Goal: Navigation & Orientation: Understand site structure

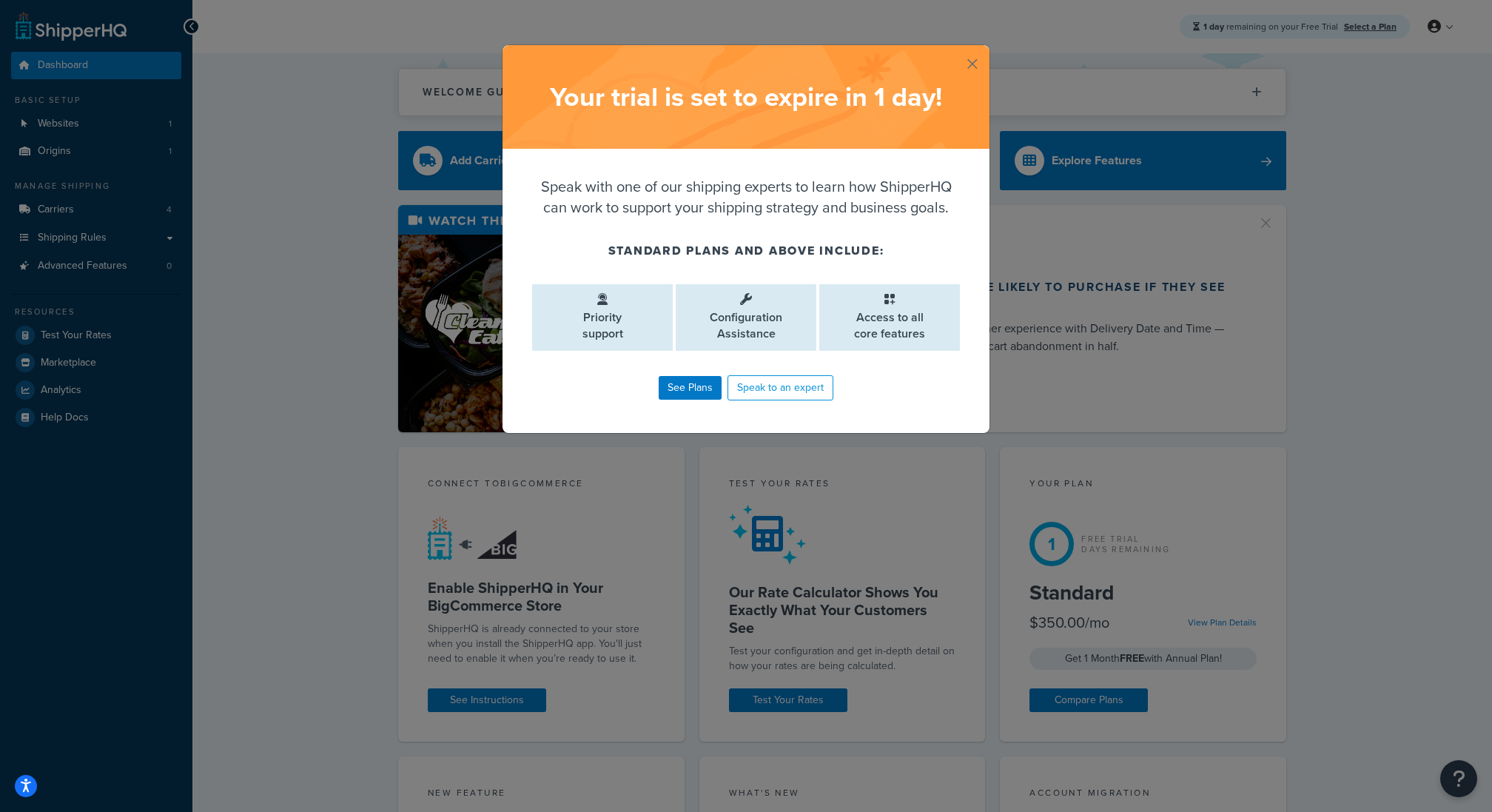
click at [986, 49] on button "button" at bounding box center [987, 47] width 4 height 4
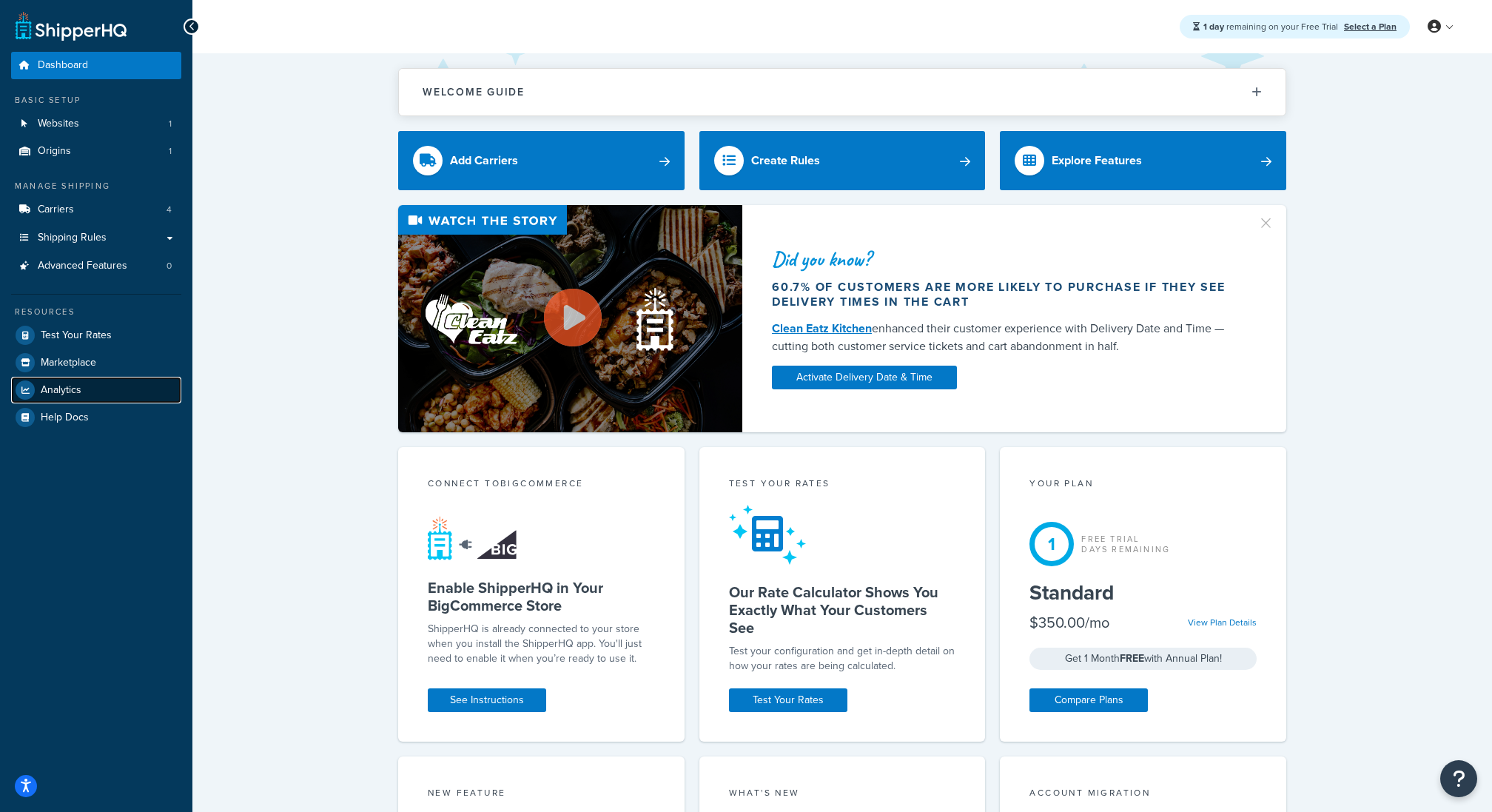
click at [73, 384] on span "Analytics" at bounding box center [61, 390] width 41 height 13
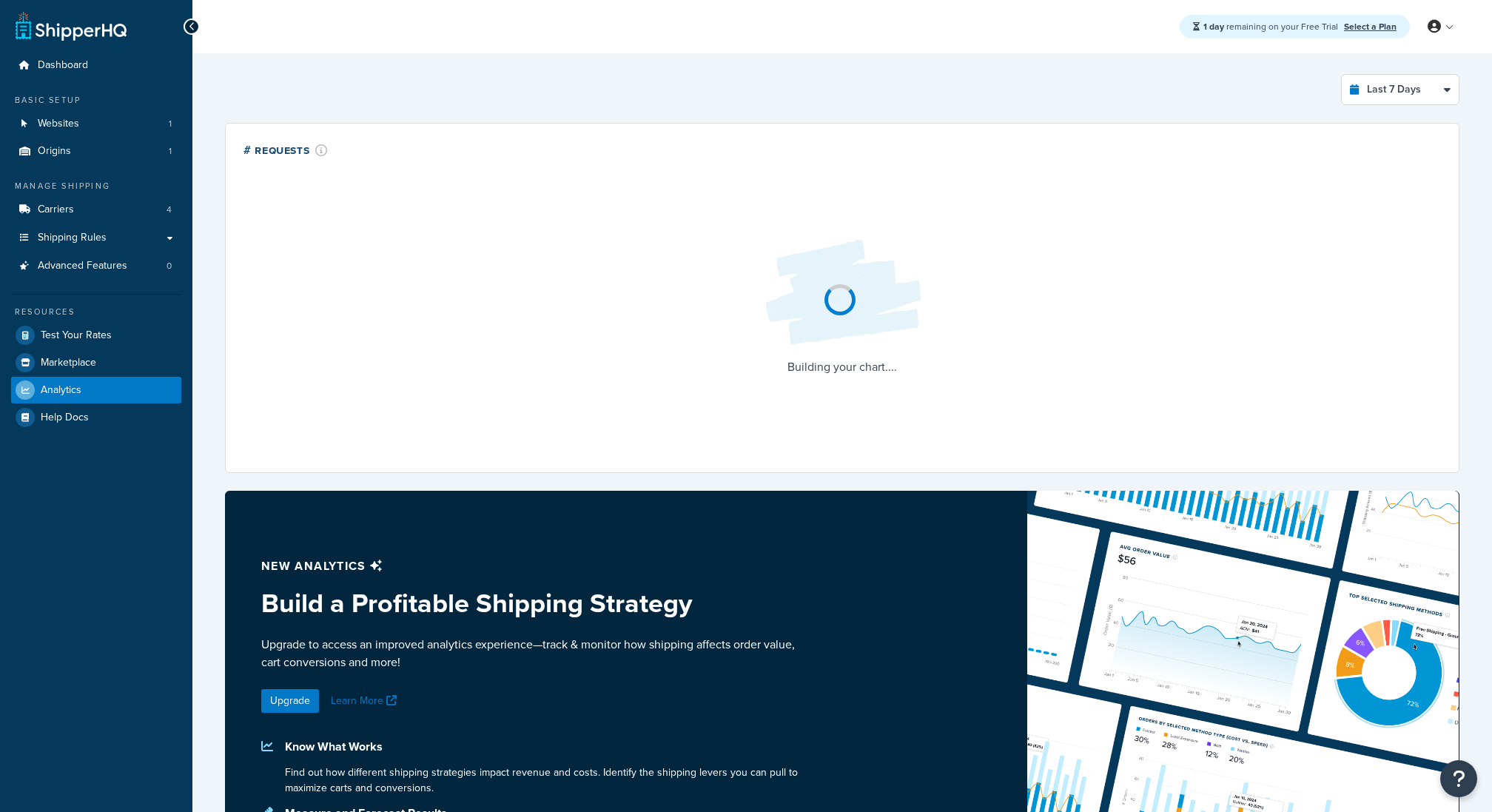
select select "last_7_days"
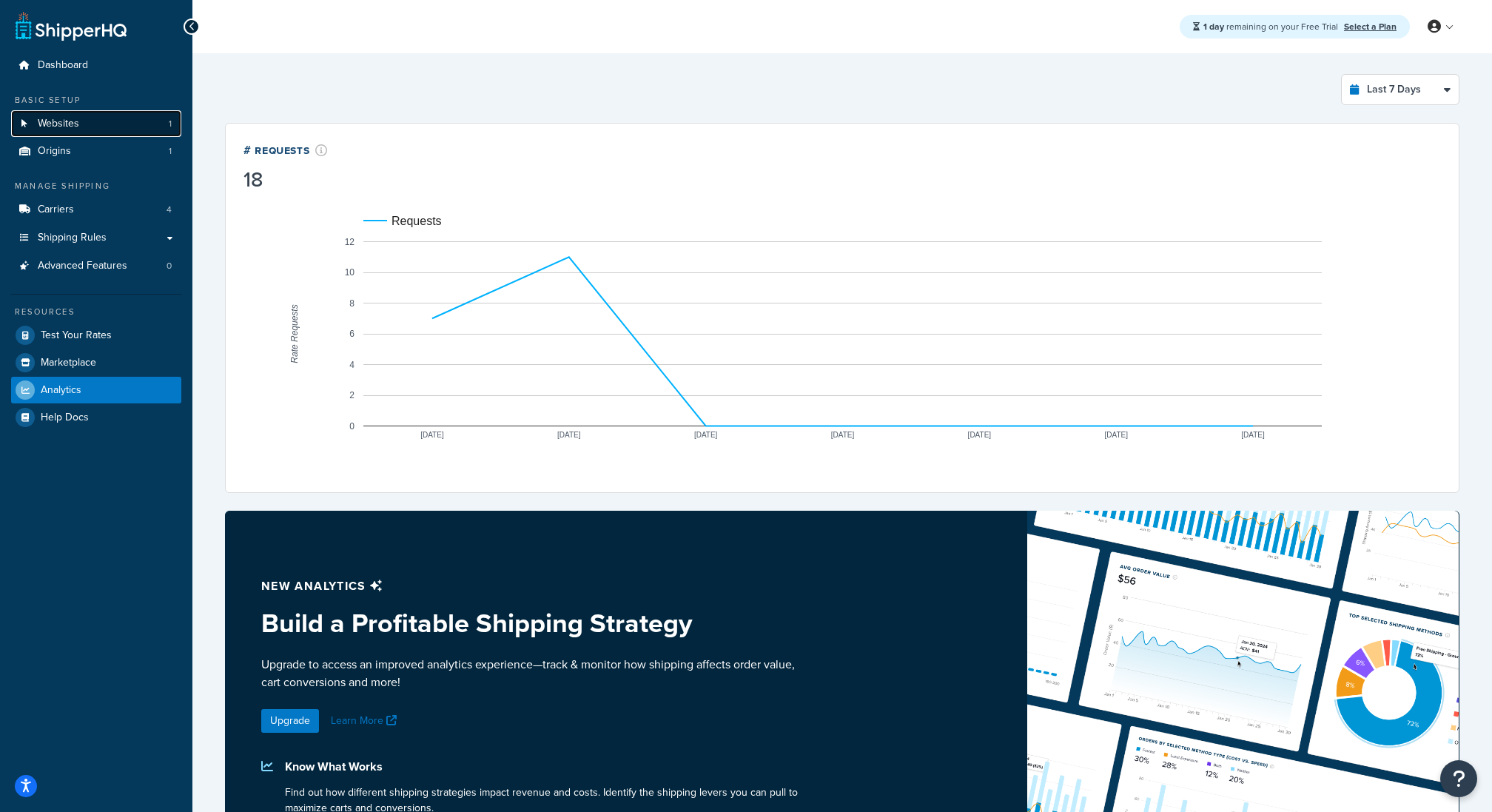
click at [113, 133] on link "Websites 1" at bounding box center [96, 124] width 170 height 28
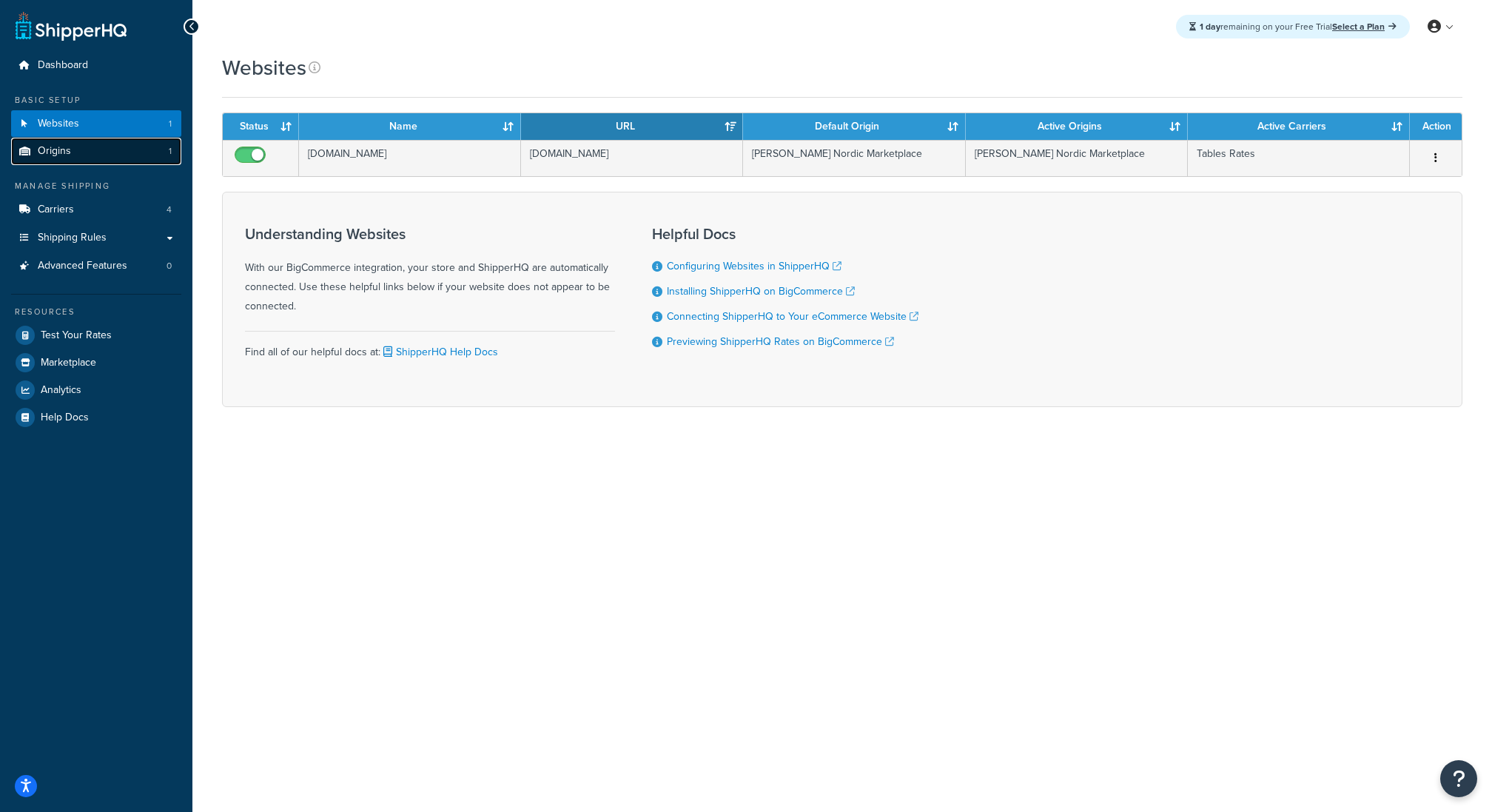
click at [112, 154] on link "Origins 1" at bounding box center [96, 151] width 170 height 28
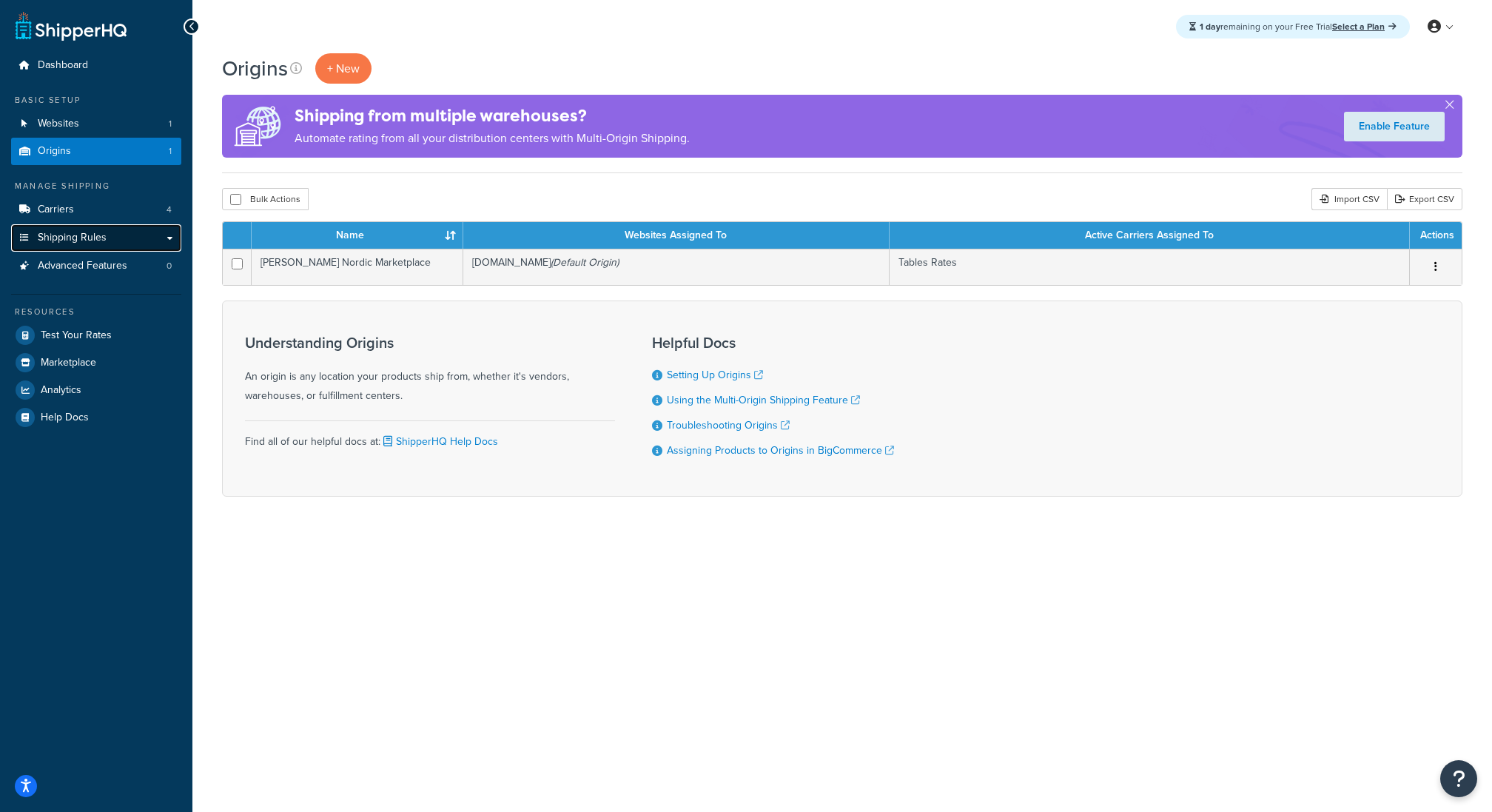
click at [106, 230] on link "Shipping Rules" at bounding box center [96, 238] width 170 height 28
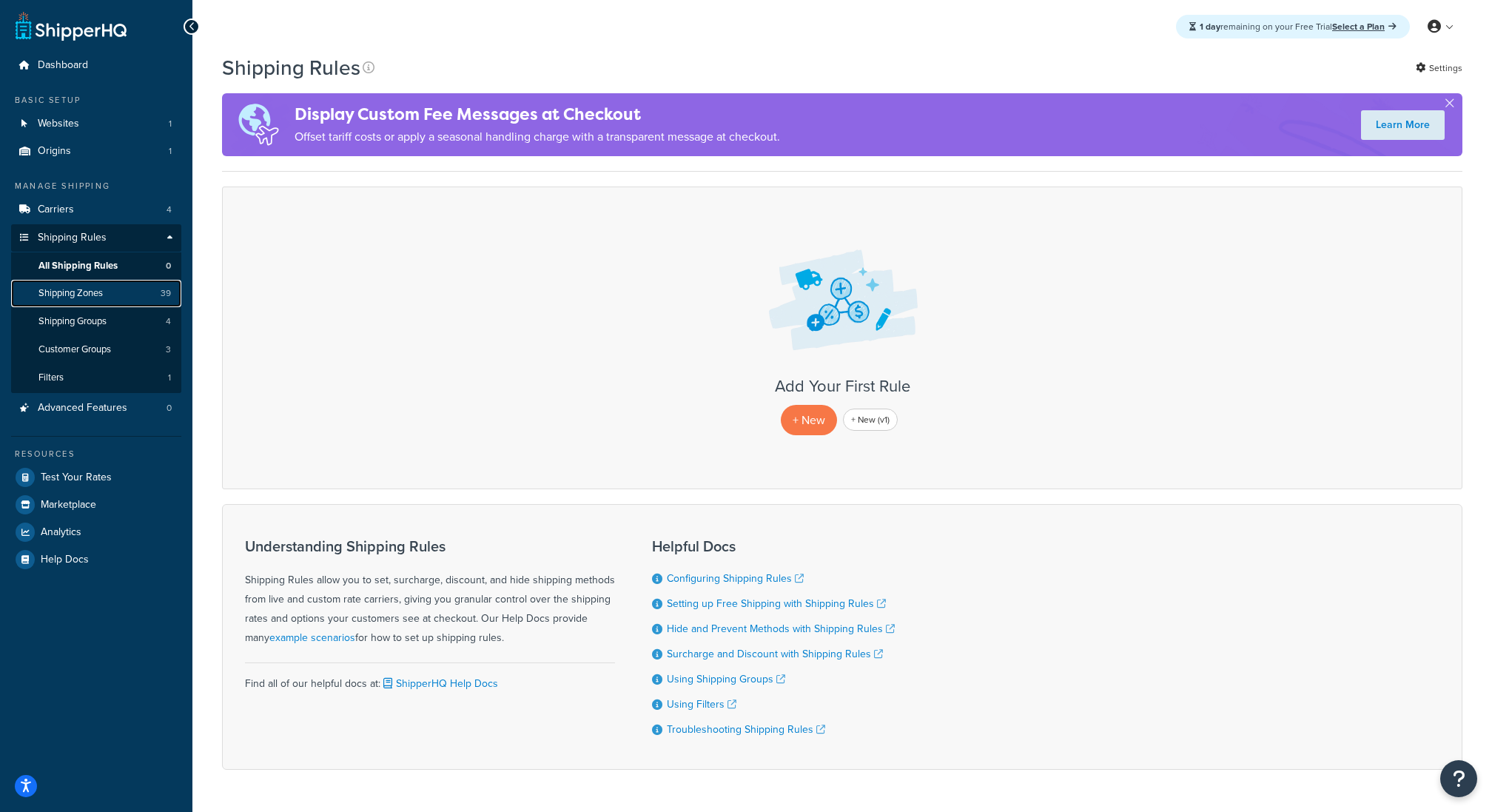
click at [116, 305] on link "Shipping Zones 39" at bounding box center [96, 293] width 170 height 28
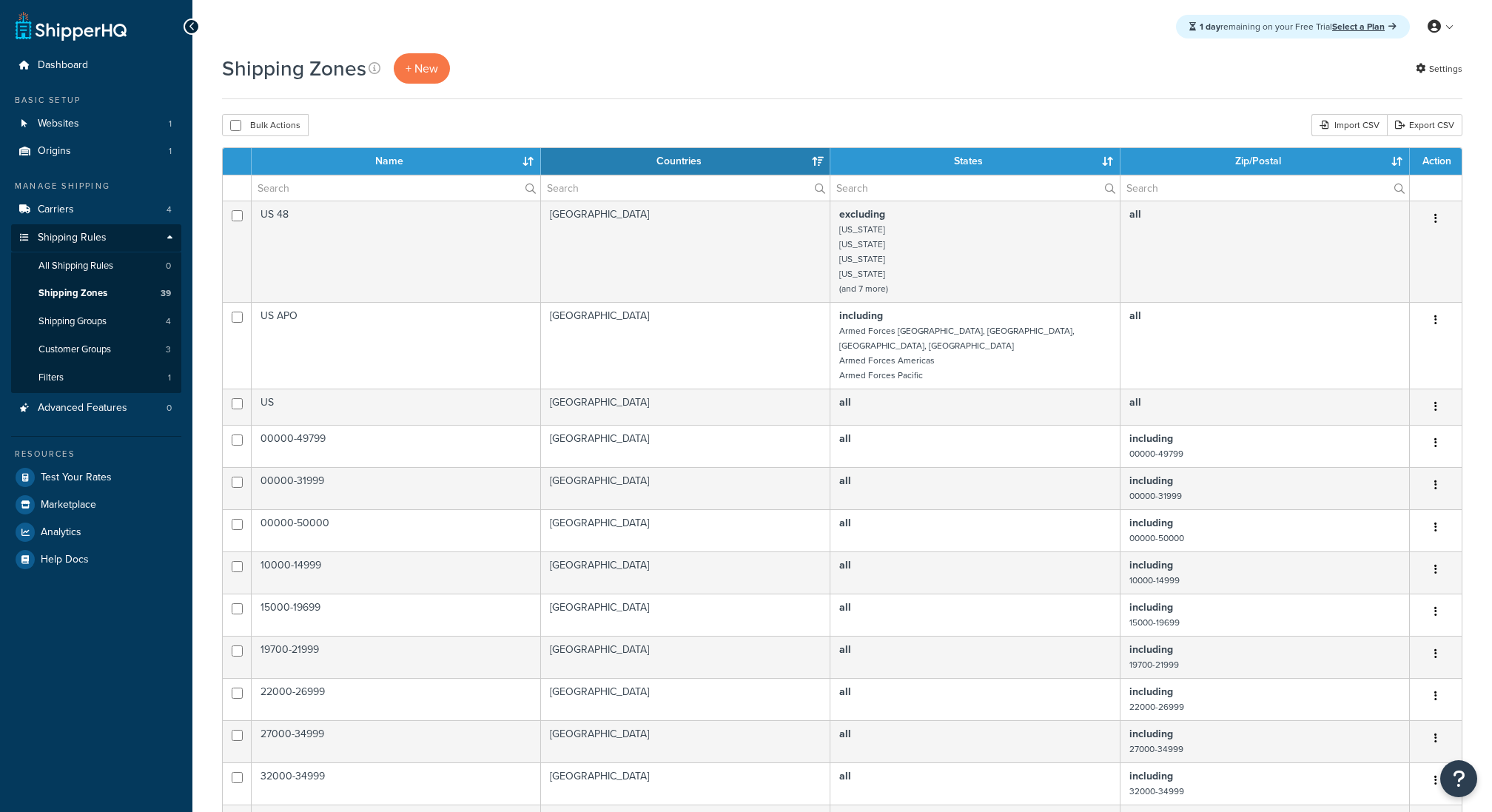
select select "15"
click at [134, 211] on link "Carriers 4" at bounding box center [96, 209] width 170 height 28
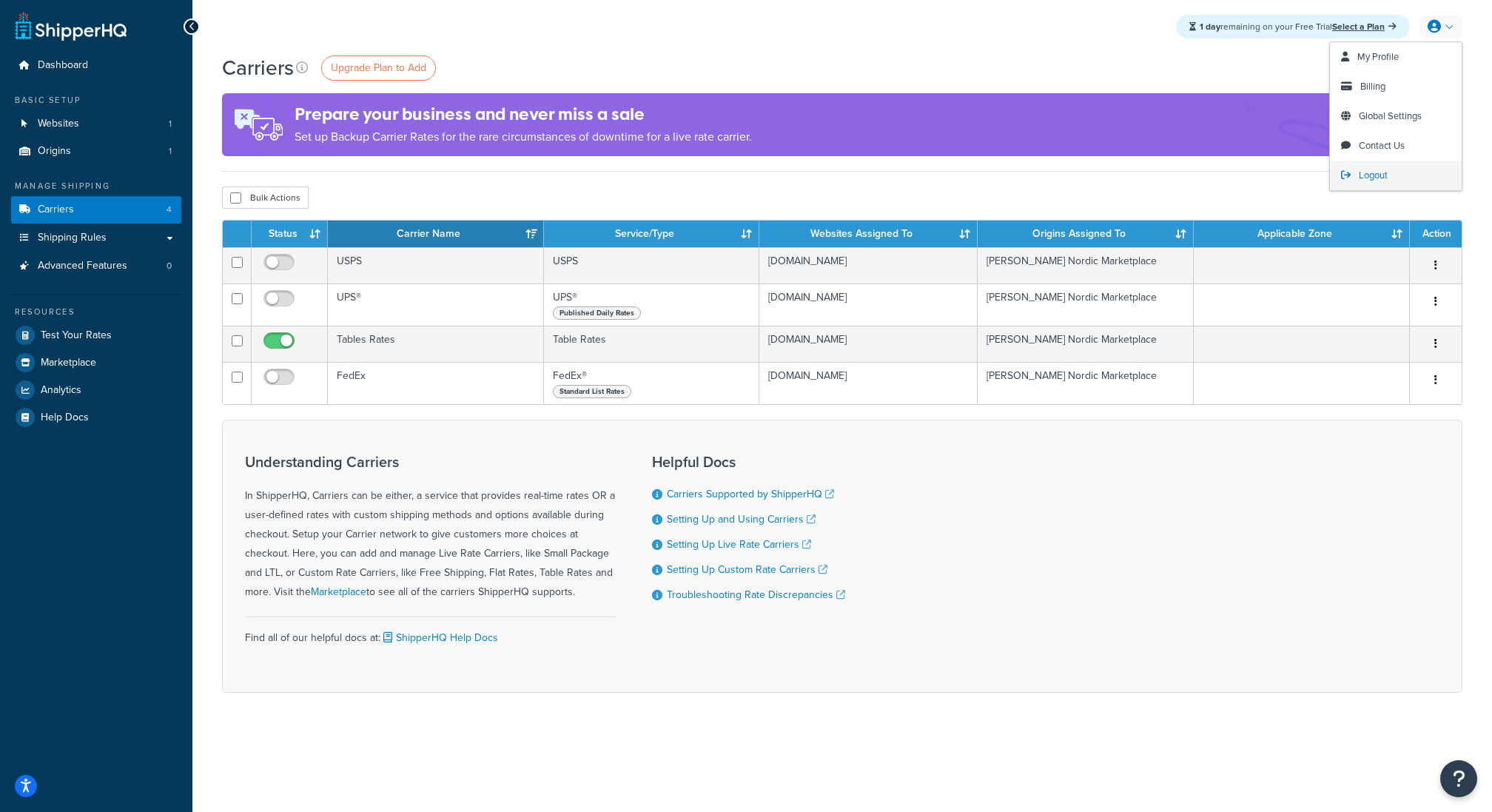
click at [1364, 178] on span "Logout" at bounding box center [1374, 174] width 29 height 14
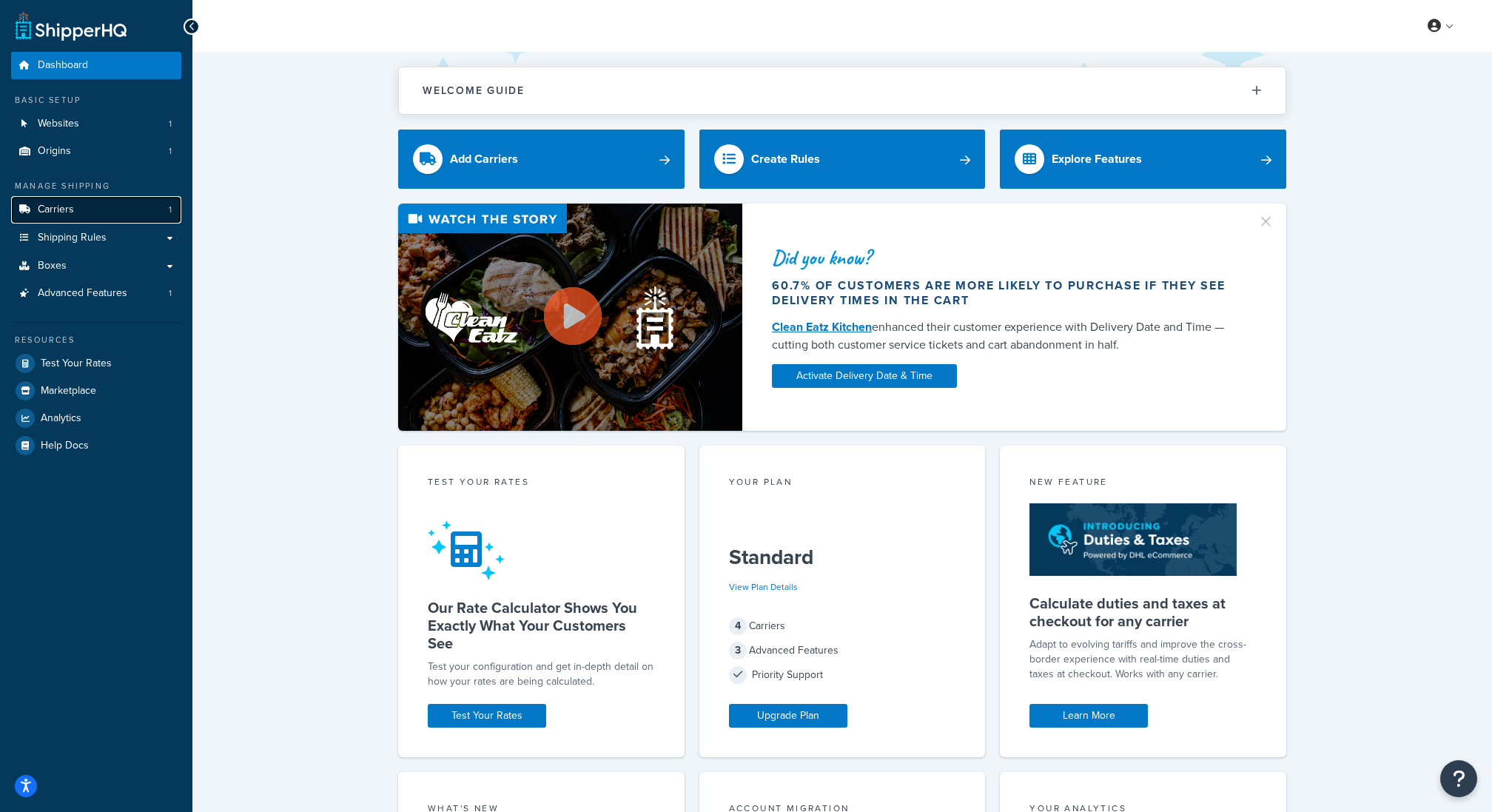
click at [72, 211] on span "Carriers" at bounding box center [56, 209] width 37 height 13
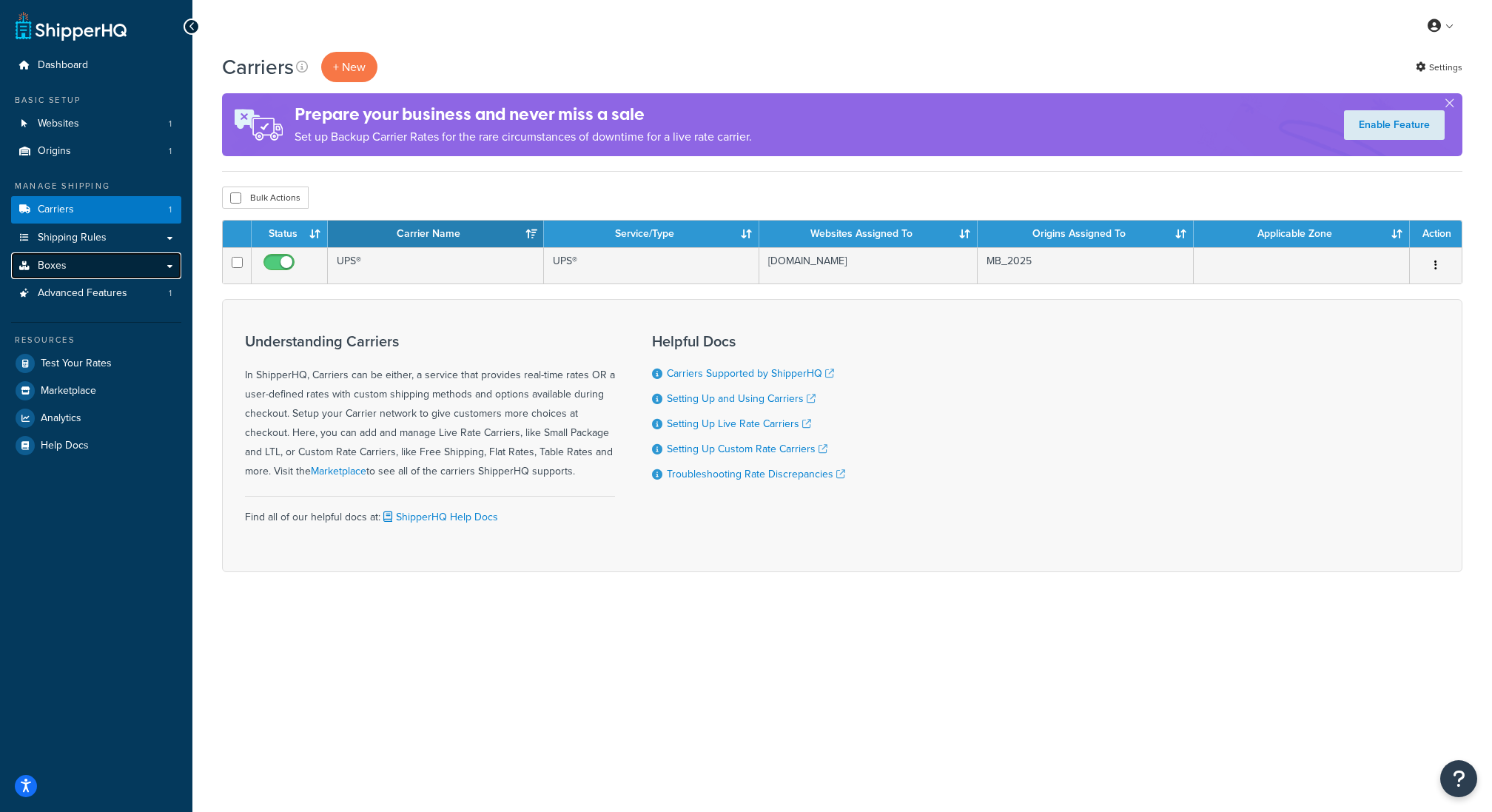
click at [63, 260] on span "Boxes" at bounding box center [52, 266] width 29 height 13
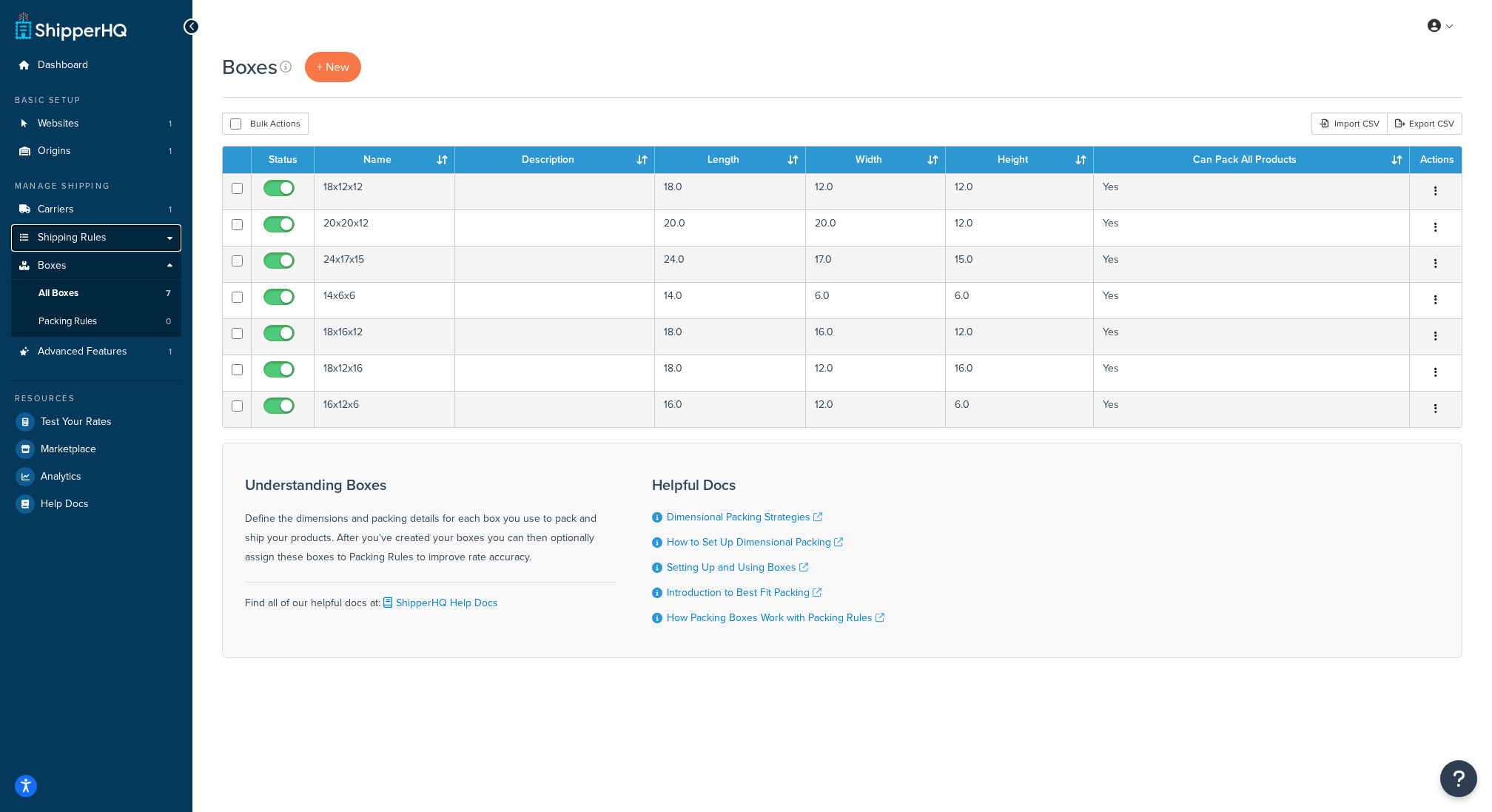
click at [104, 229] on link "Shipping Rules" at bounding box center [96, 238] width 170 height 28
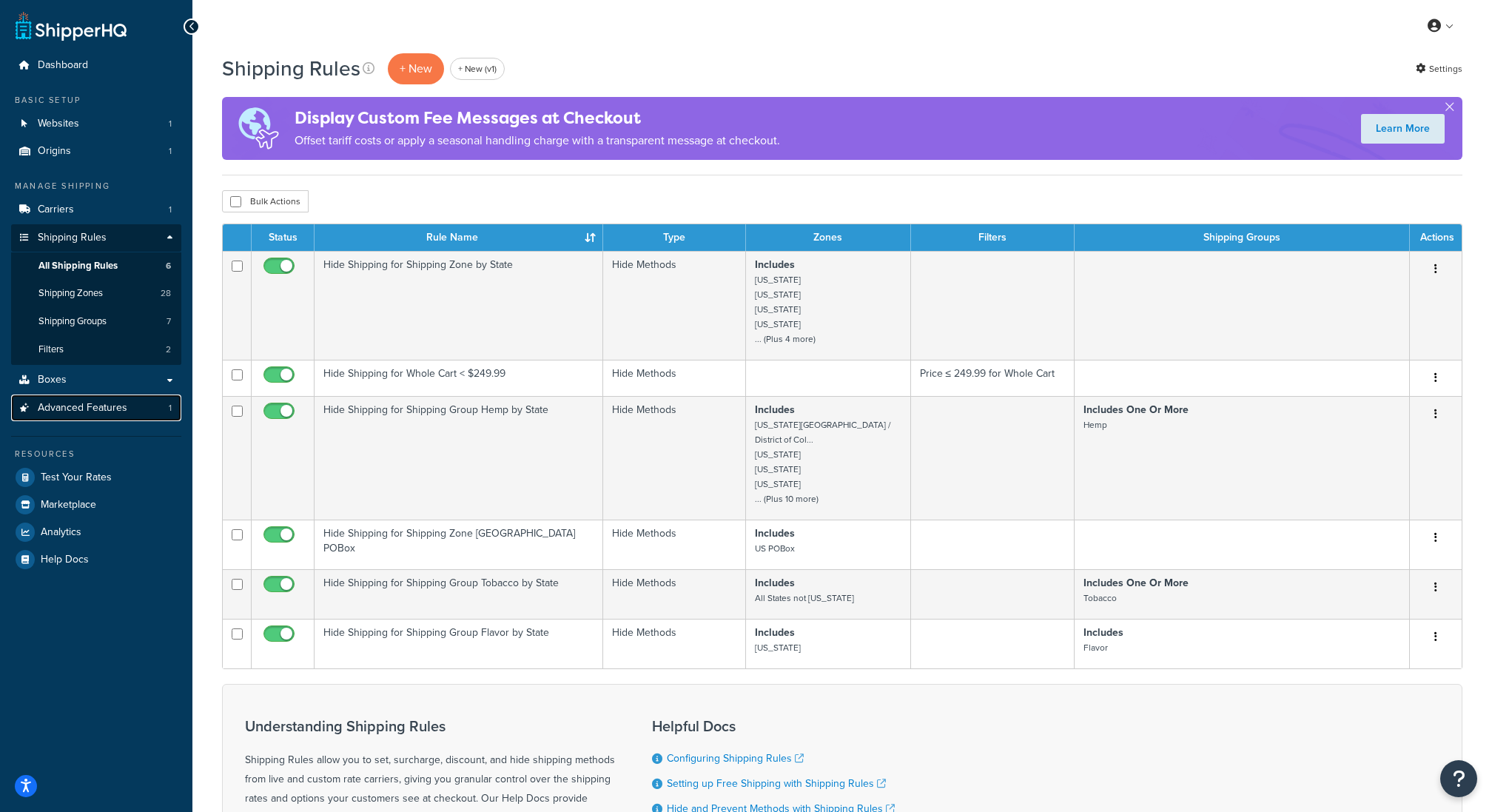
click at [110, 415] on link "Advanced Features 1" at bounding box center [96, 407] width 170 height 28
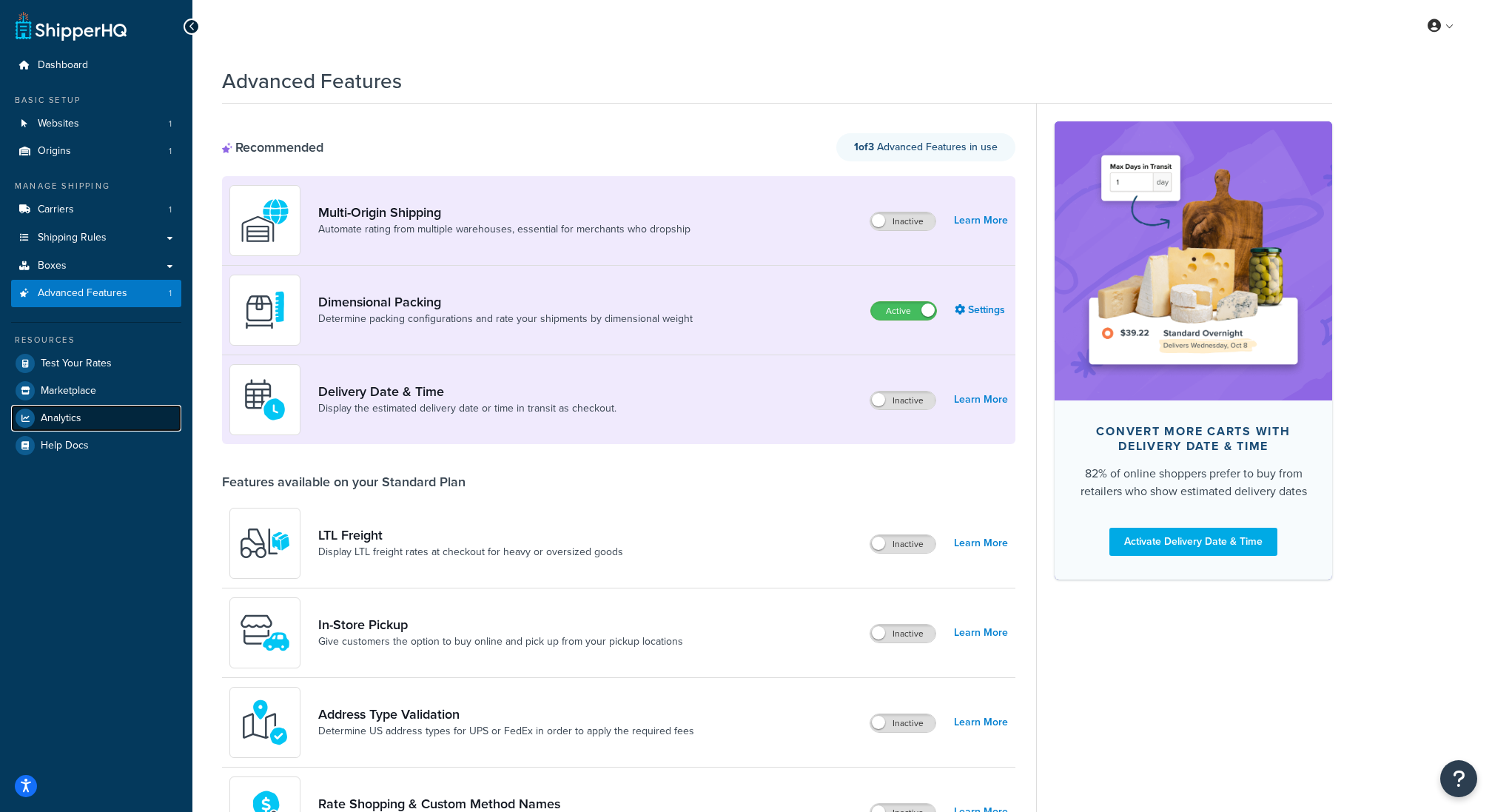
click at [96, 422] on link "Analytics" at bounding box center [96, 418] width 170 height 27
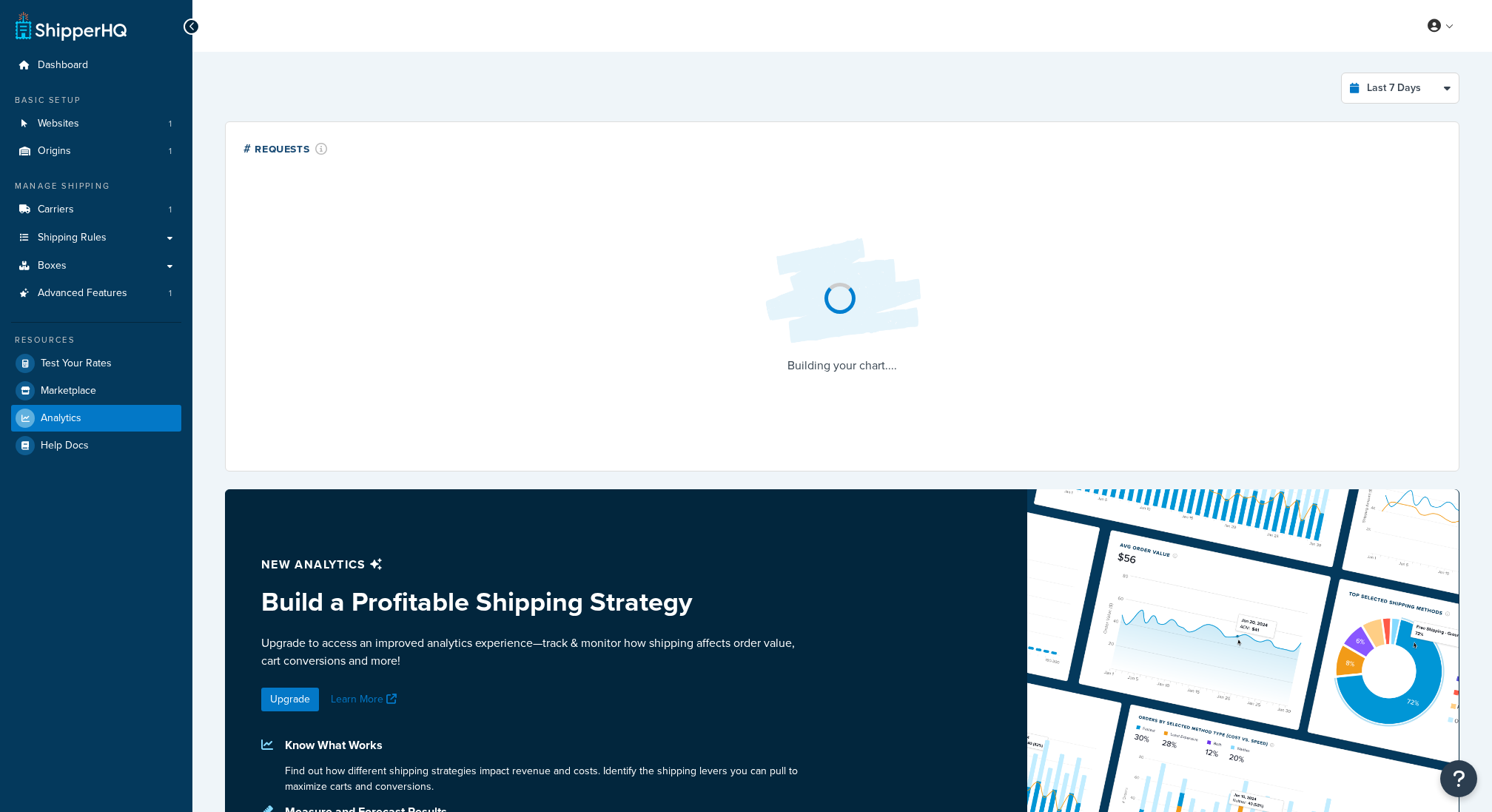
select select "last_7_days"
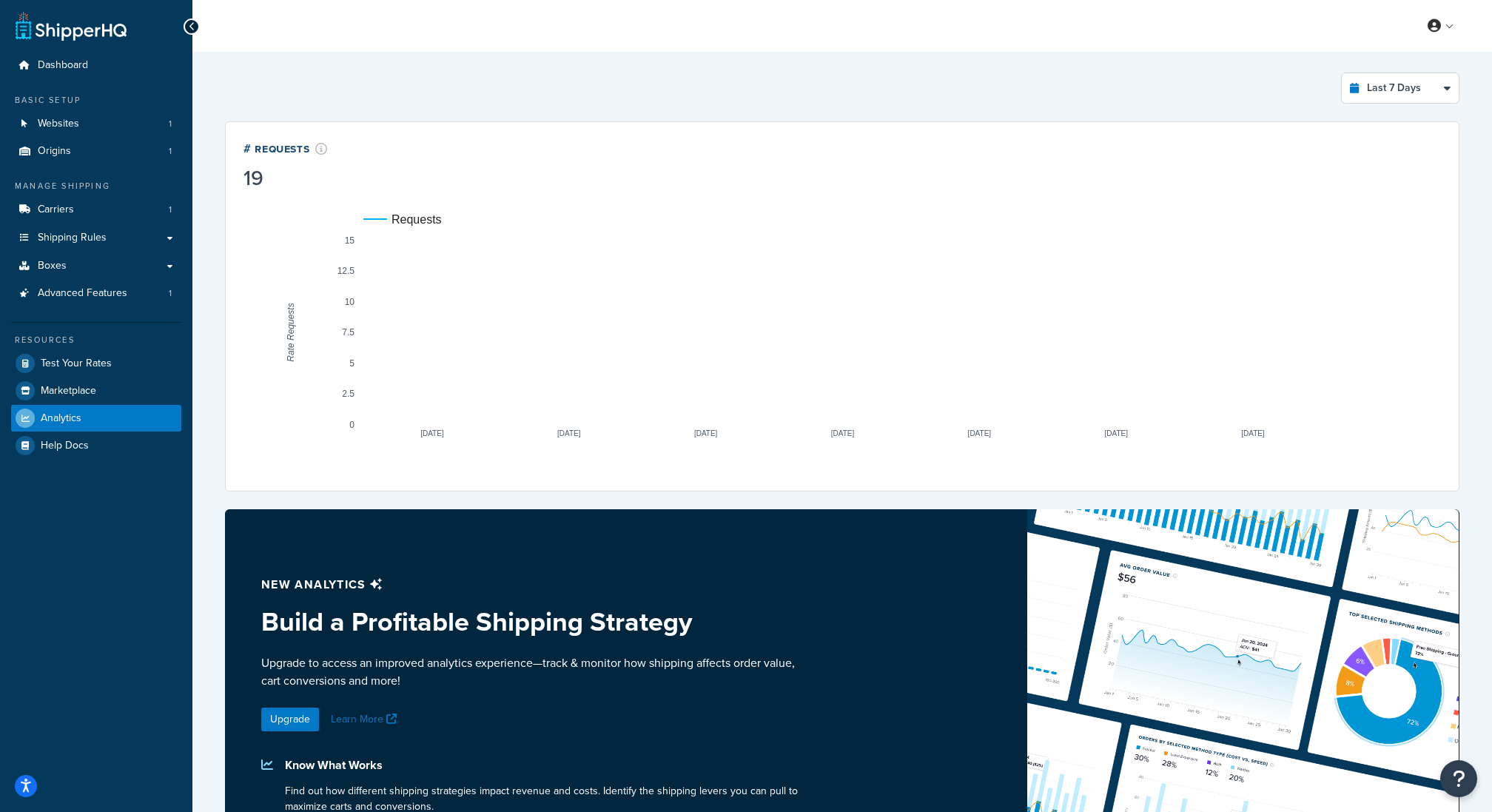
click at [732, 74] on div "Last 7 Days Select a time period Last 24 Hours Last 7 Days Last 30 Days Last 3 …" at bounding box center [842, 88] width 1235 height 31
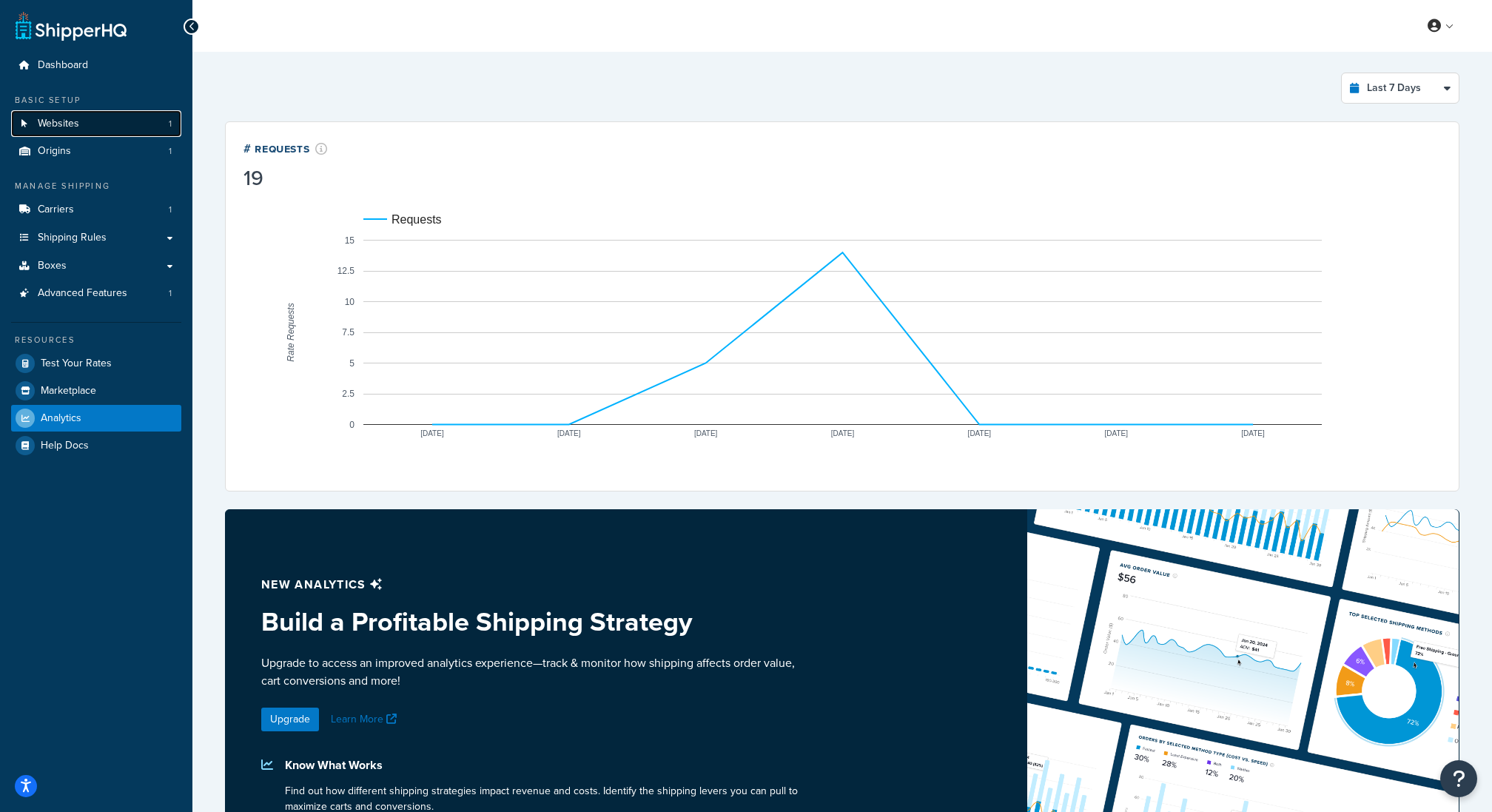
click at [131, 113] on link "Websites 1" at bounding box center [96, 124] width 170 height 28
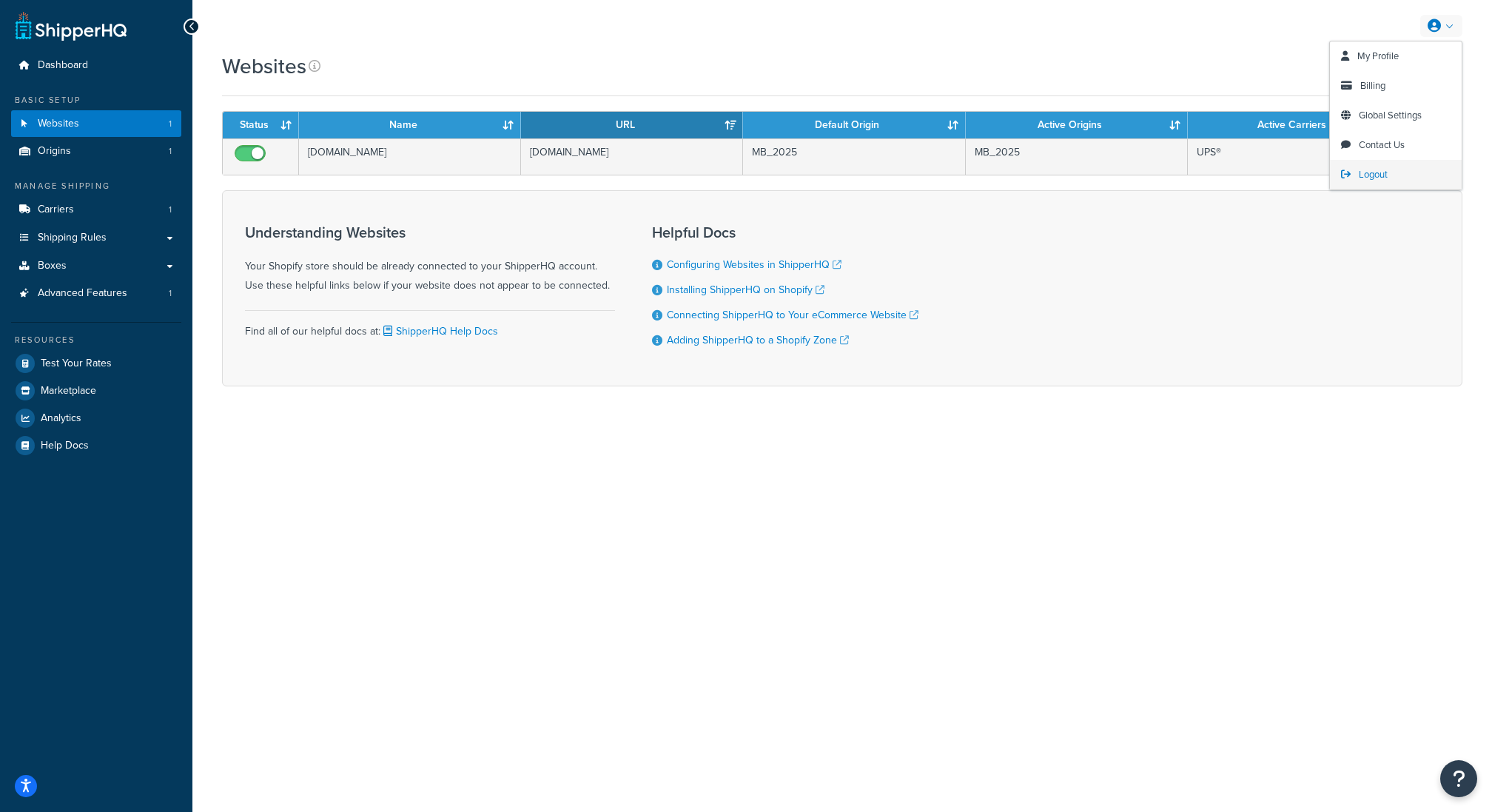
click at [1370, 175] on span "Logout" at bounding box center [1374, 174] width 29 height 14
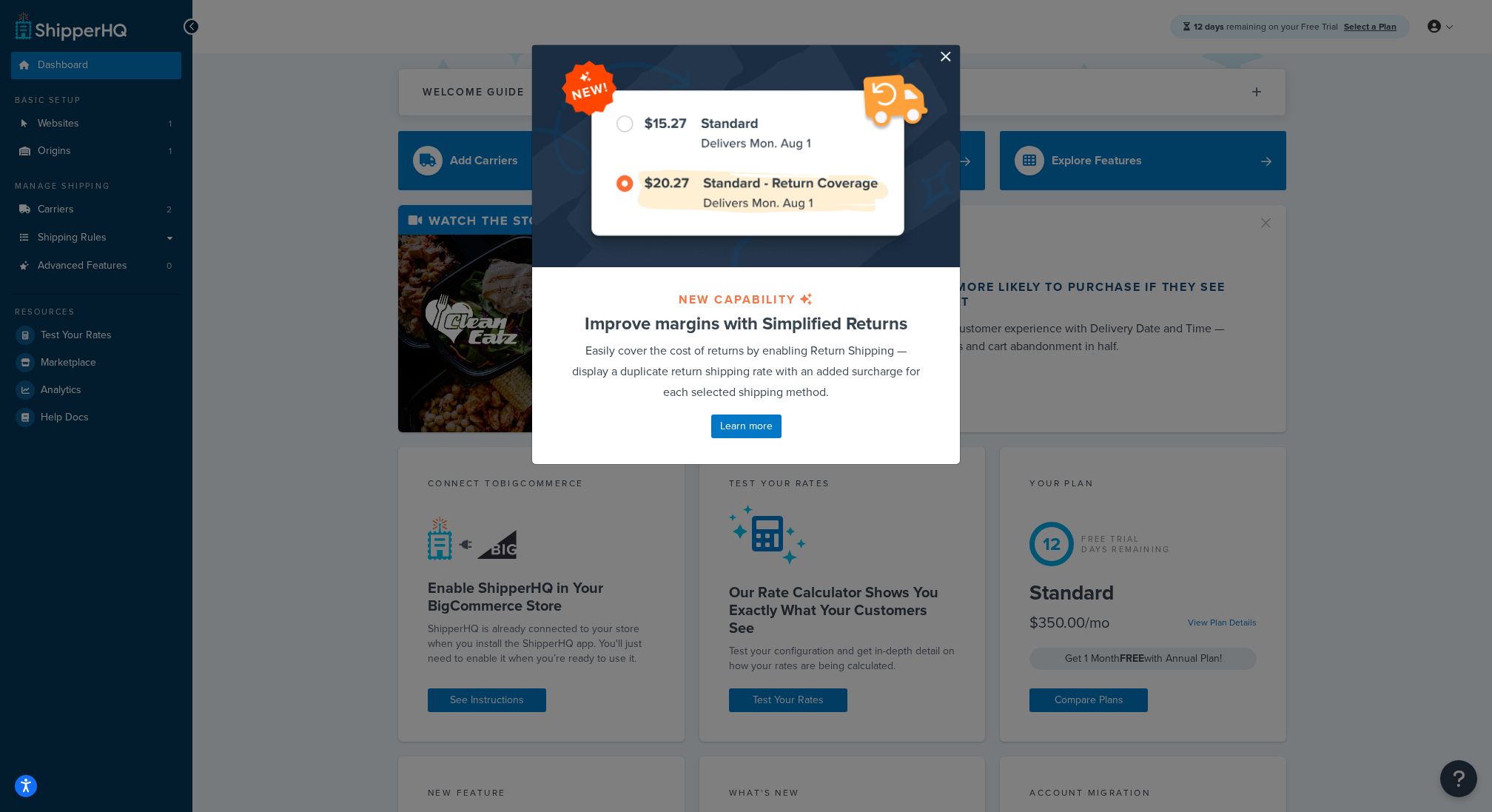
click at [955, 48] on div at bounding box center [746, 156] width 428 height 222
click at [961, 64] on div "NEW CAPABILITY Improve margins with Simplified Returns Easily cover the cost of…" at bounding box center [746, 255] width 444 height 465
click at [952, 62] on div at bounding box center [746, 156] width 428 height 222
click at [956, 49] on button "button" at bounding box center [958, 47] width 4 height 4
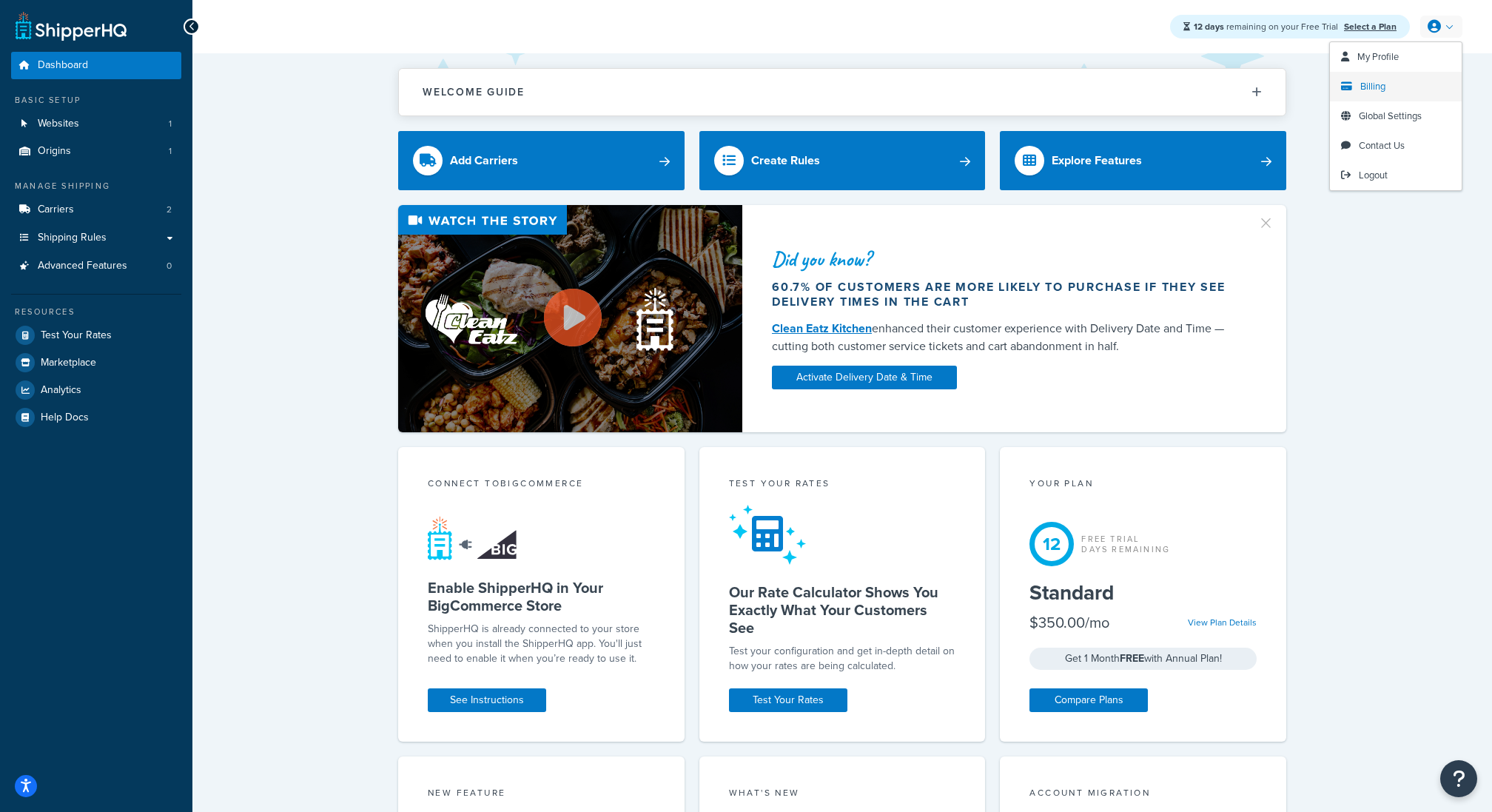
click at [1377, 96] on link "Billing" at bounding box center [1396, 86] width 132 height 30
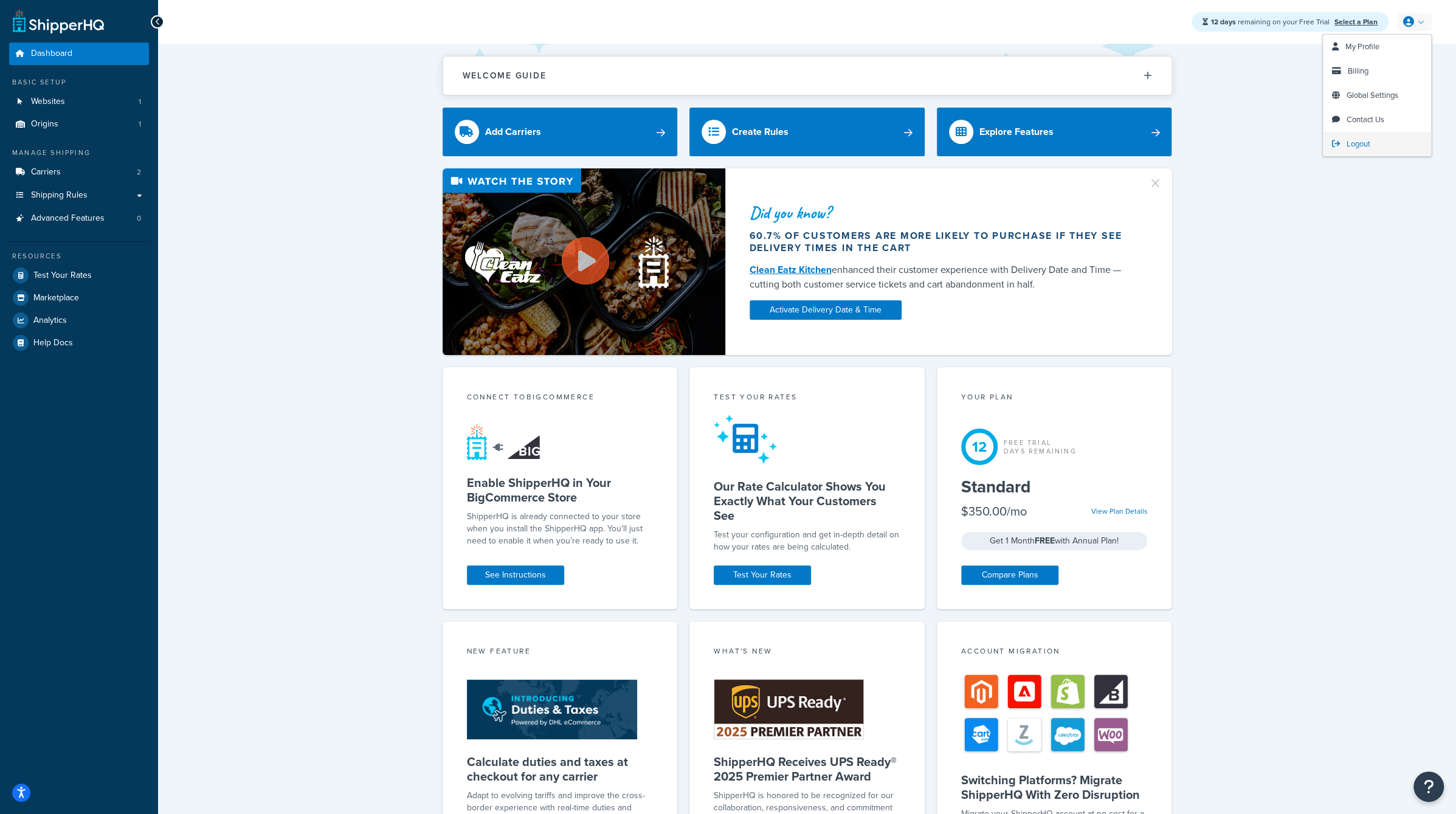
click at [1347, 143] on span "Logout" at bounding box center [1358, 143] width 24 height 12
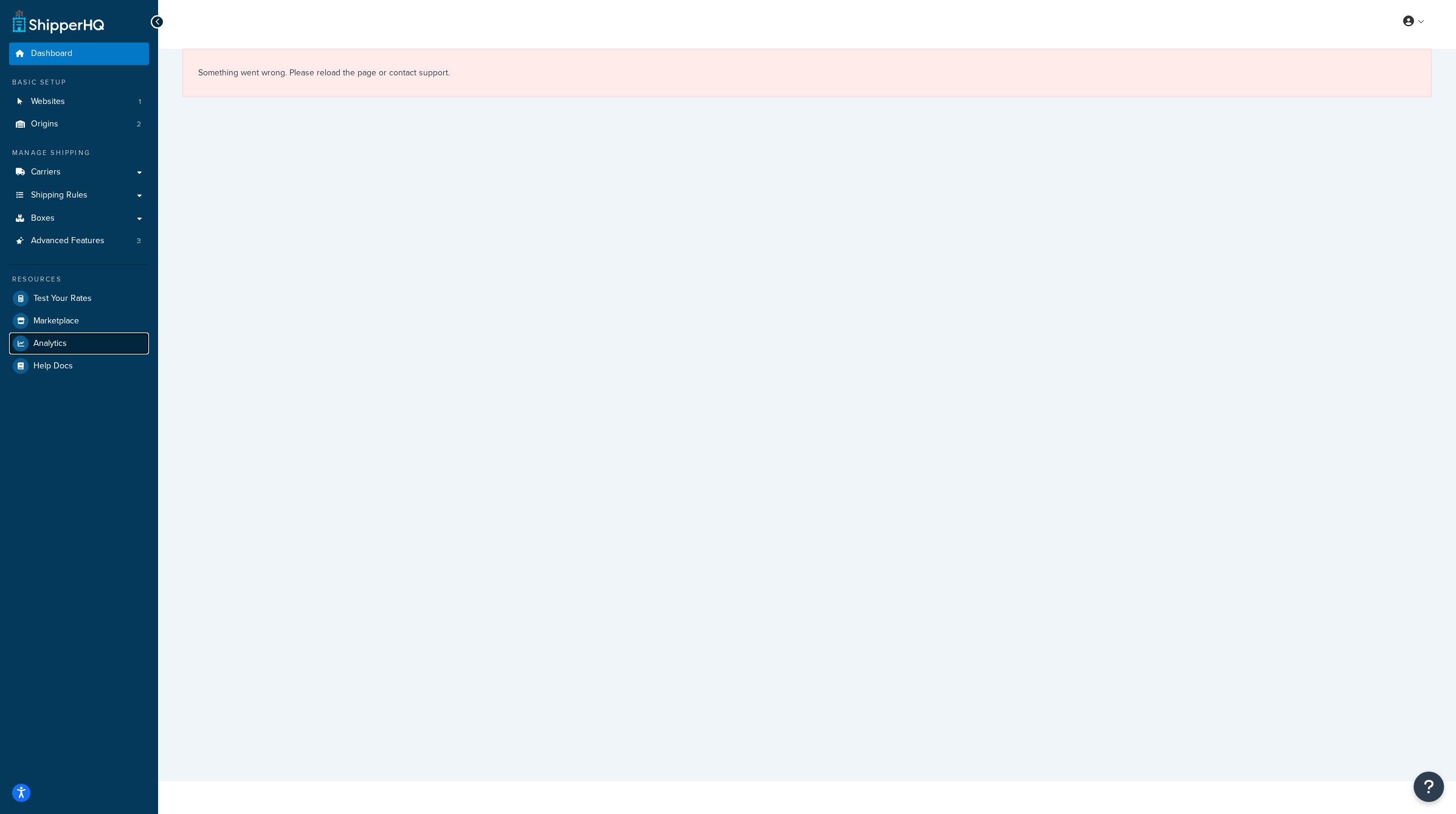
click at [97, 342] on link "Analytics" at bounding box center [79, 343] width 140 height 22
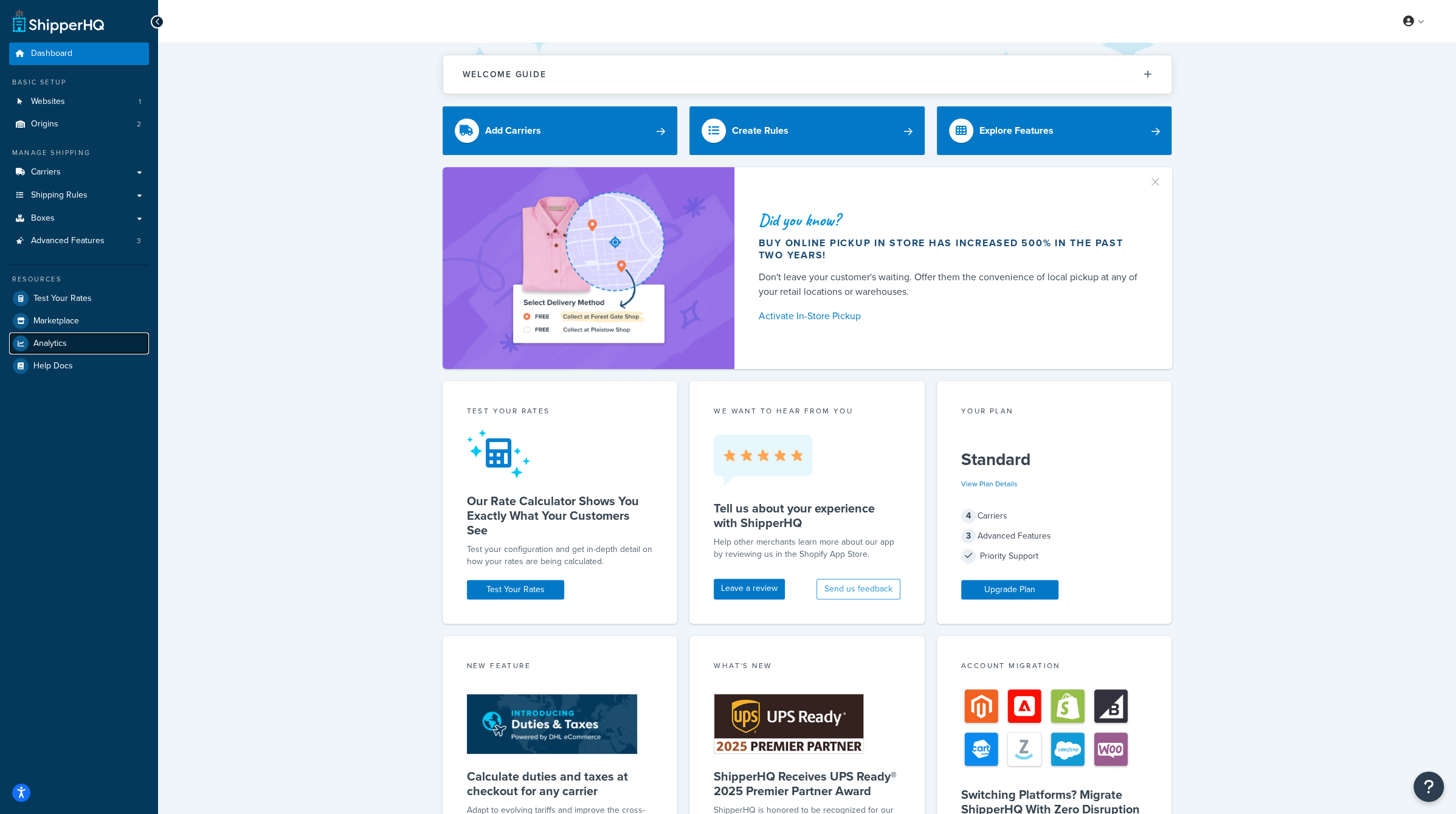
click at [58, 339] on span "Analytics" at bounding box center [50, 343] width 34 height 10
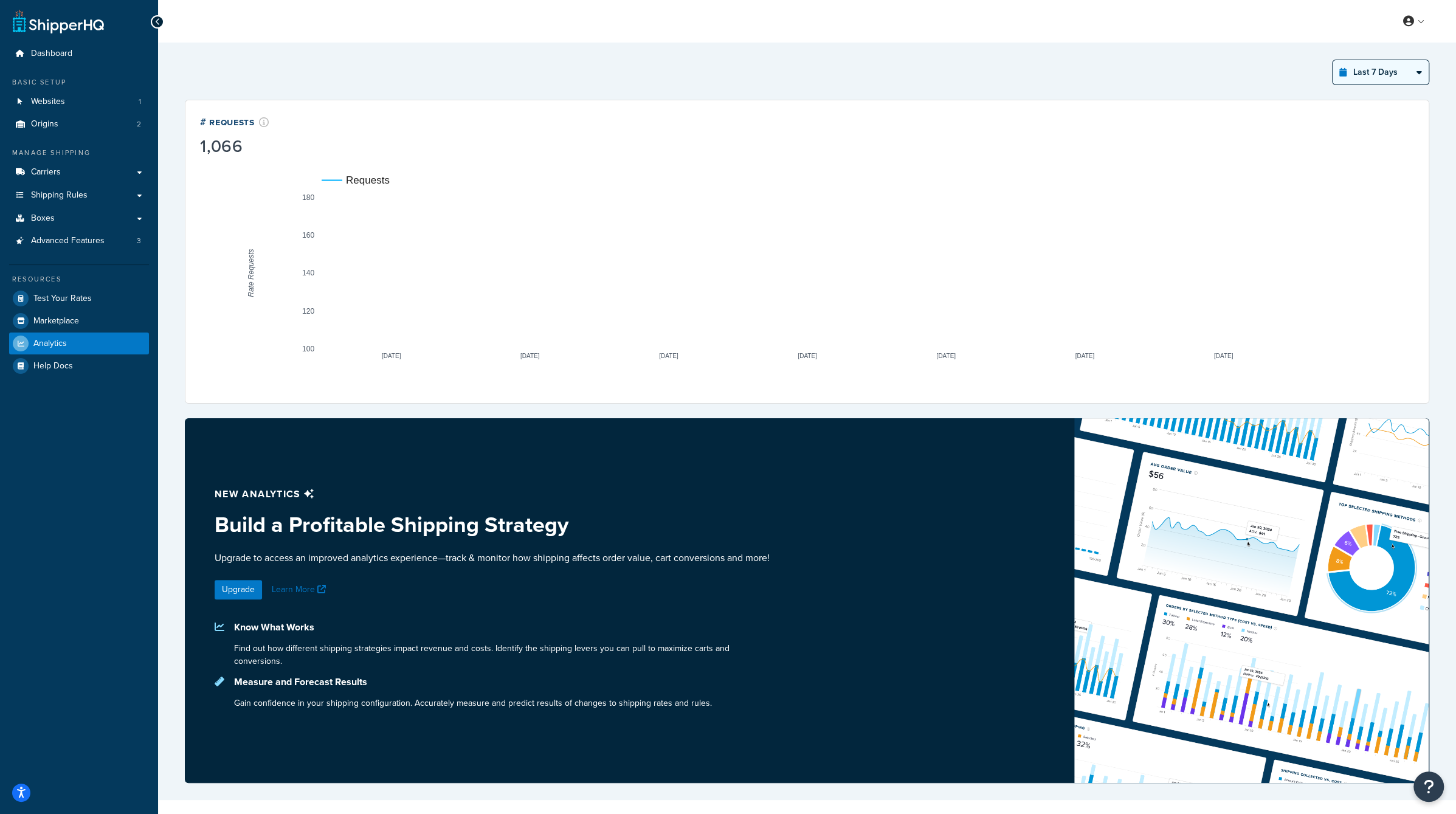
click at [1378, 70] on select "Last 24 Hours Last 7 Days Last 30 Days Last 3 Months Last 6 Months Last 12 Mont…" at bounding box center [1380, 72] width 96 height 24
select select "last_30_days"
click at [1333, 60] on select "Last 24 Hours Last 7 Days Last 30 Days Last 3 Months Last 6 Months Last 12 Mont…" at bounding box center [1380, 72] width 96 height 24
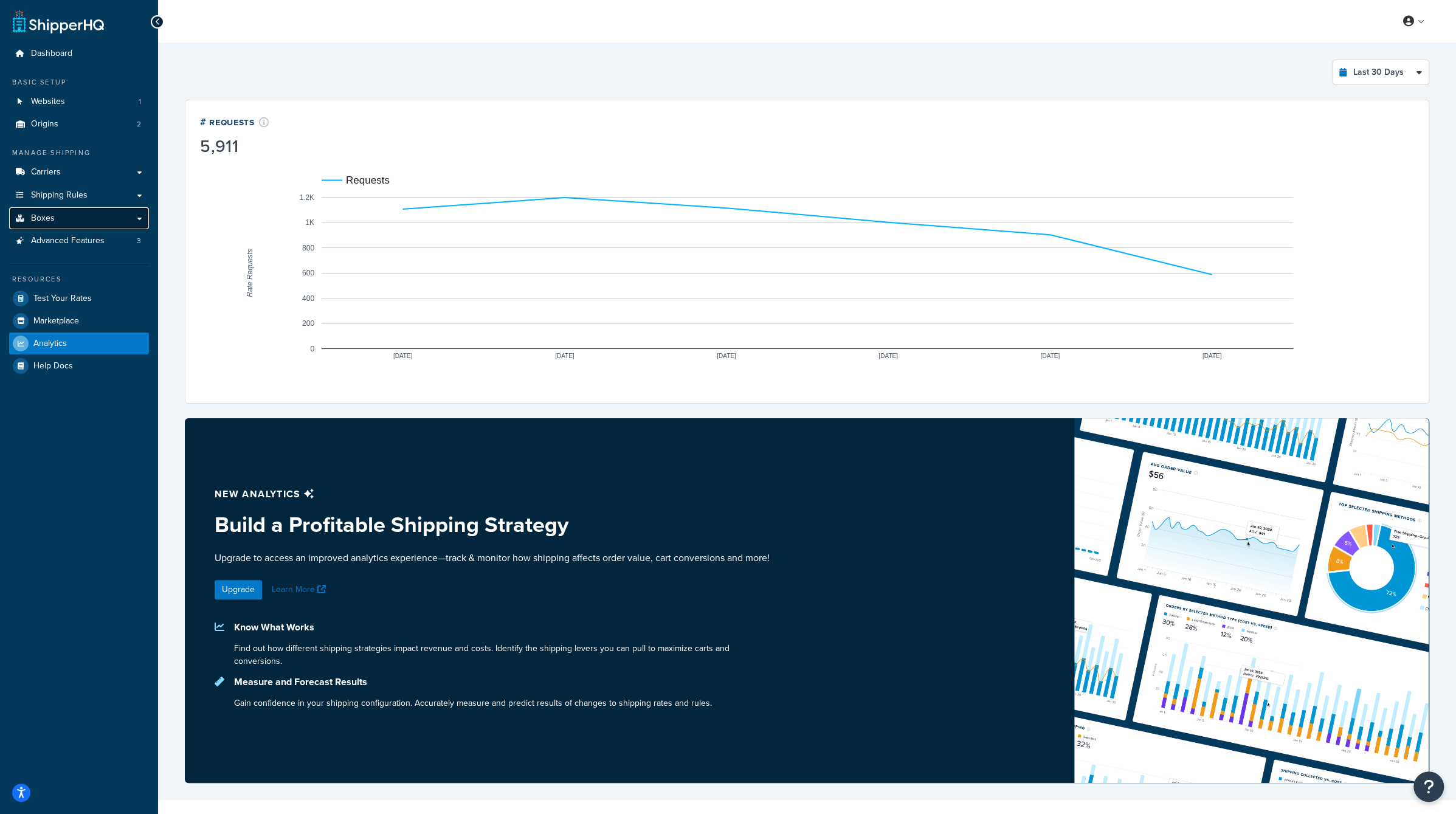
click at [93, 215] on link "Boxes" at bounding box center [79, 218] width 140 height 23
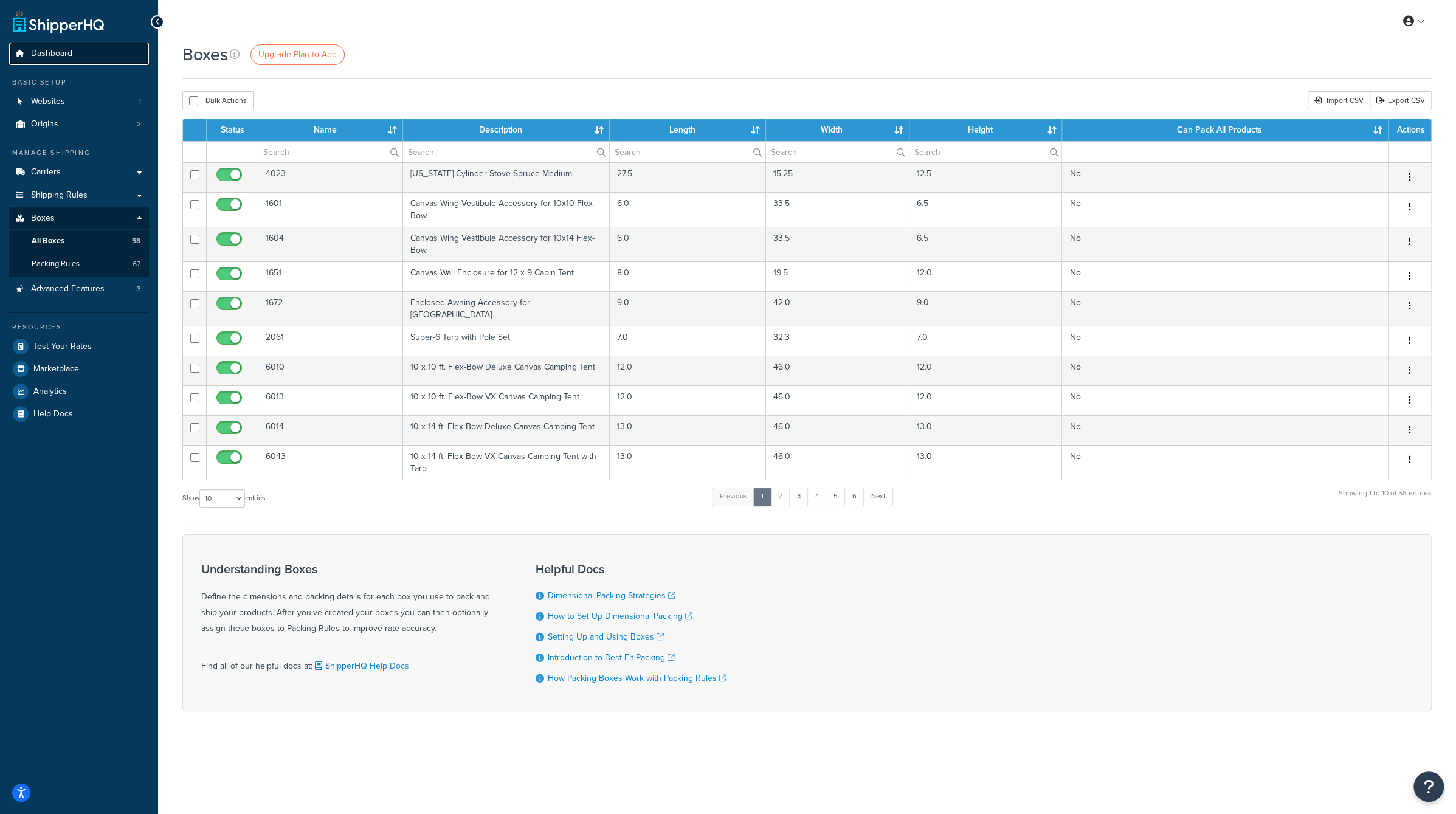
click at [45, 64] on link "Dashboard" at bounding box center [79, 54] width 140 height 23
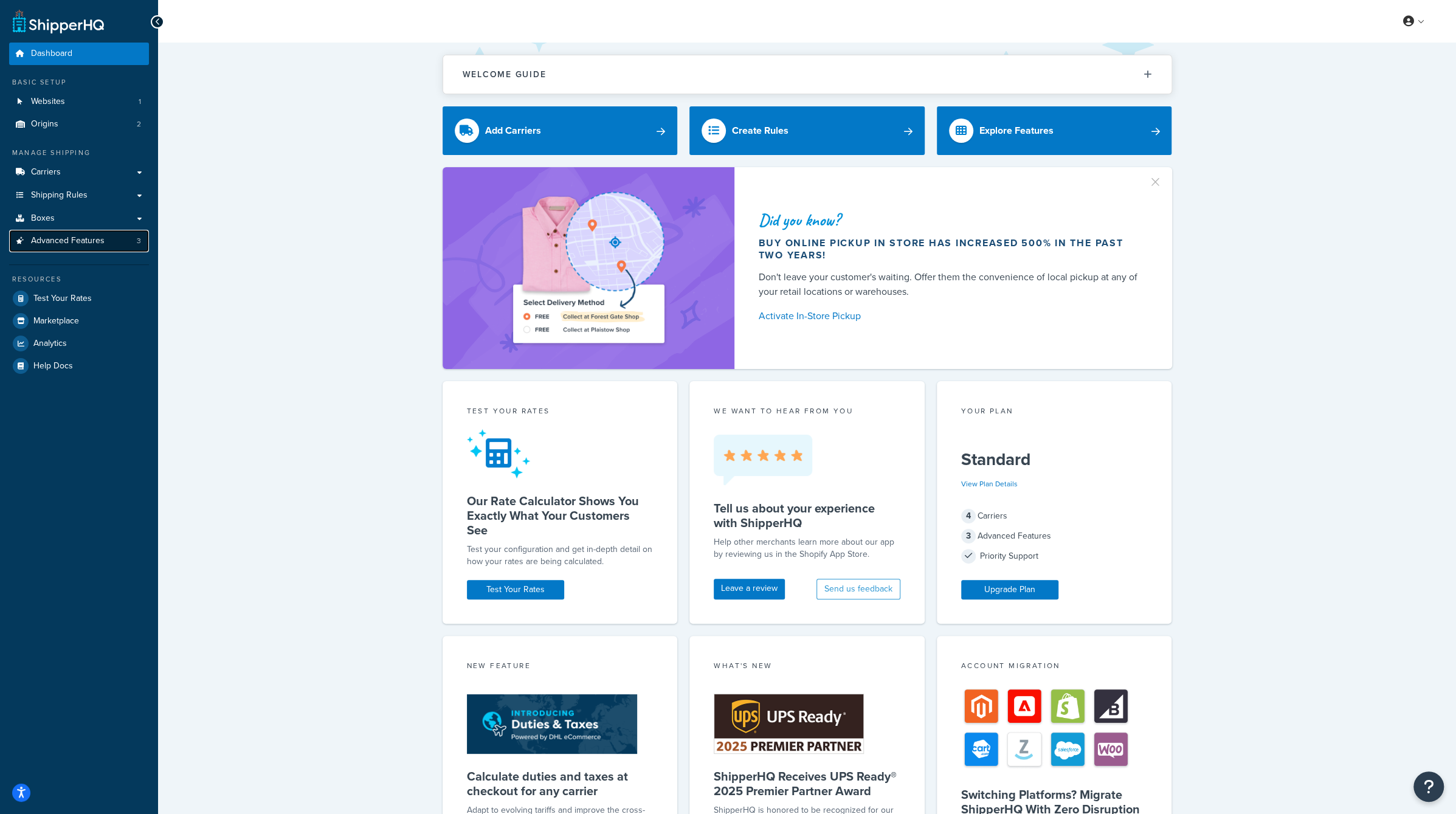
click at [115, 245] on link "Advanced Features 3" at bounding box center [79, 241] width 140 height 23
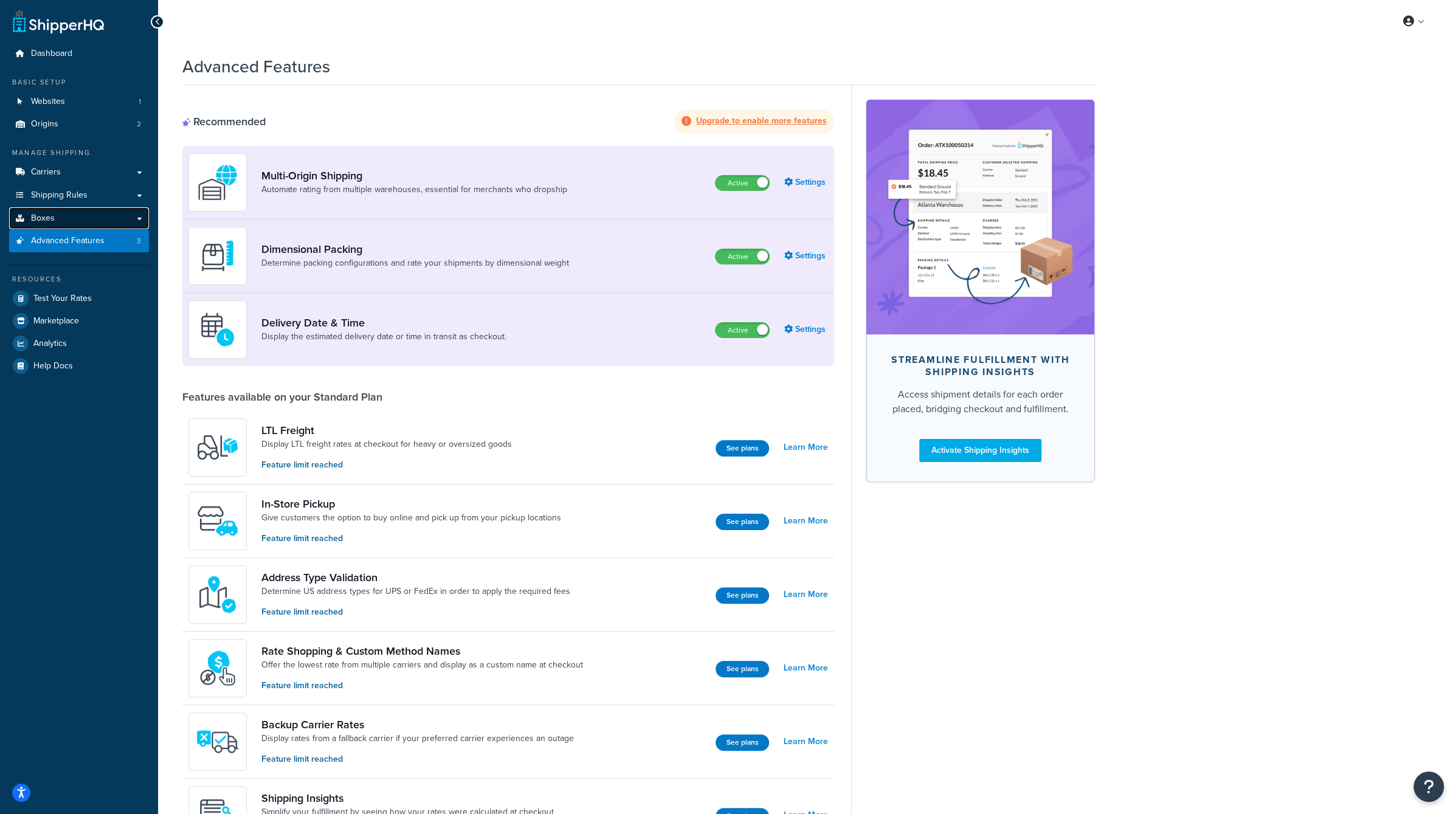
click at [90, 218] on link "Boxes" at bounding box center [79, 218] width 140 height 23
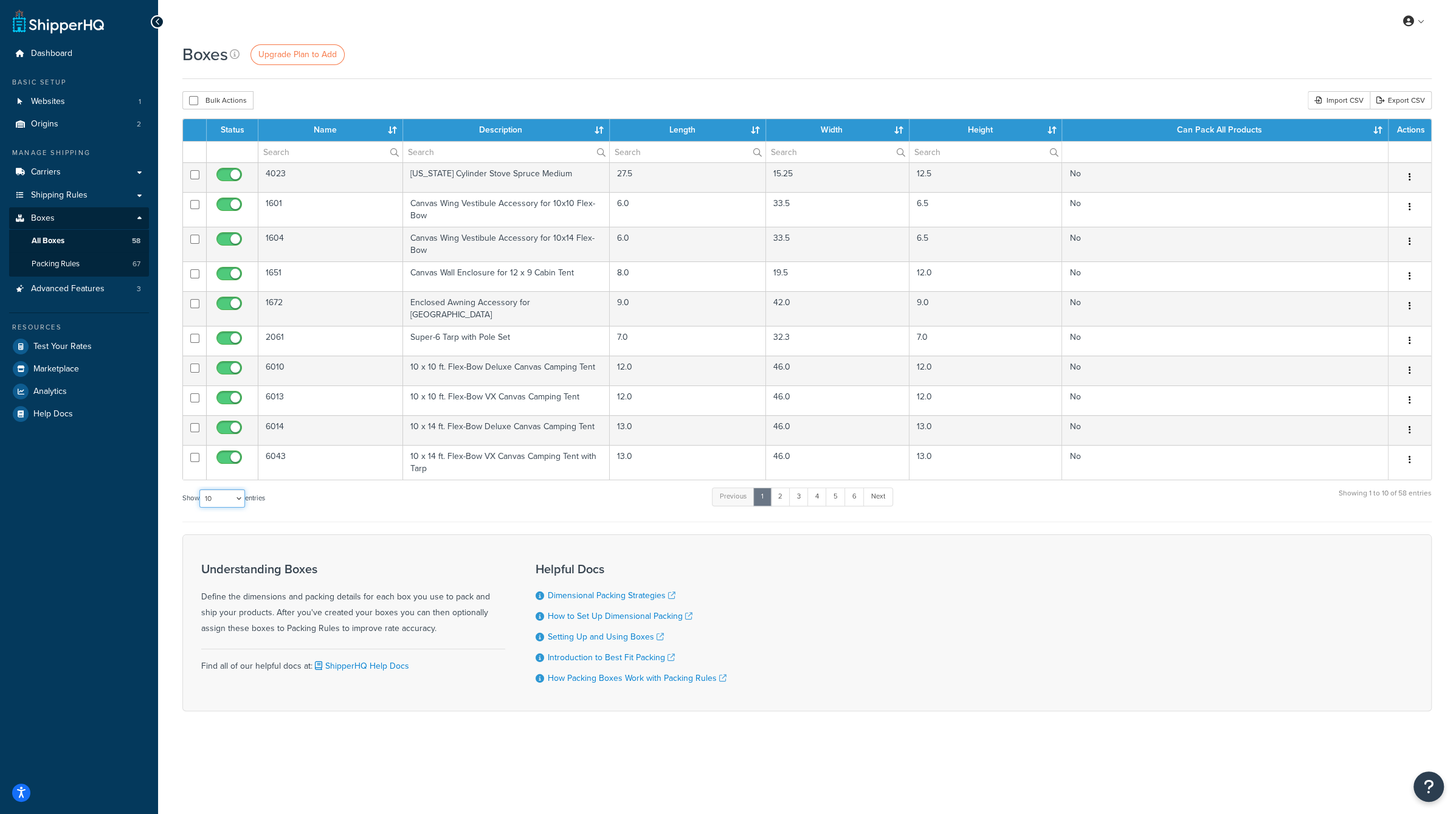
click at [233, 490] on select "10 15 25 50 100 1000" at bounding box center [222, 499] width 45 height 18
select select "1000"
click at [201, 490] on select "10 15 25 50 100 1000" at bounding box center [222, 499] width 45 height 18
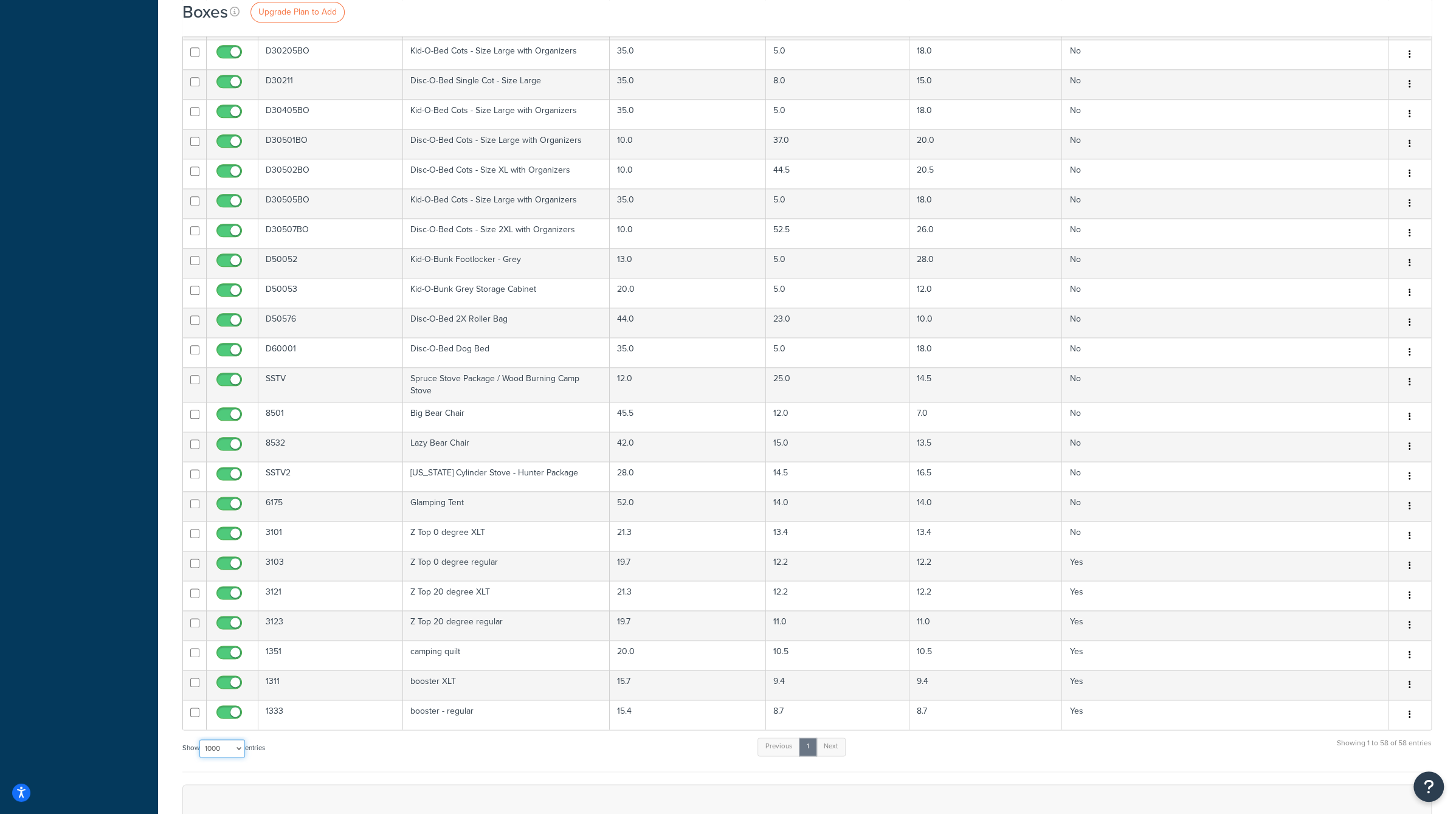
scroll to position [1393, 0]
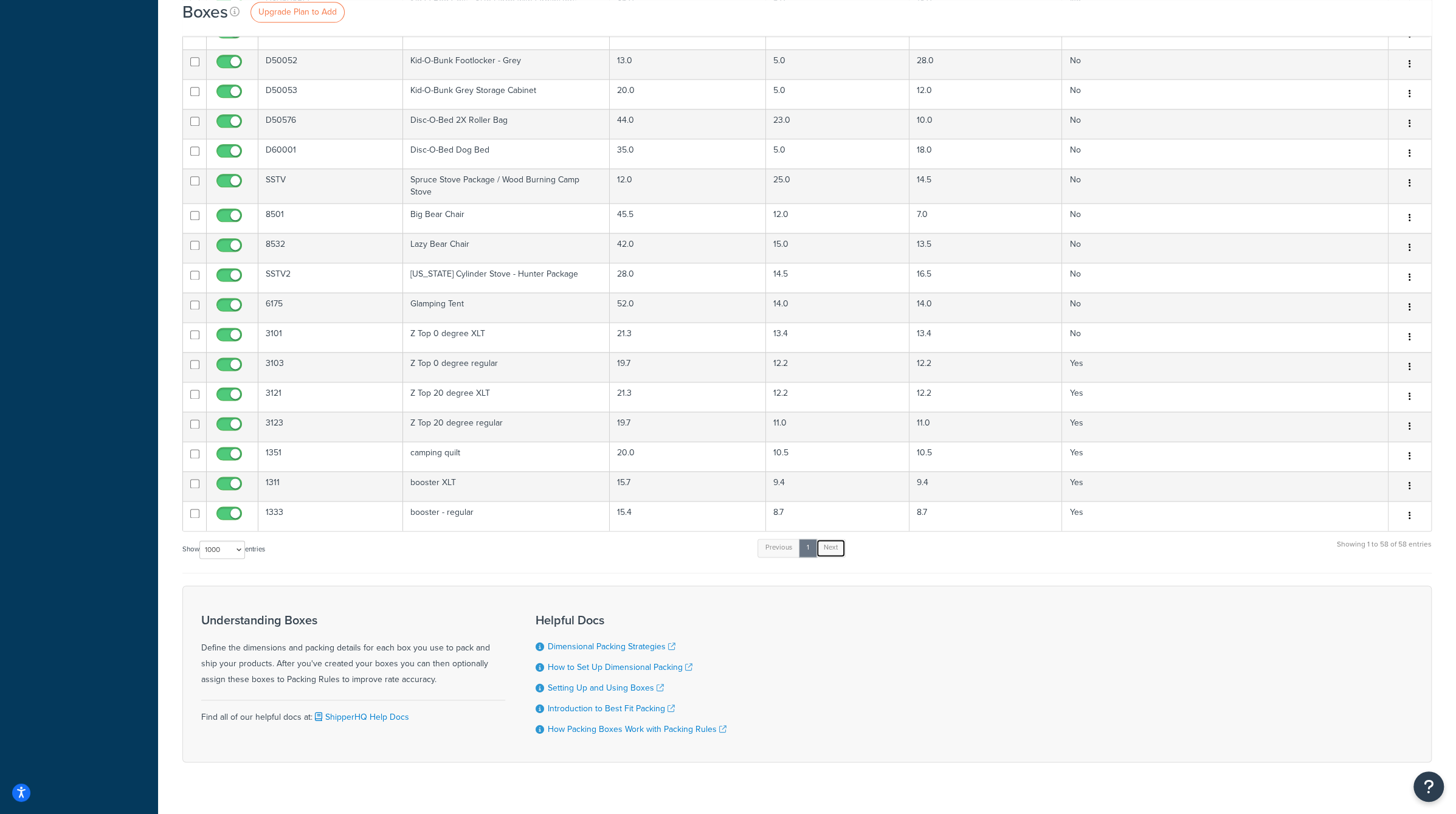
click at [832, 539] on link "Next" at bounding box center [831, 548] width 30 height 18
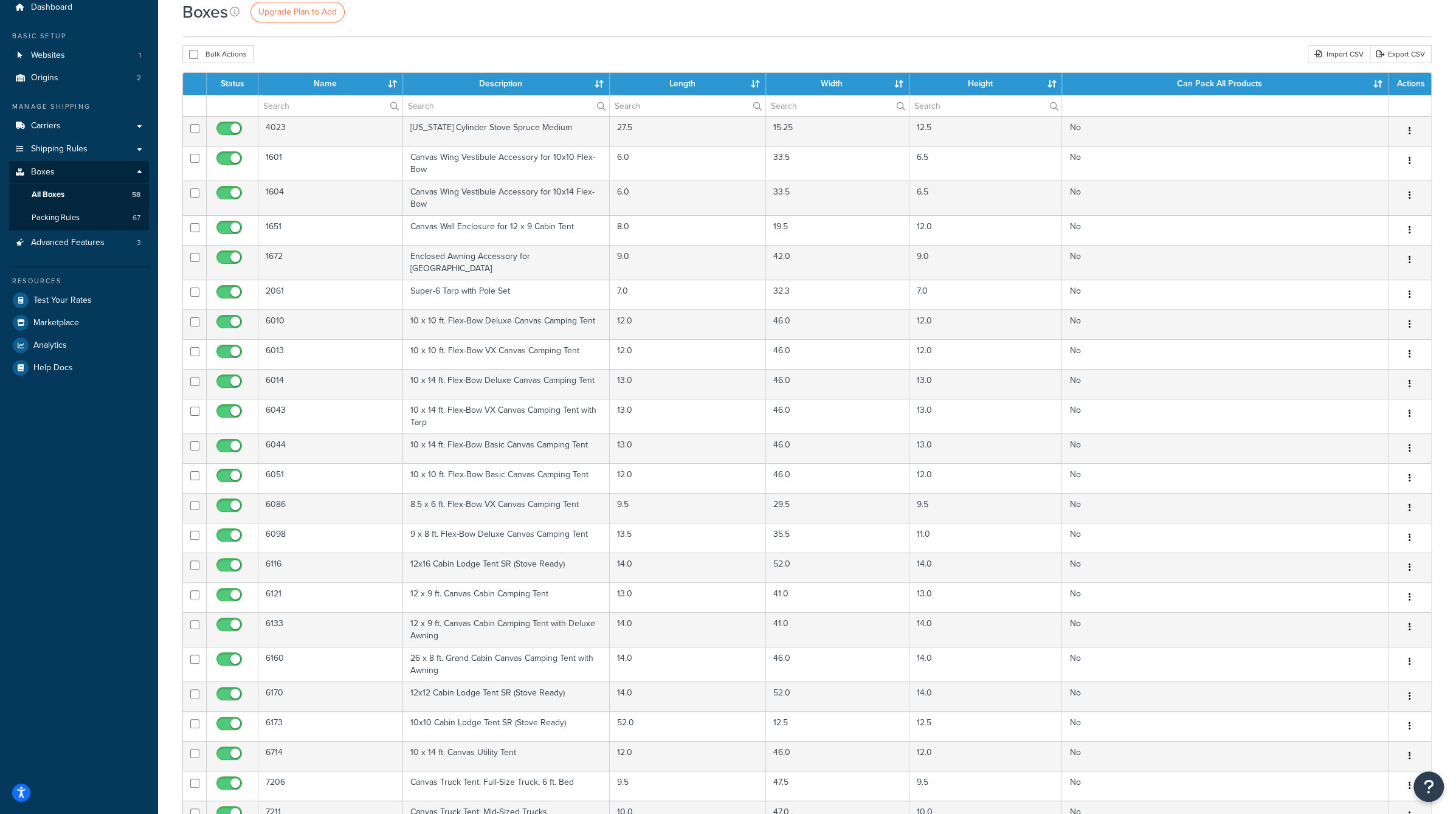
scroll to position [0, 0]
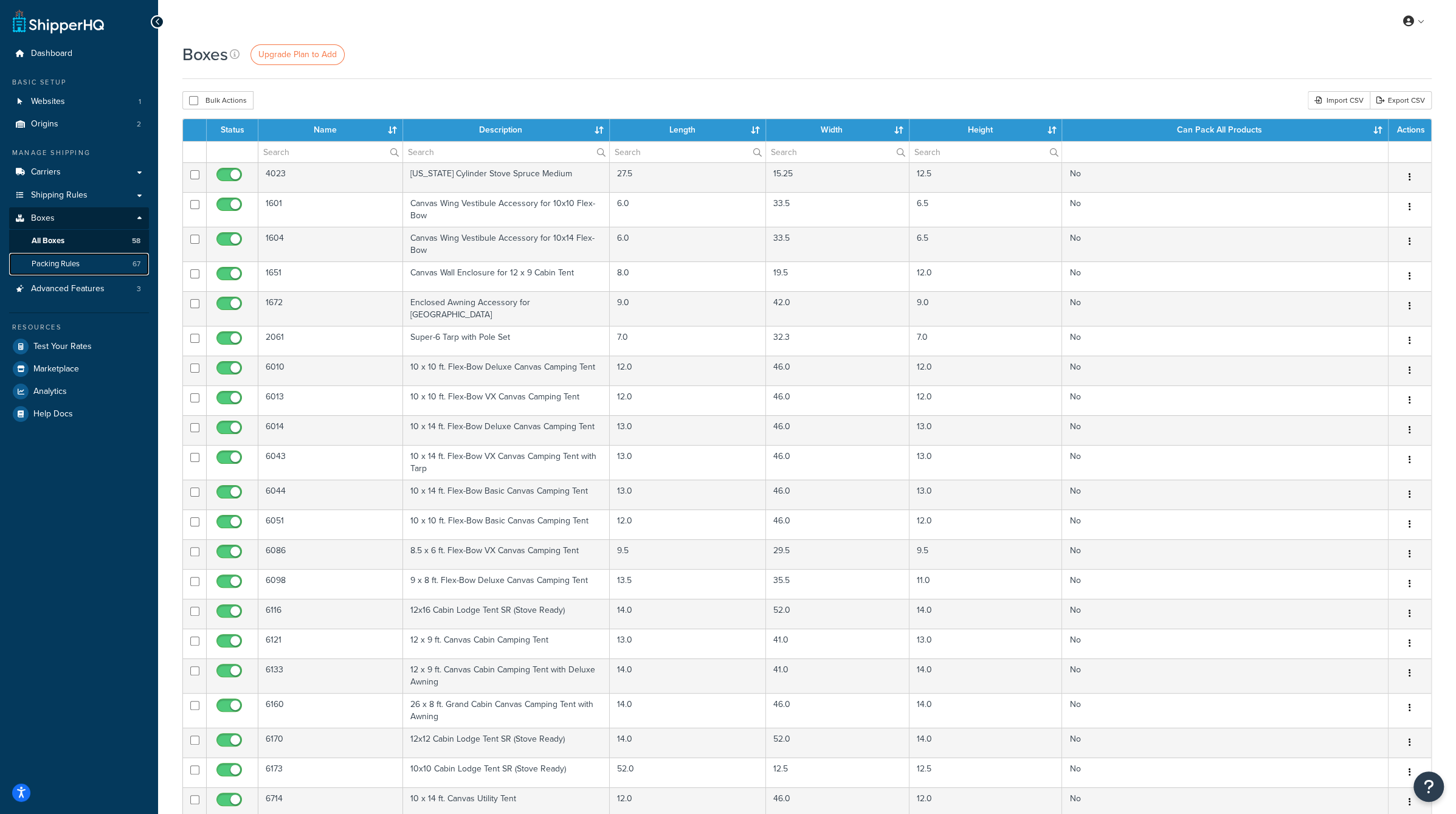
click at [98, 260] on link "Packing Rules 67" at bounding box center [79, 264] width 140 height 23
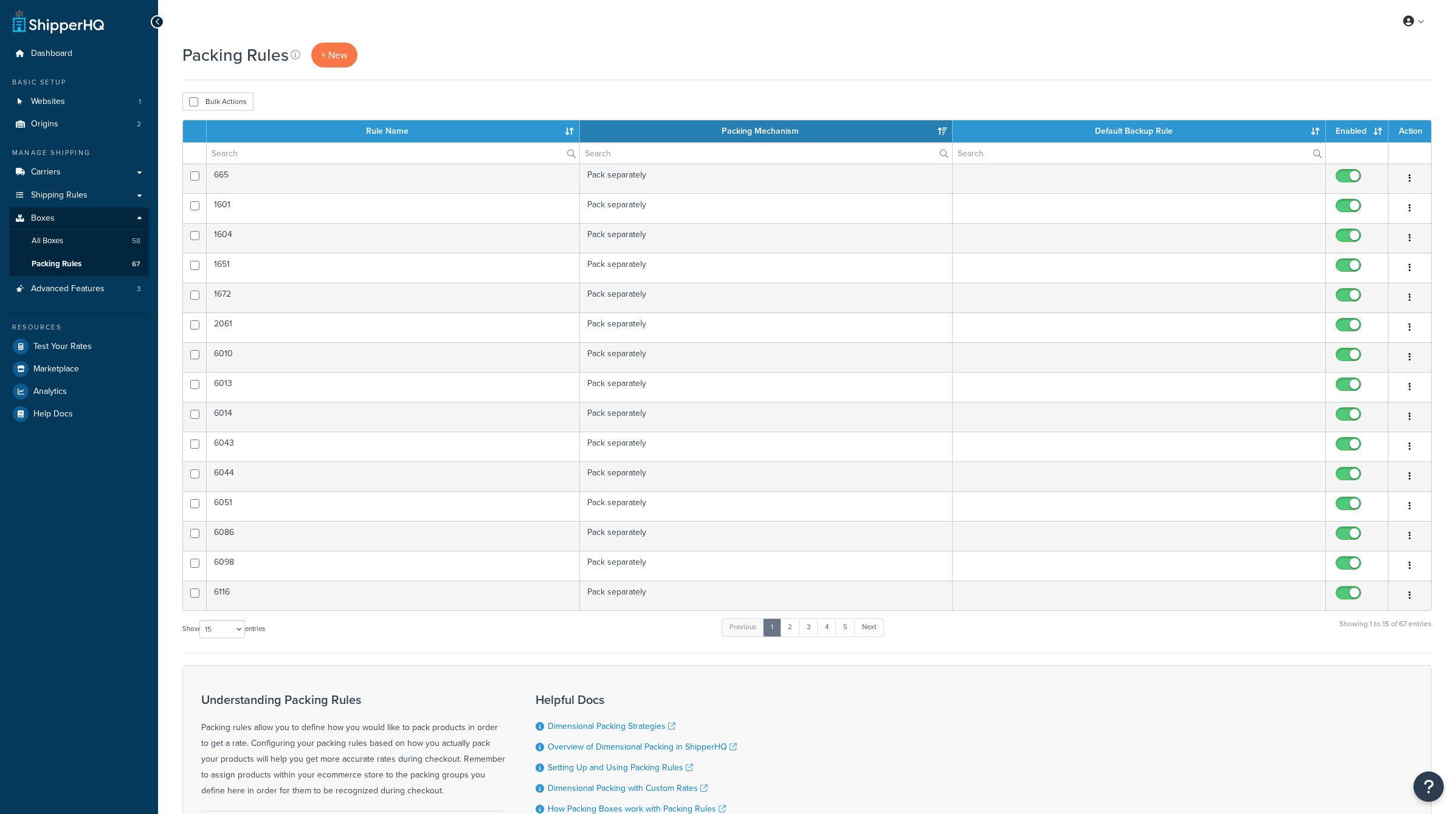
select select "15"
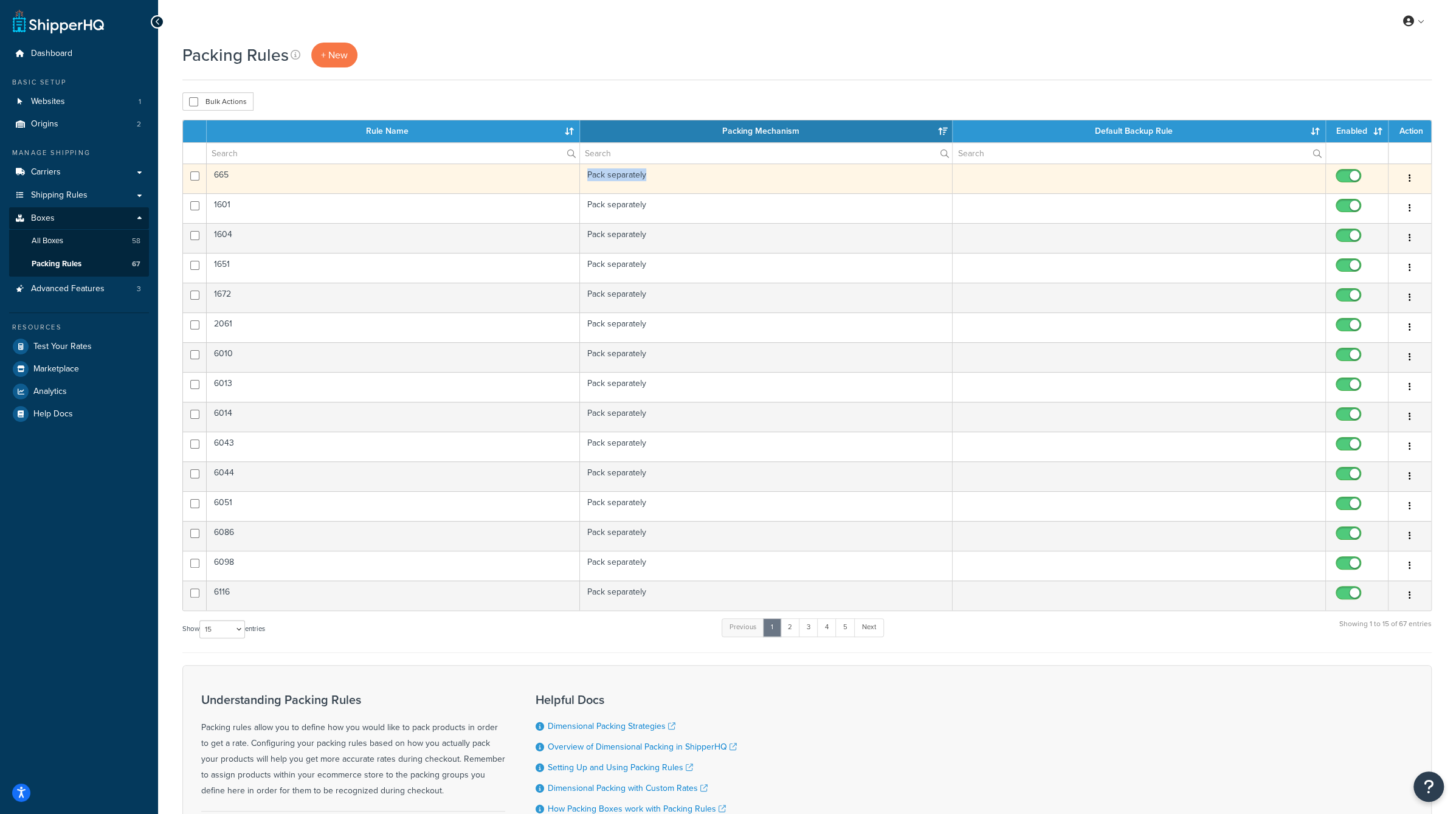
drag, startPoint x: 697, startPoint y: 177, endPoint x: 558, endPoint y: 177, distance: 139.0
click at [558, 177] on tr "665 Pack separately Edit Duplicate [GEOGRAPHIC_DATA]" at bounding box center [807, 178] width 1248 height 30
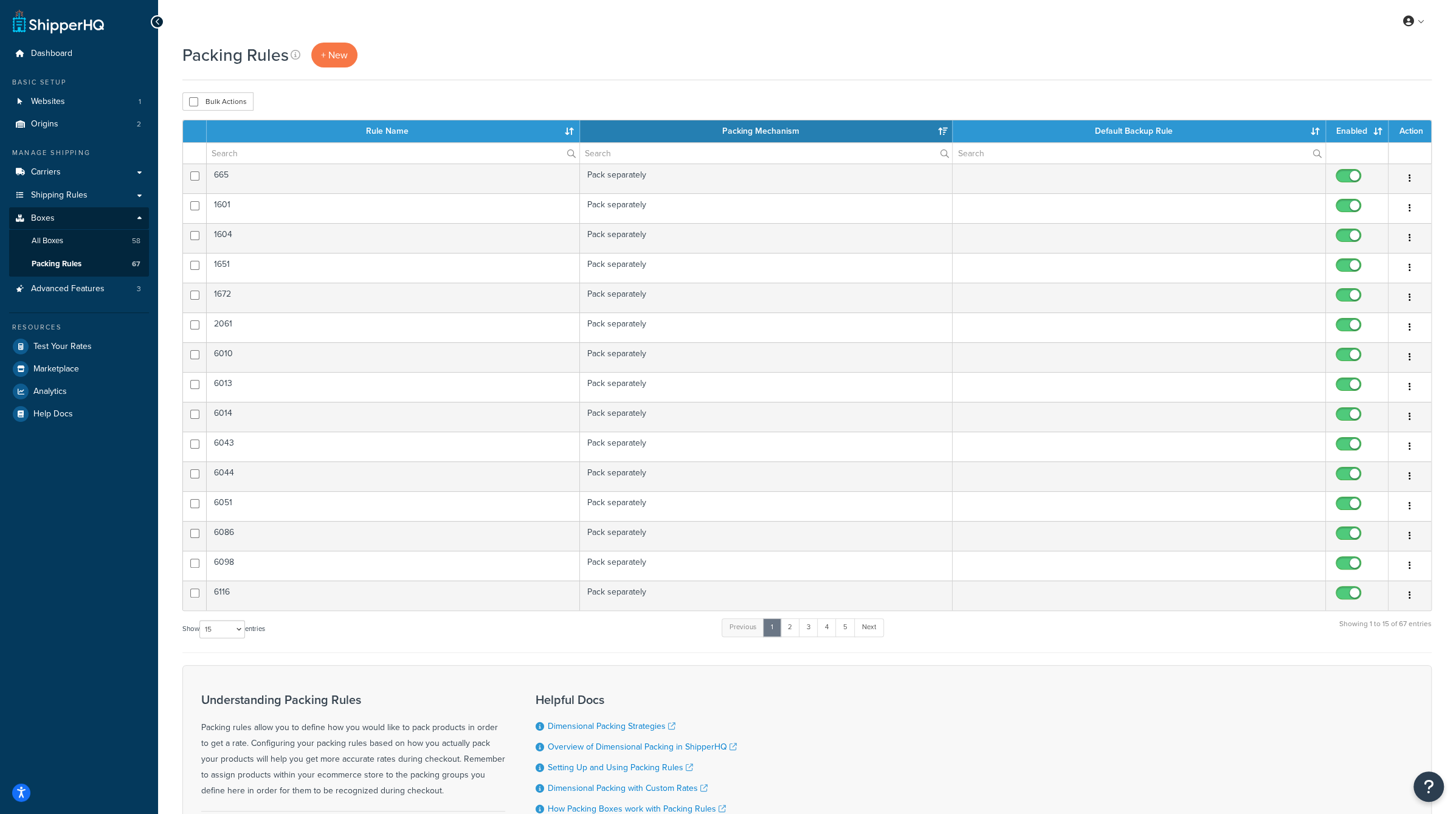
click at [668, 90] on div "Packing Rules + New Bulk Actions Duplicate [GEOGRAPHIC_DATA] Contact Us Send Us…" at bounding box center [807, 479] width 1298 height 873
click at [68, 242] on link "All Boxes 58" at bounding box center [79, 241] width 140 height 23
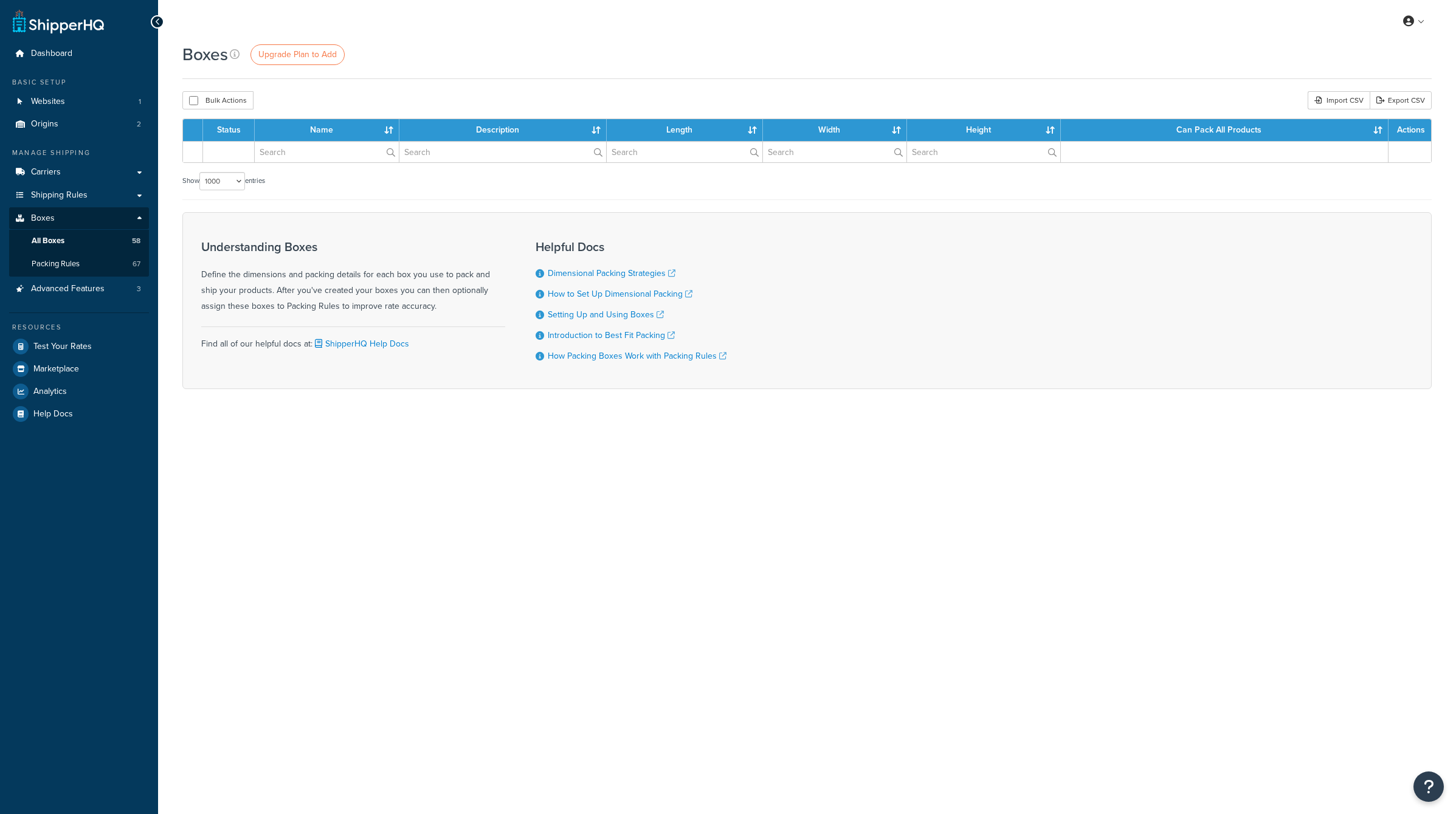
select select "1000"
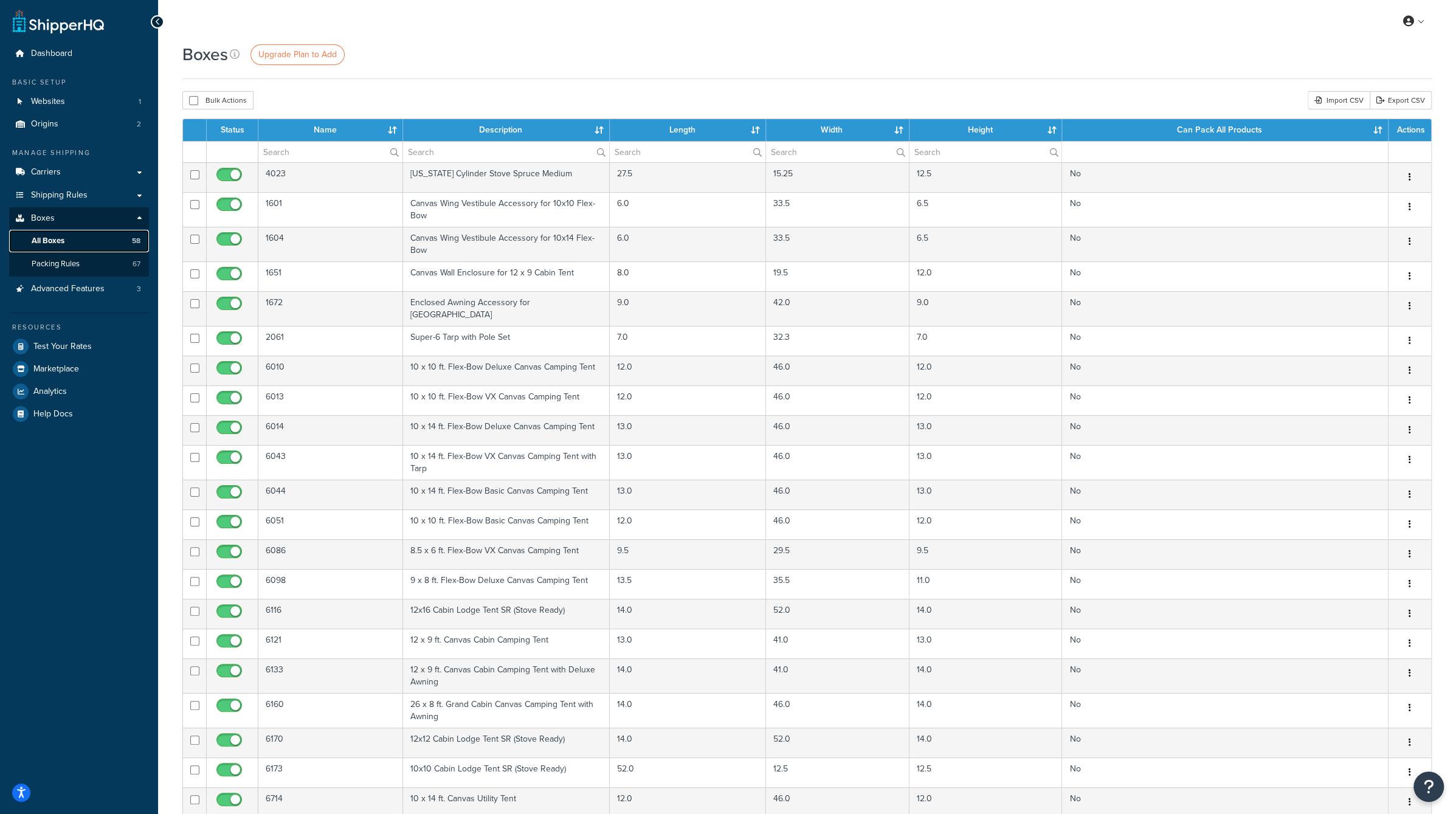
click at [68, 242] on link "All Boxes 58" at bounding box center [79, 241] width 140 height 23
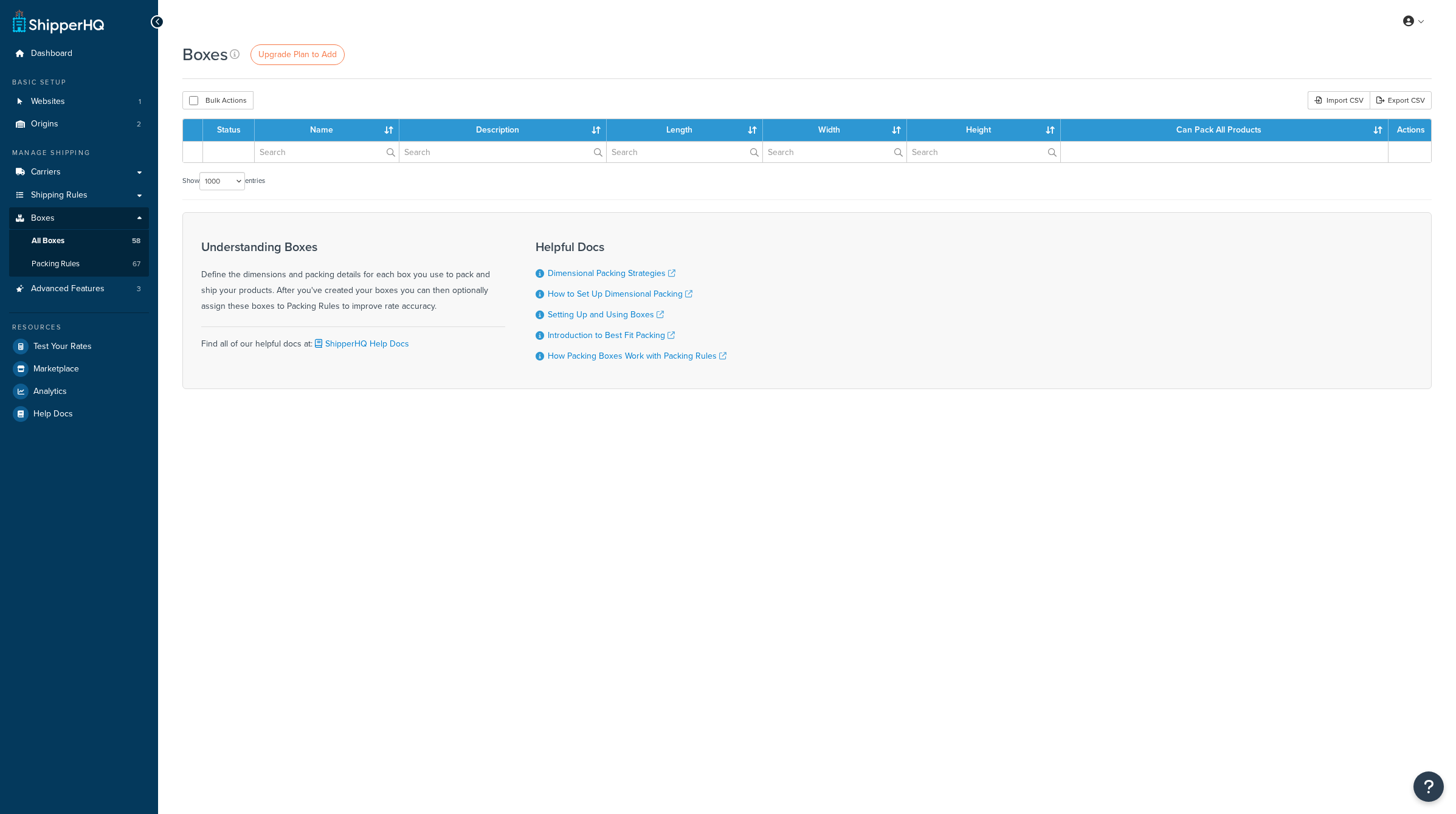
select select "1000"
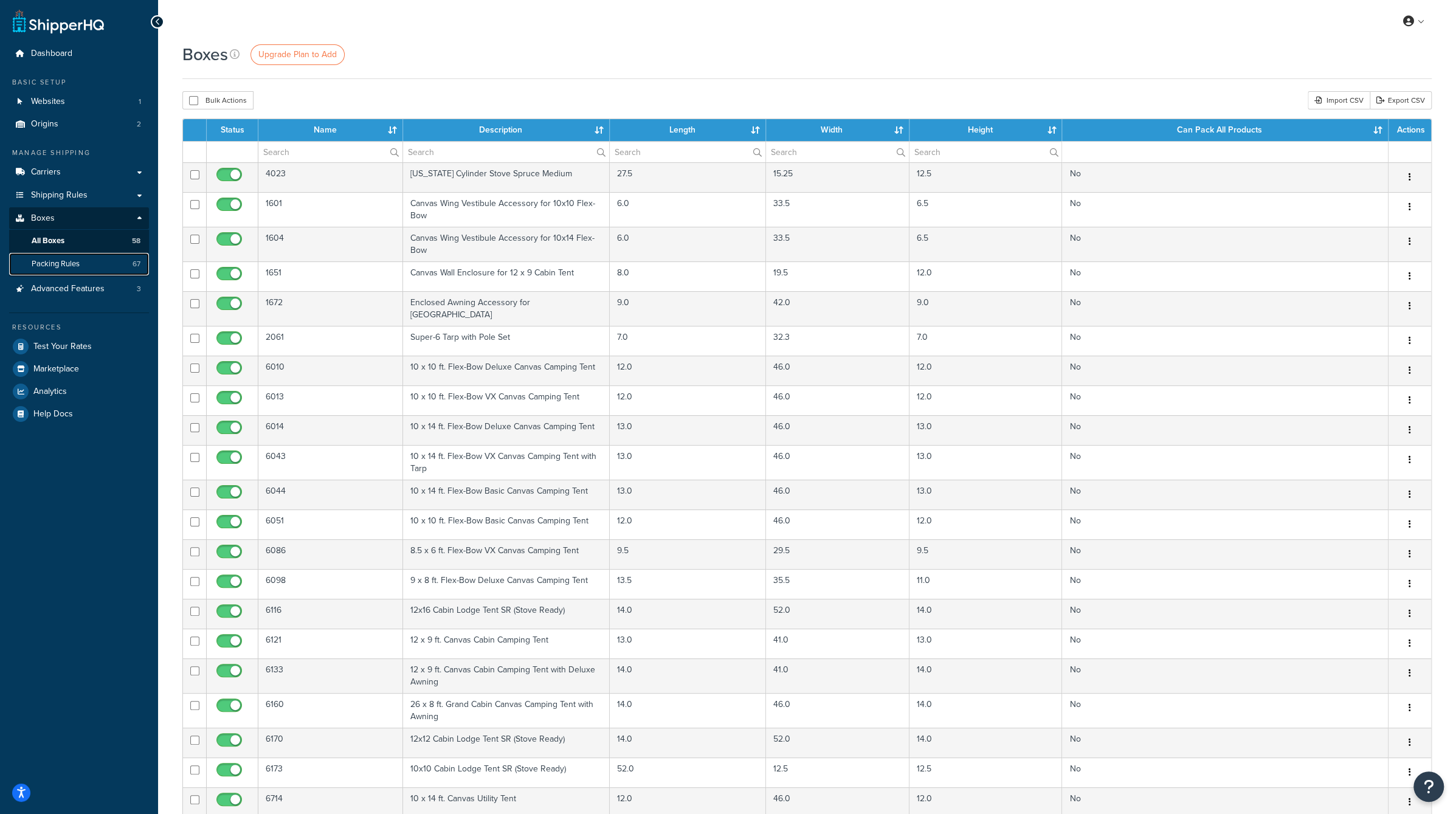
click at [74, 260] on span "Packing Rules" at bounding box center [56, 264] width 48 height 10
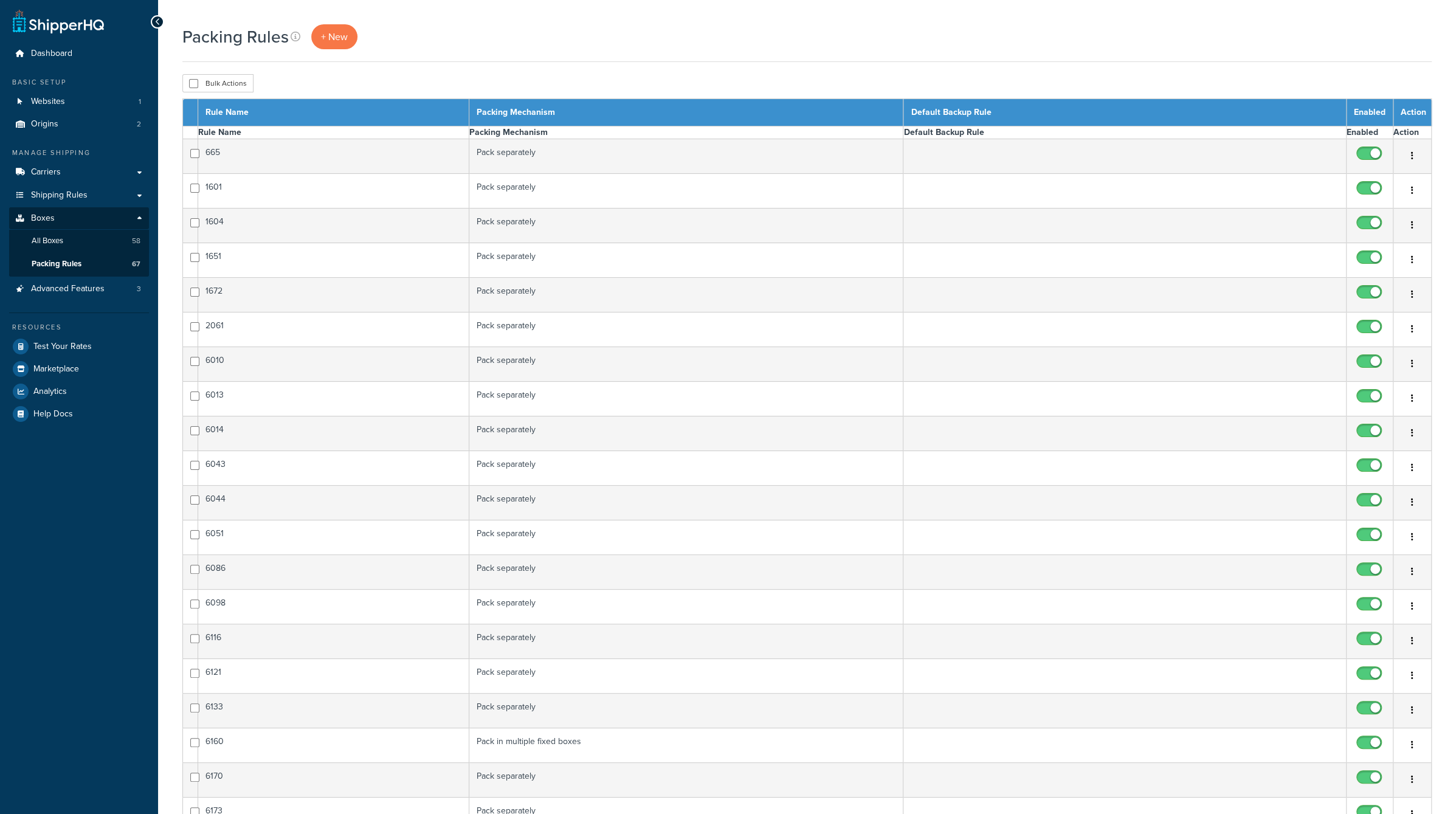
select select "15"
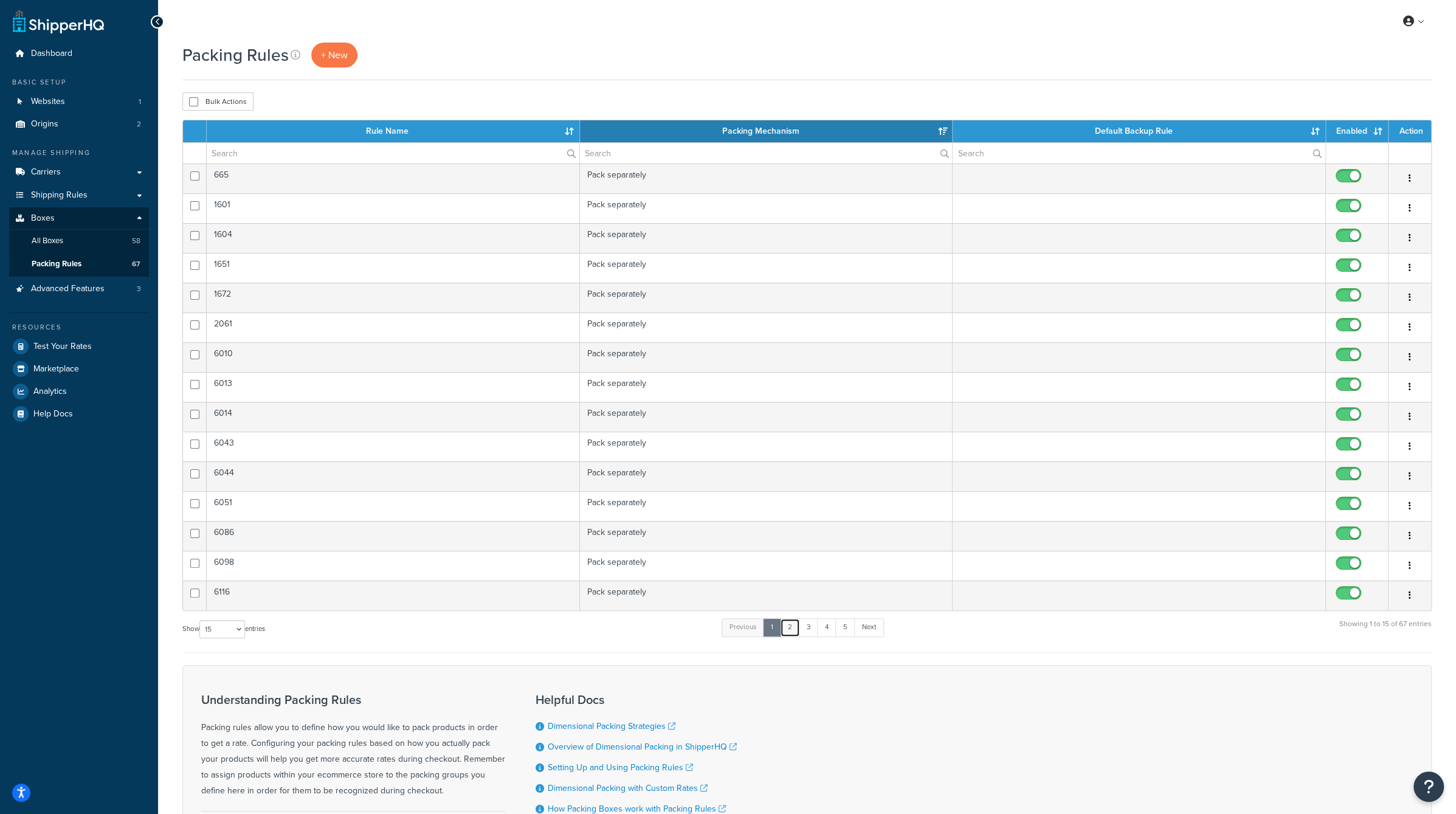
click at [797, 626] on link "2" at bounding box center [790, 627] width 20 height 18
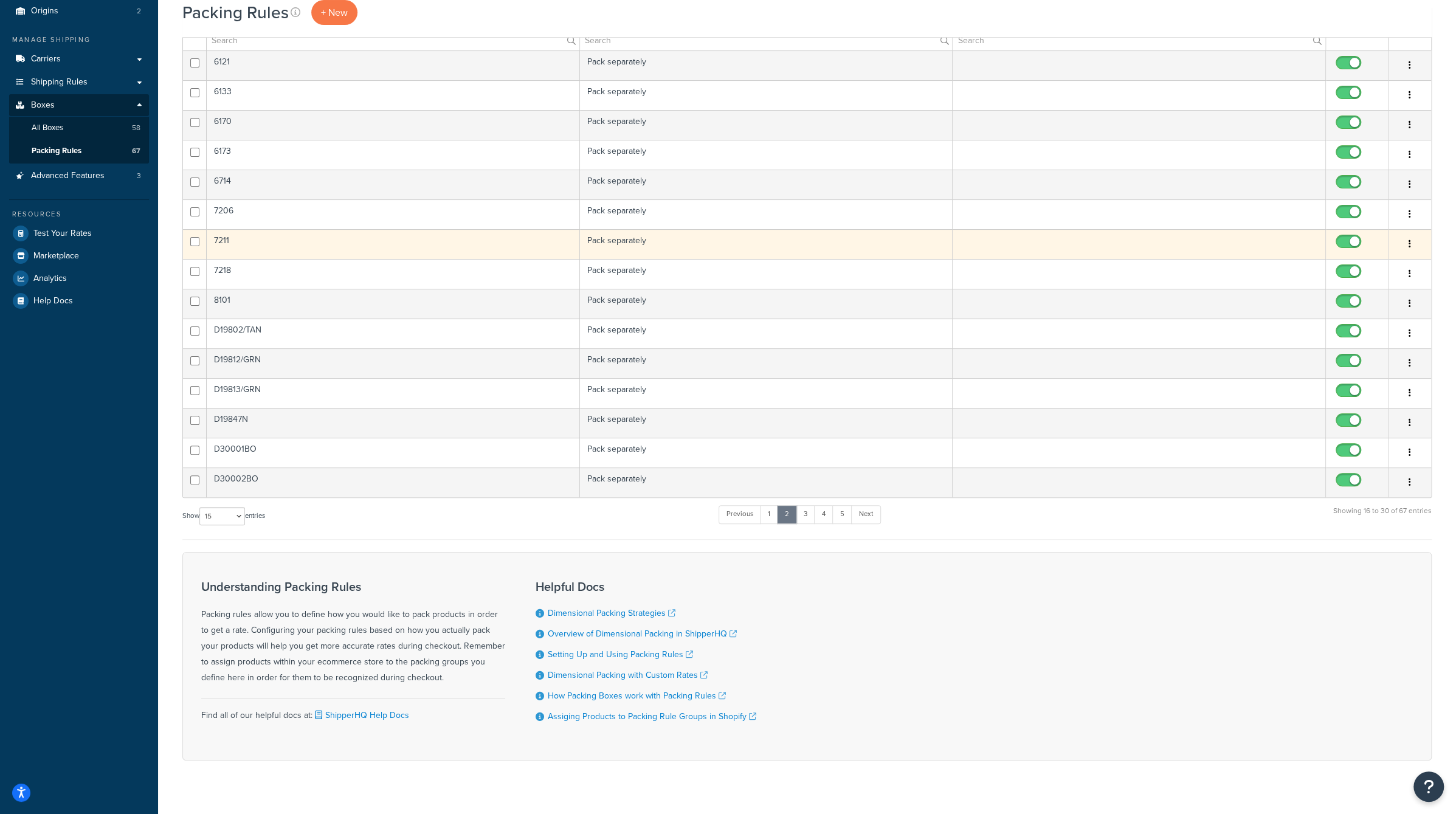
scroll to position [128, 0]
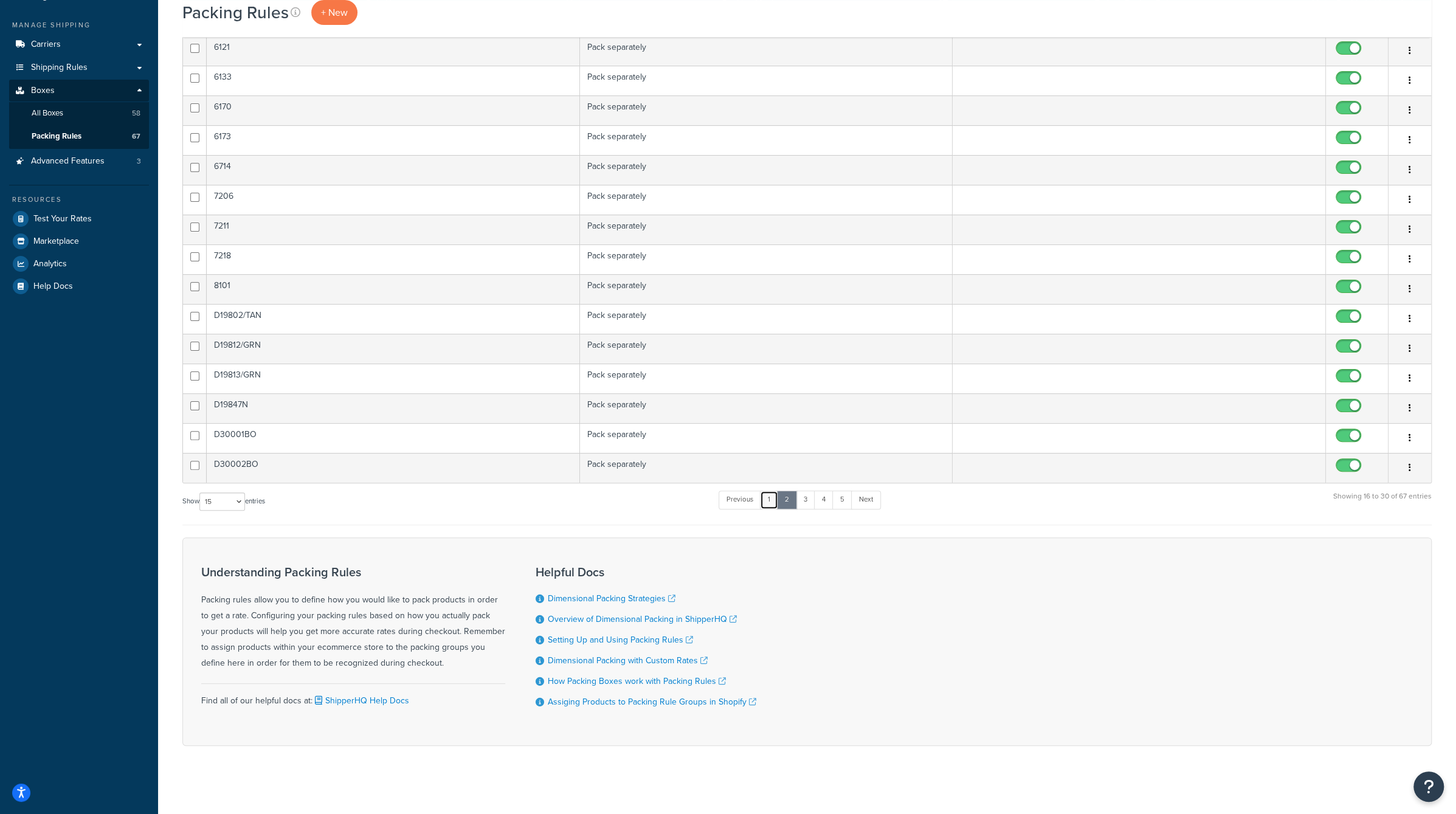
click at [769, 495] on link "1" at bounding box center [769, 500] width 18 height 18
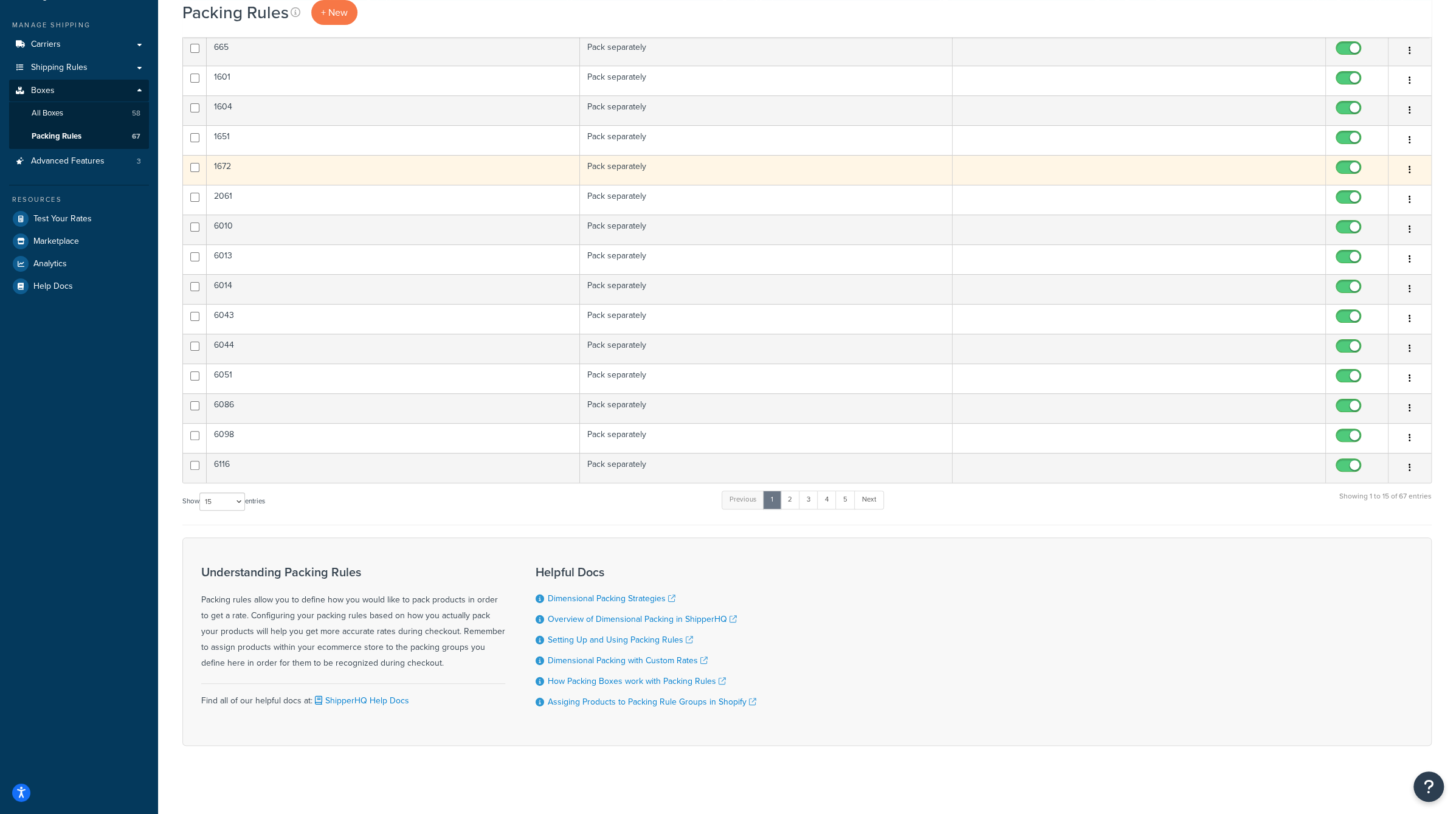
scroll to position [0, 0]
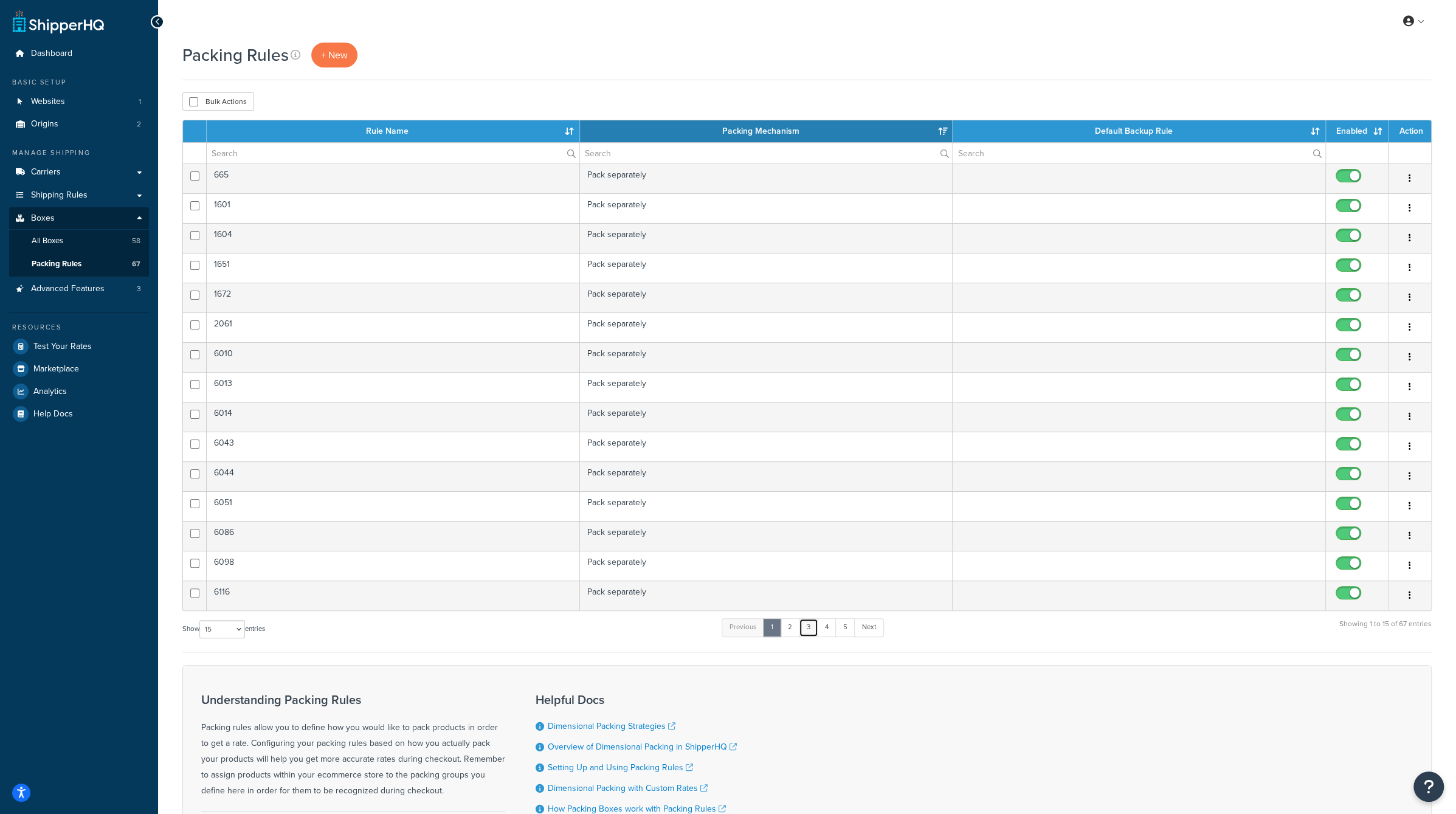
click at [814, 630] on link "3" at bounding box center [808, 627] width 20 height 18
click at [826, 622] on link "4" at bounding box center [824, 627] width 20 height 18
click at [838, 629] on link "5" at bounding box center [841, 627] width 20 height 18
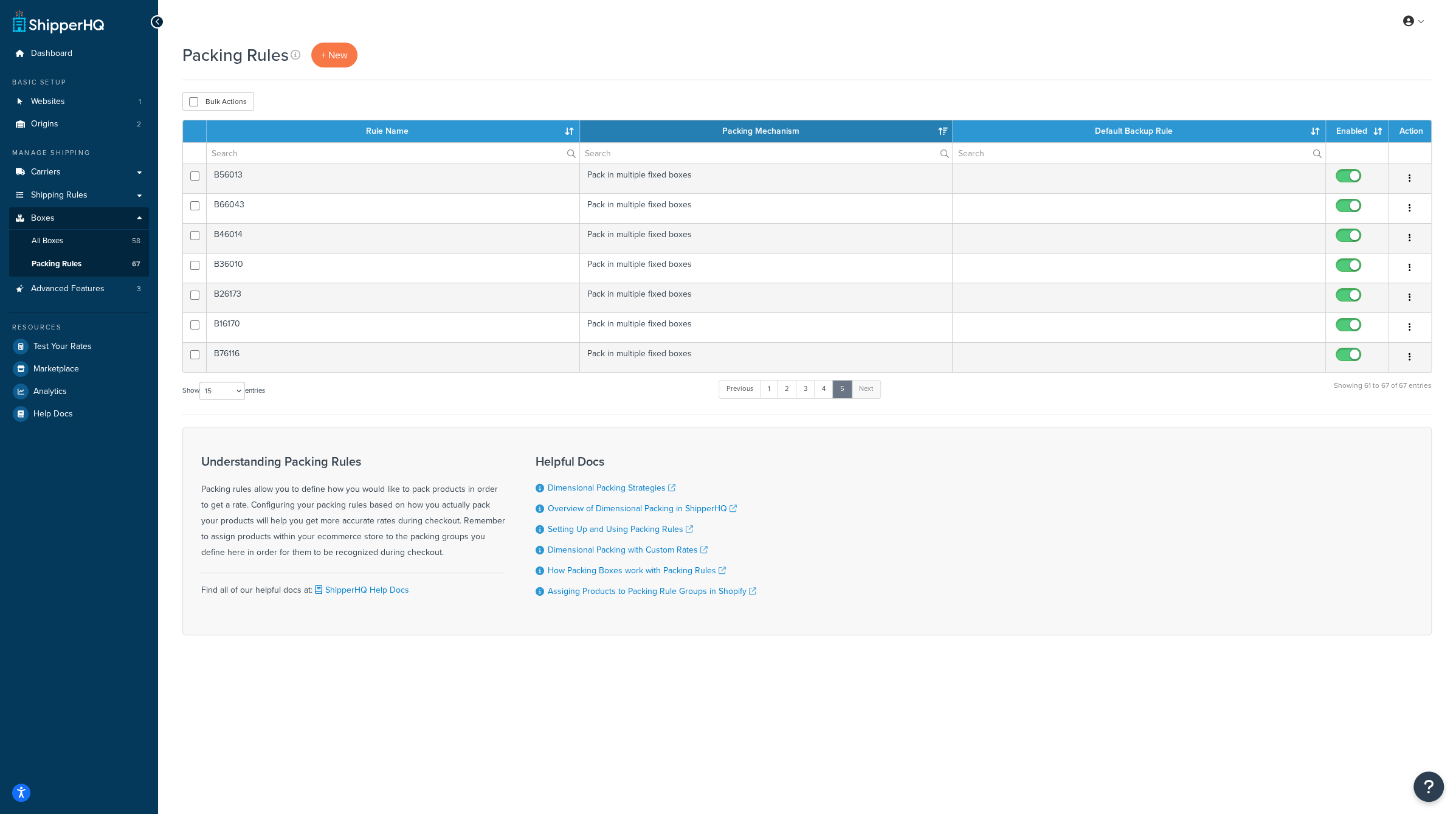
click at [539, 72] on div "Packing Rules + New" at bounding box center [807, 62] width 1249 height 38
click at [829, 387] on link "4" at bounding box center [824, 389] width 20 height 18
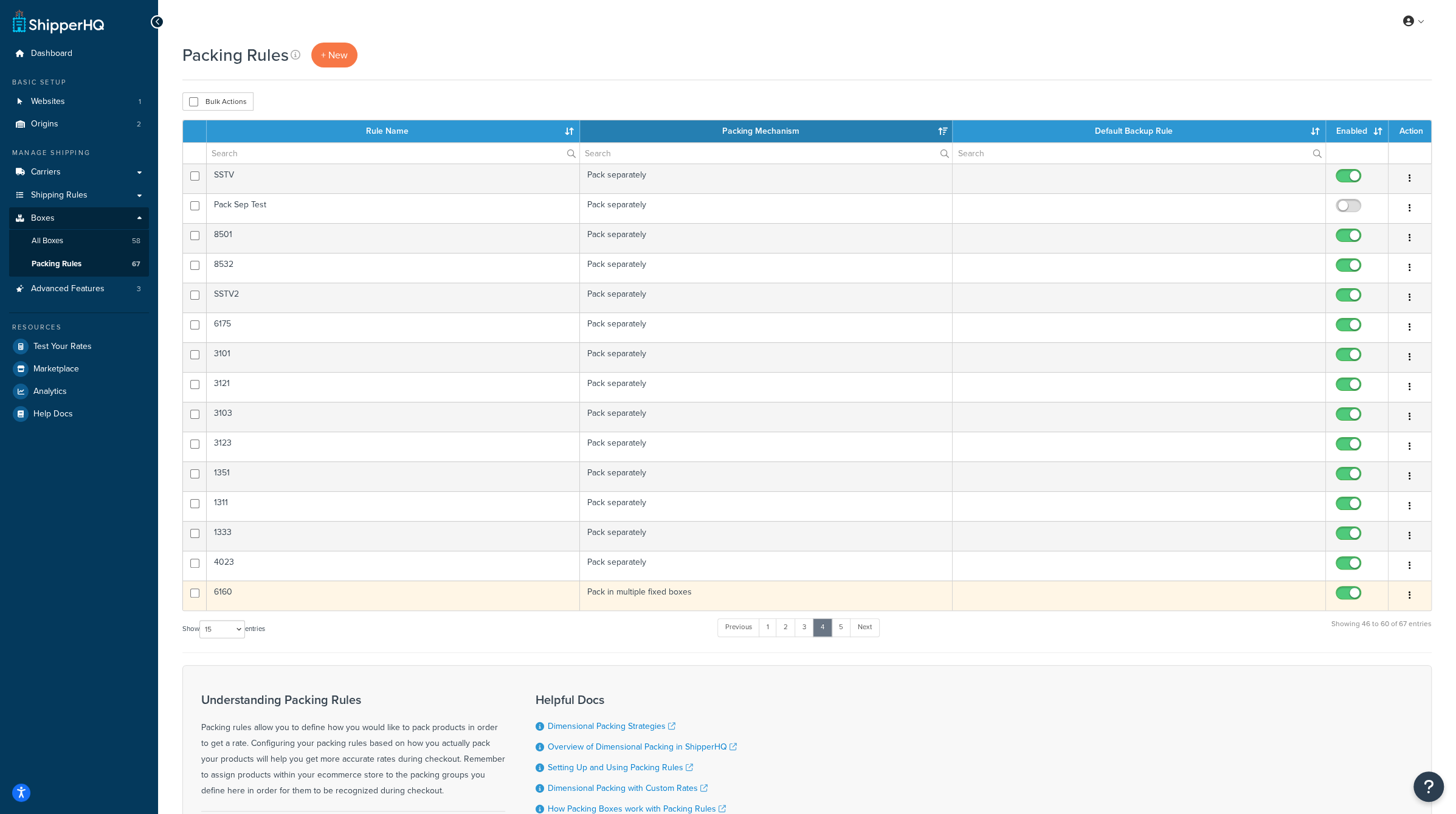
click at [1406, 592] on button "button" at bounding box center [1409, 596] width 17 height 20
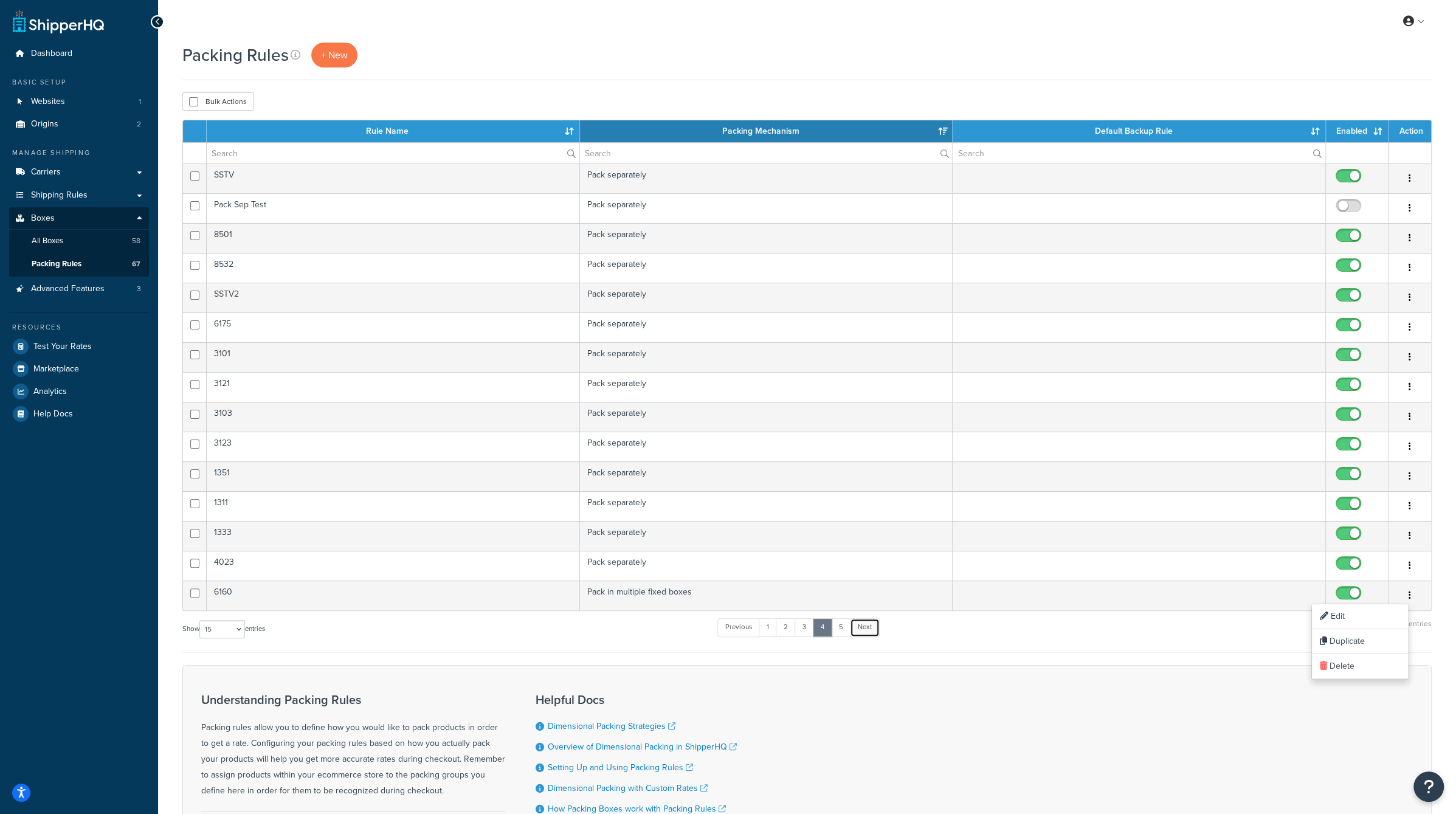
click at [870, 619] on link "Next" at bounding box center [865, 627] width 30 height 18
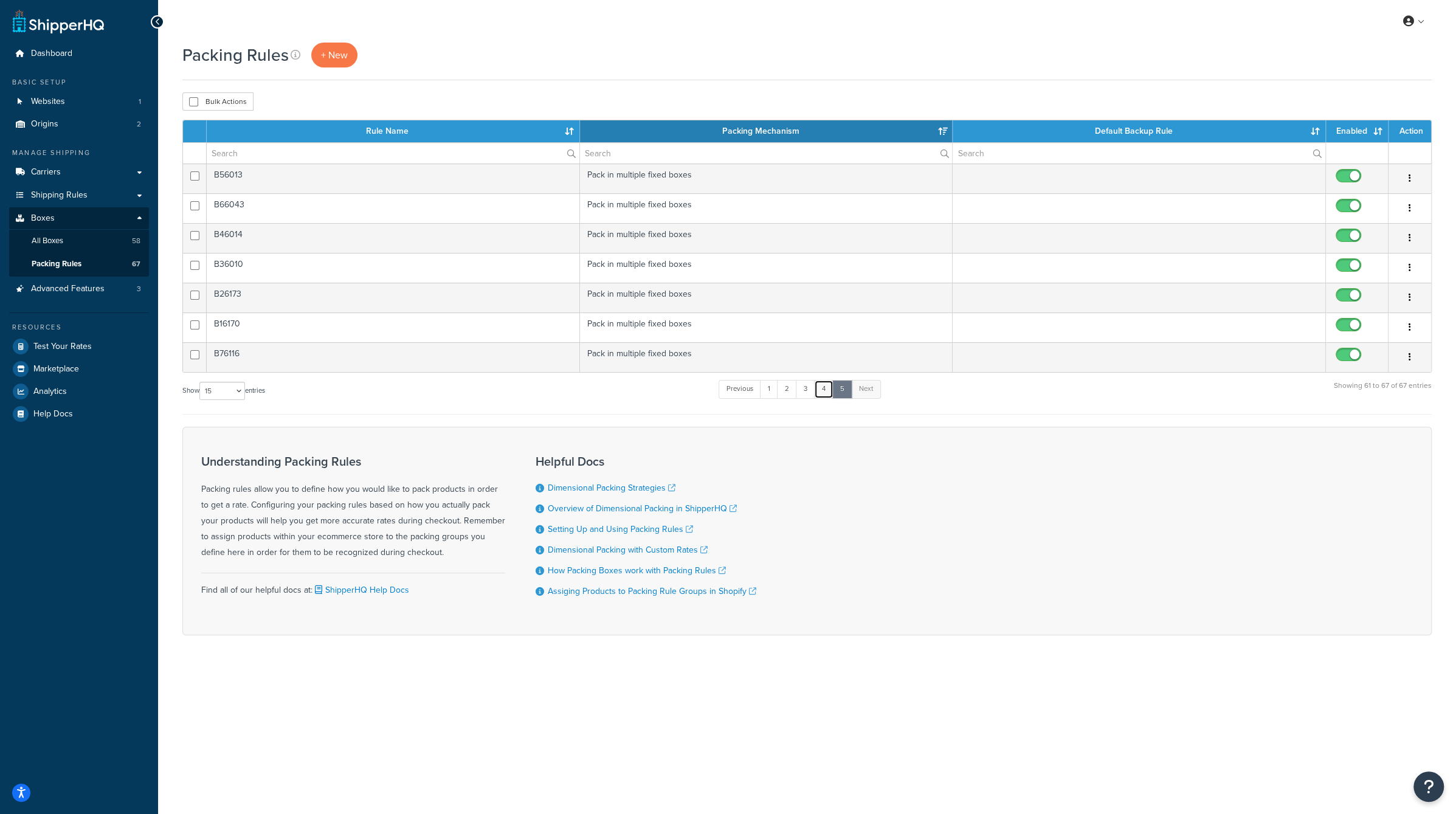
click at [823, 392] on link "4" at bounding box center [824, 389] width 20 height 18
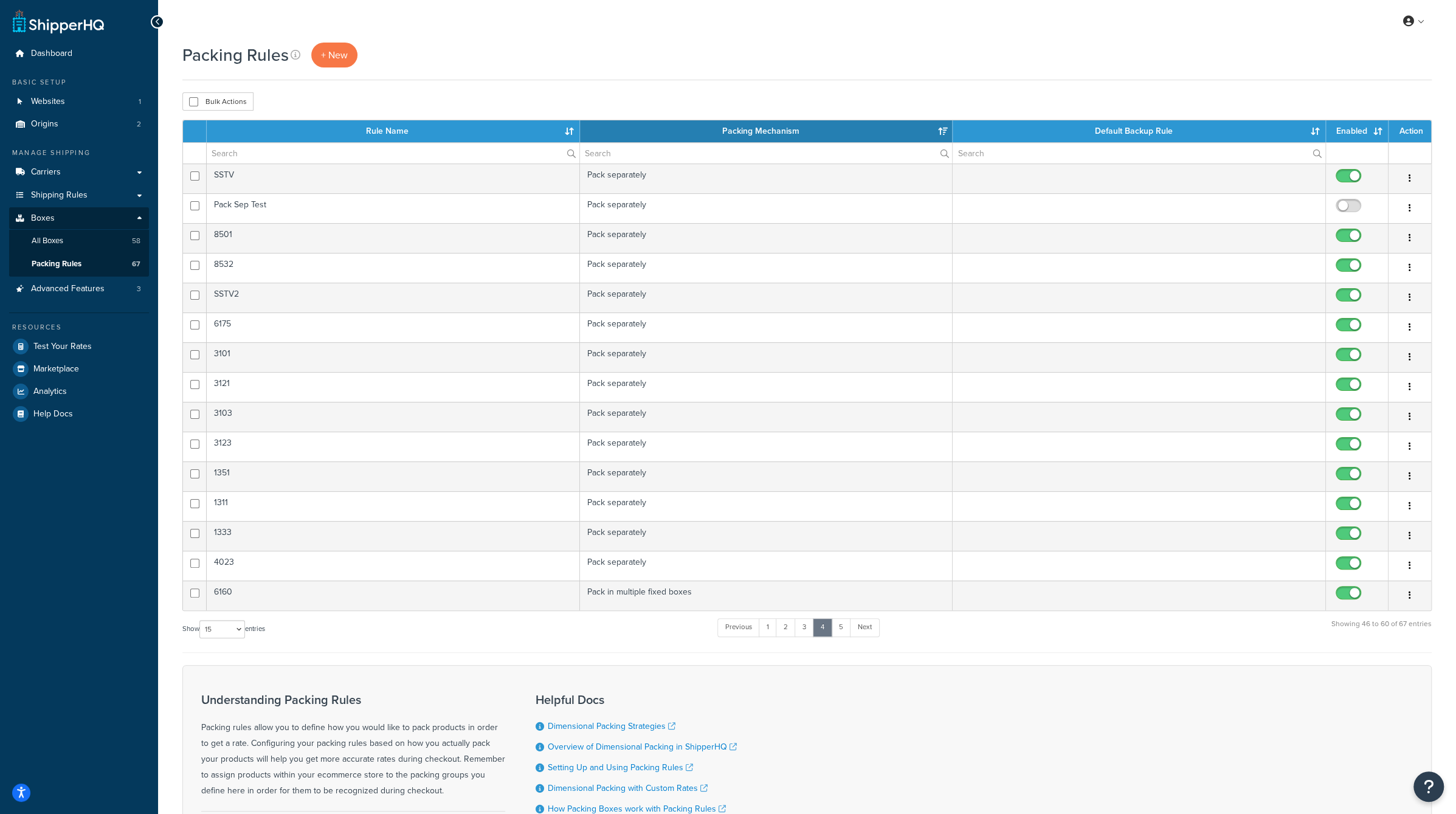
scroll to position [17, 0]
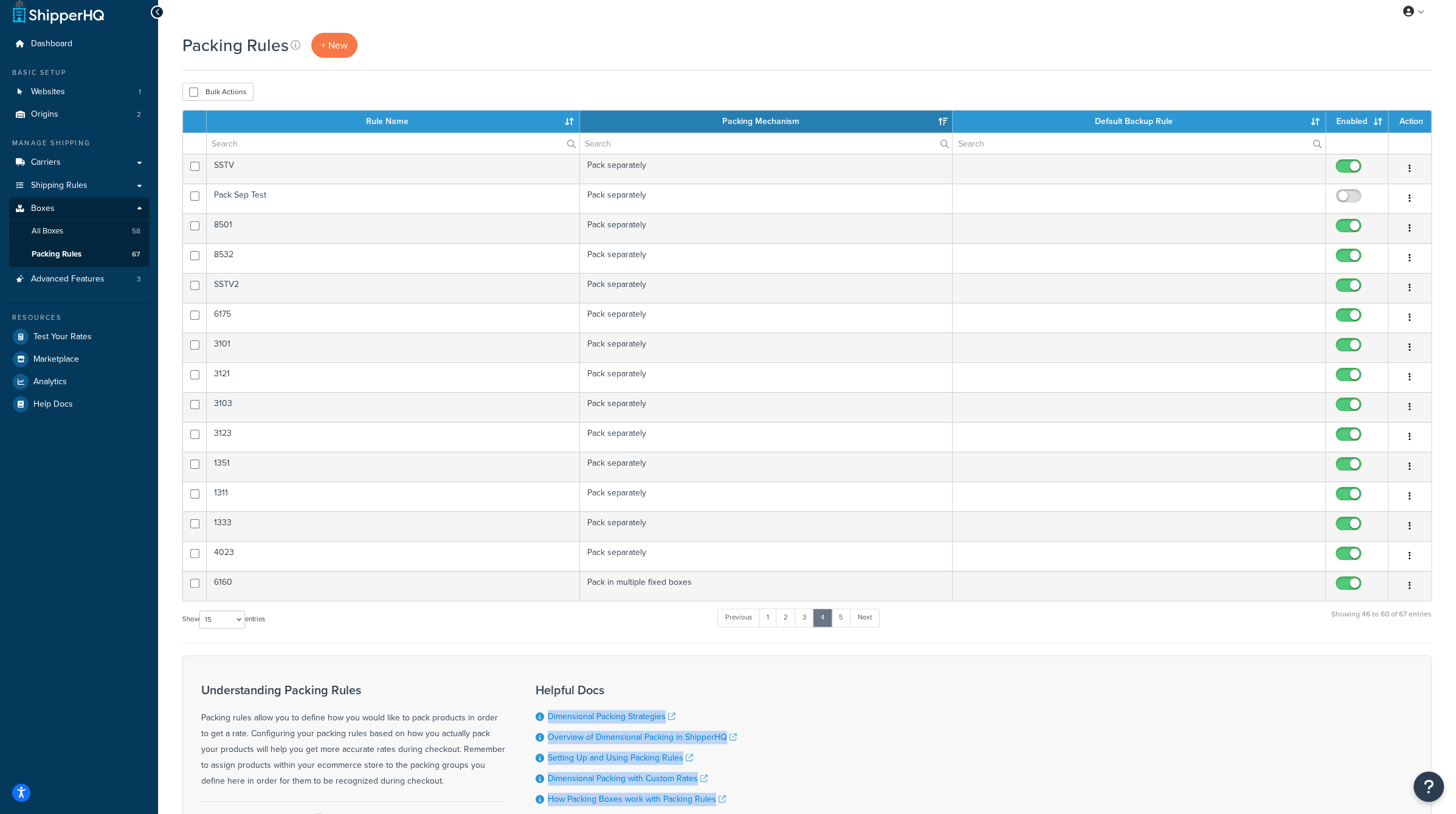
drag, startPoint x: 966, startPoint y: 690, endPoint x: 974, endPoint y: 813, distance: 123.3
click at [963, 813] on div "Understanding Packing Rules Packing rules allow you to define how you would lik…" at bounding box center [807, 760] width 1249 height 209
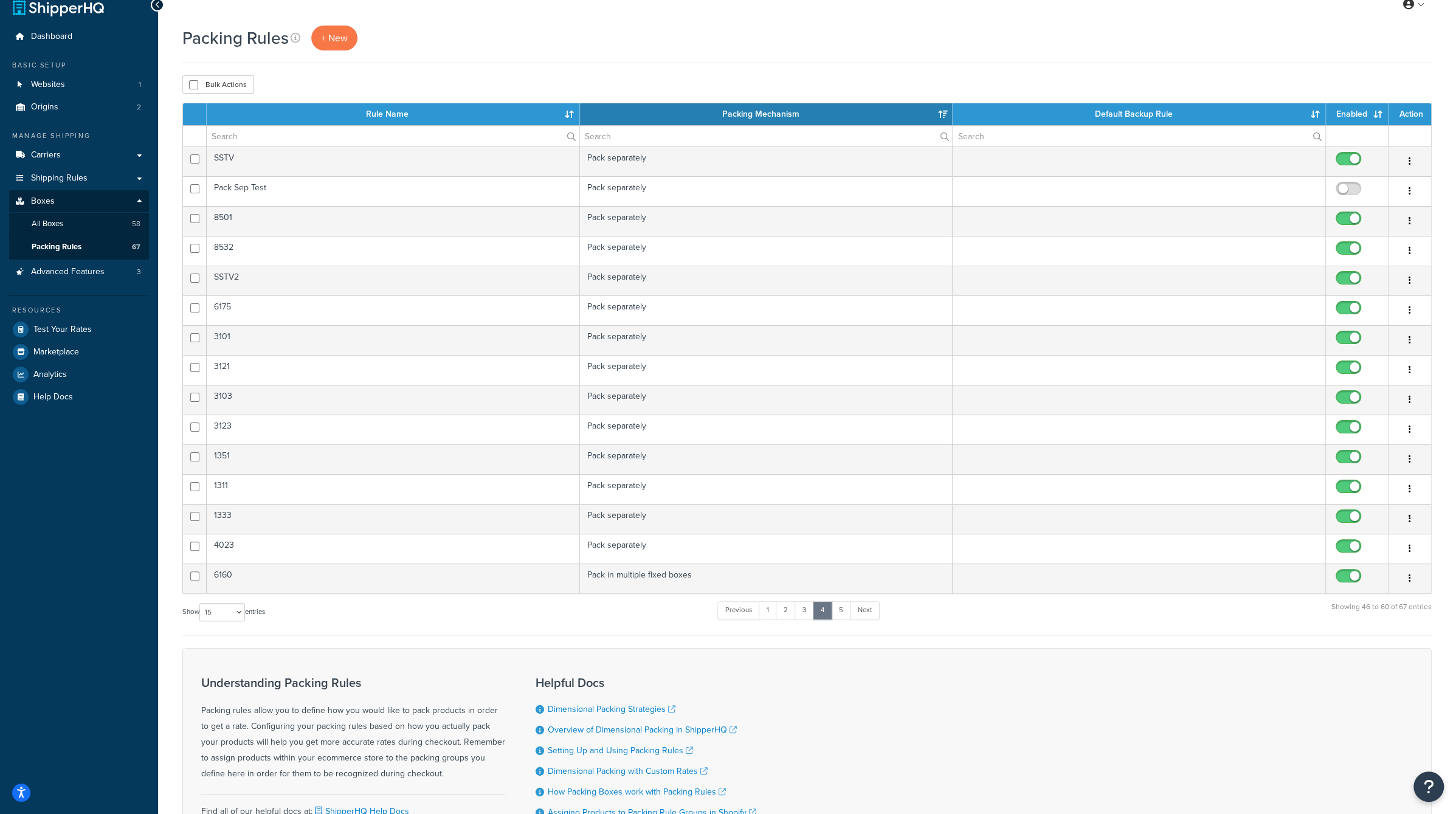
click at [816, 34] on div "Packing Rules + New" at bounding box center [807, 38] width 1249 height 25
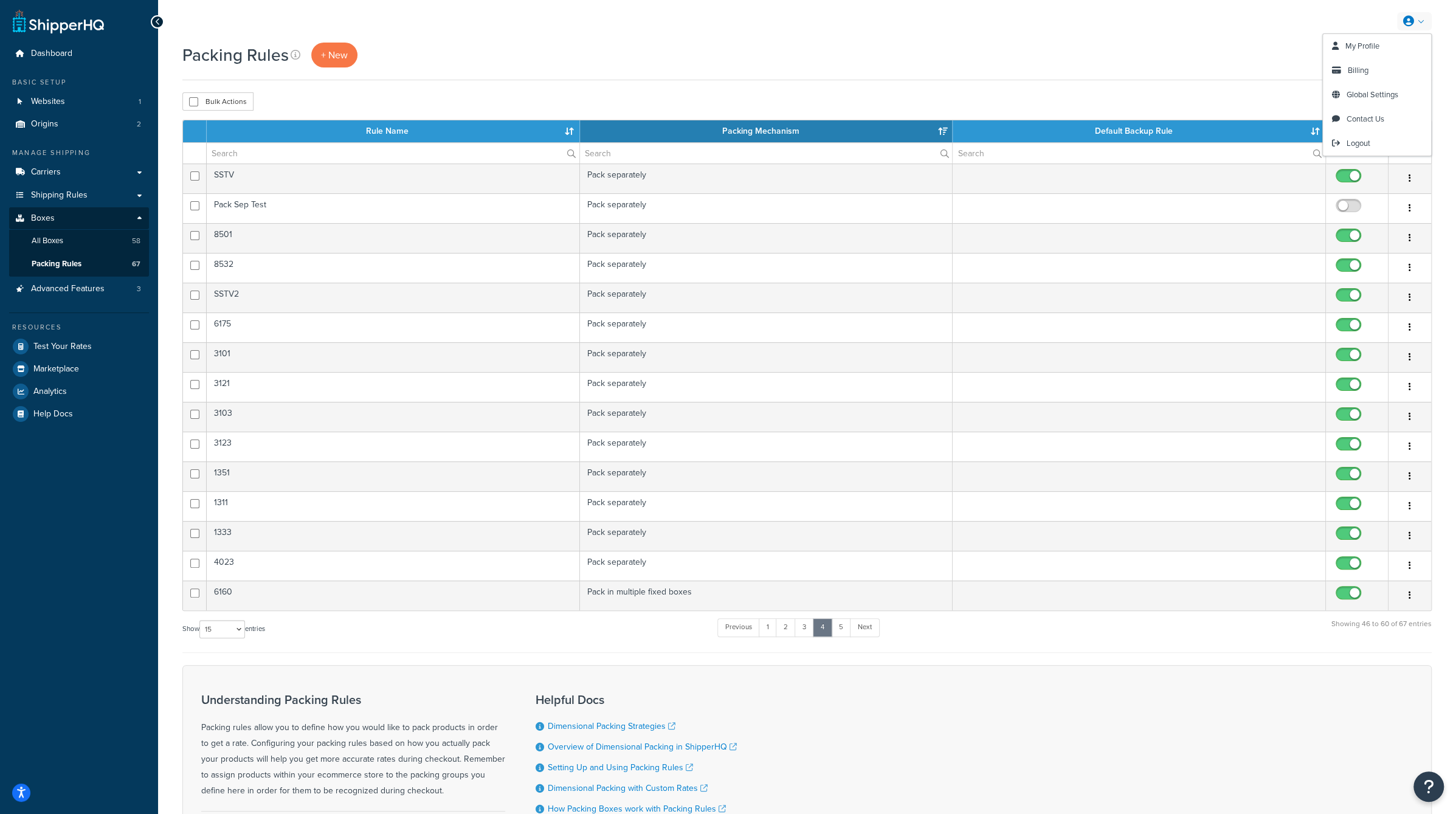
click at [994, 41] on div "My Profile Billing Global Settings Contact Us Logout" at bounding box center [807, 21] width 1298 height 43
click at [1341, 144] on link "Logout" at bounding box center [1376, 144] width 108 height 24
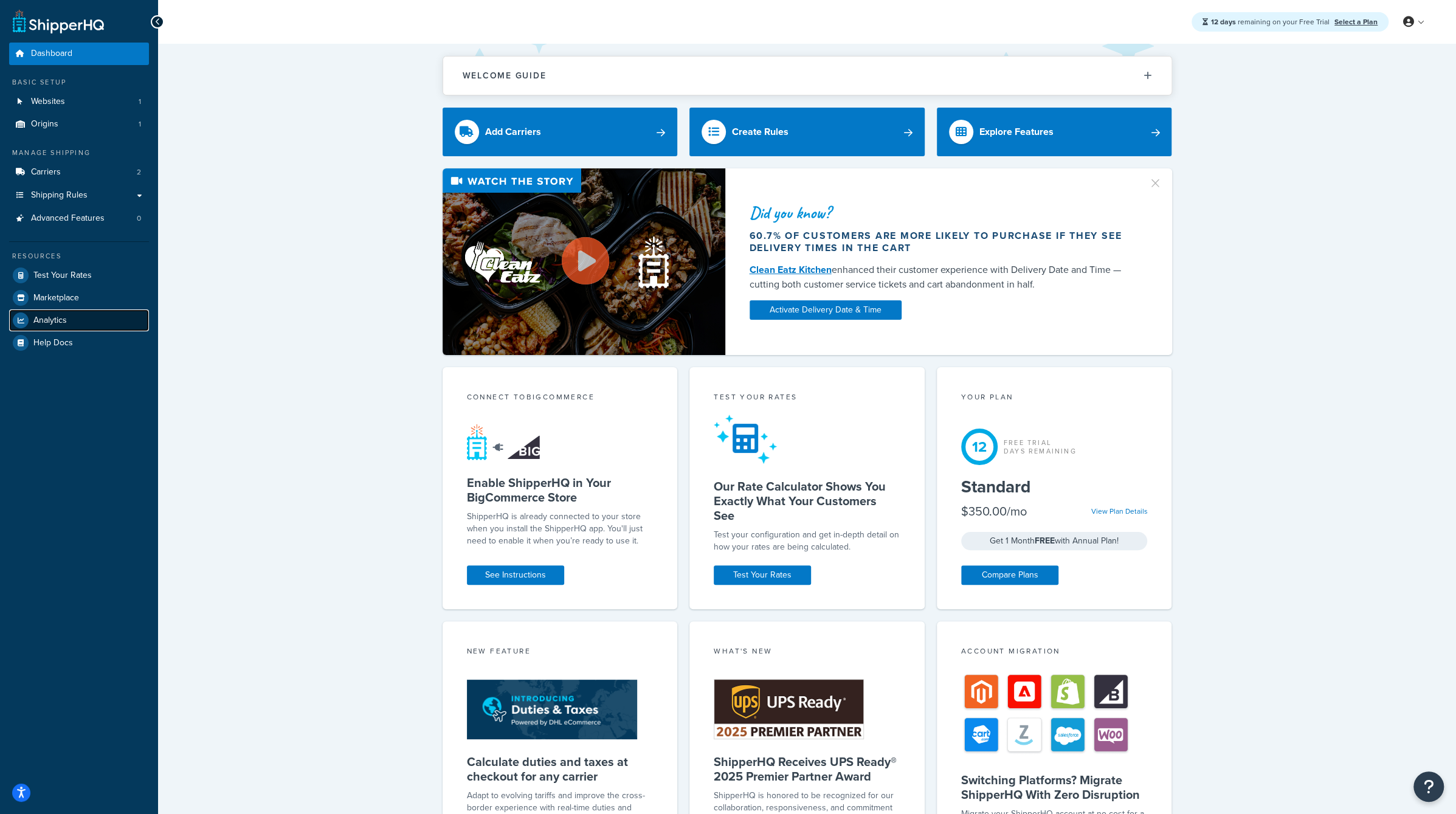
click at [70, 312] on link "Analytics" at bounding box center [79, 321] width 140 height 22
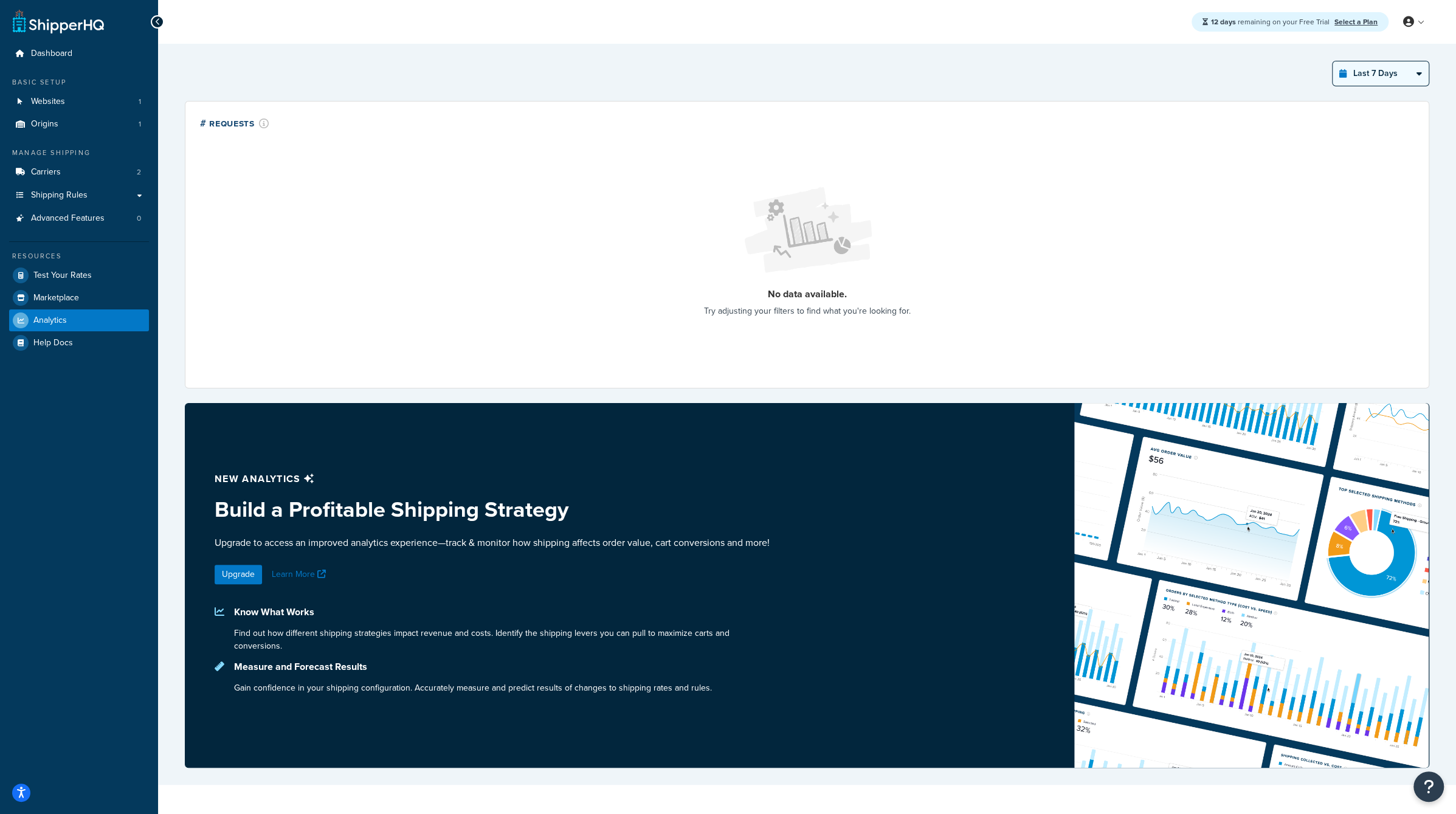
click at [1351, 73] on select "Last 24 Hours Last 7 Days Last 30 Days Last 3 Months Last 6 Months Last 12 Mont…" at bounding box center [1380, 73] width 96 height 24
select select "last_30_days"
click at [1333, 61] on select "Last 24 Hours Last 7 Days Last 30 Days Last 3 Months Last 6 Months Last 12 Mont…" at bounding box center [1380, 73] width 96 height 24
click at [86, 172] on link "Carriers 2" at bounding box center [79, 172] width 140 height 23
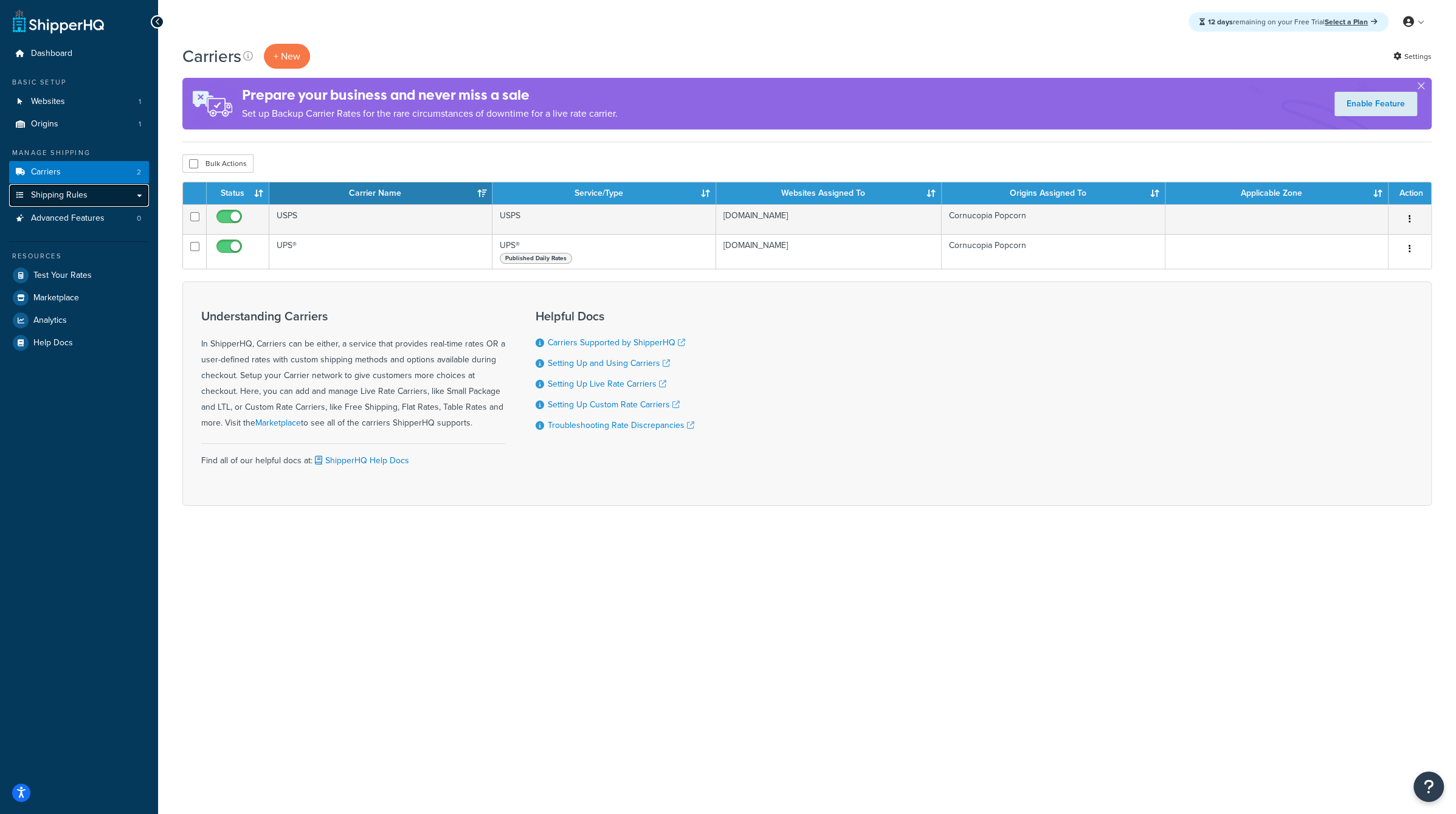
click at [99, 195] on link "Shipping Rules" at bounding box center [79, 195] width 140 height 23
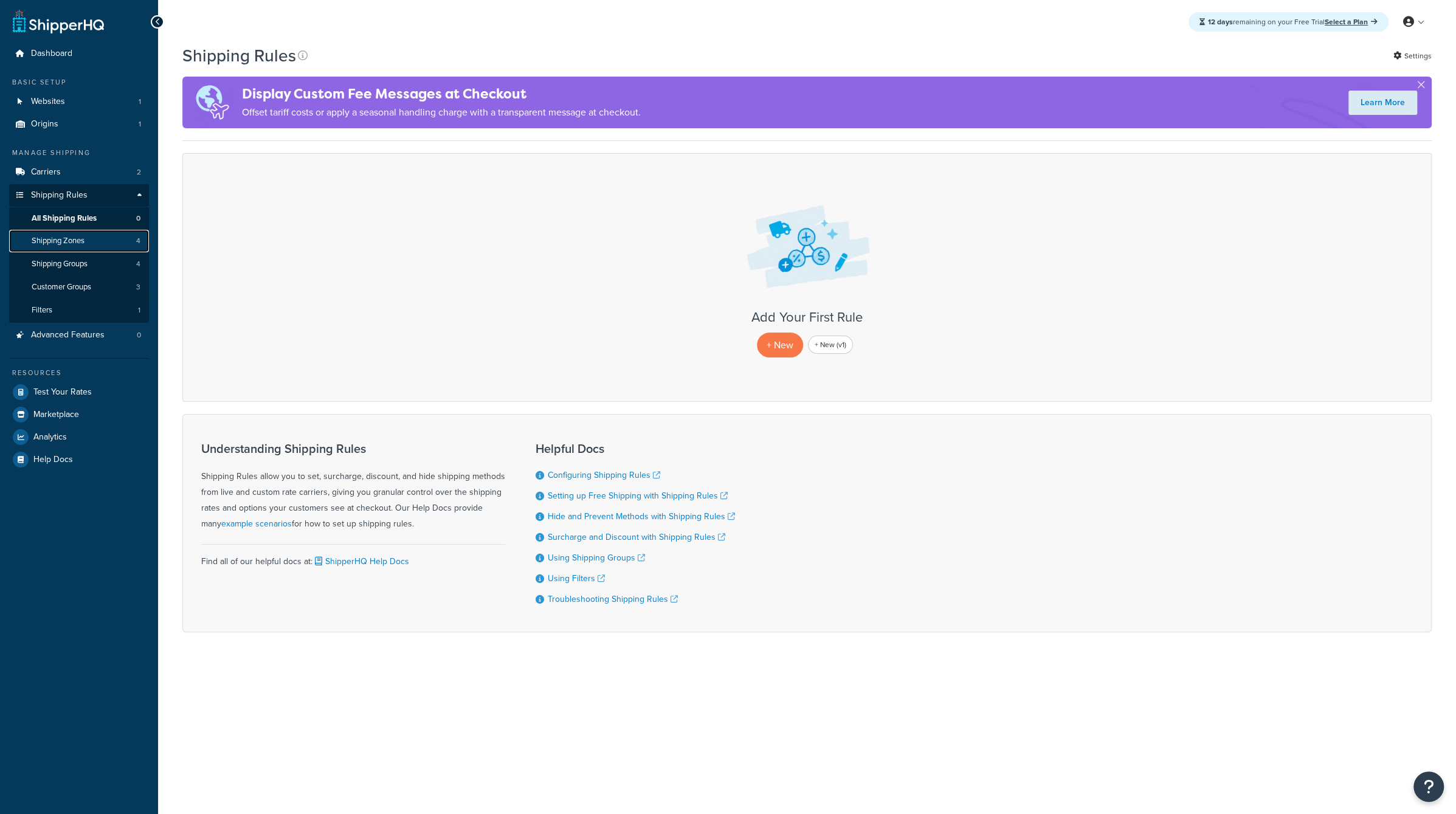
click at [100, 250] on link "Shipping Zones 4" at bounding box center [79, 241] width 140 height 23
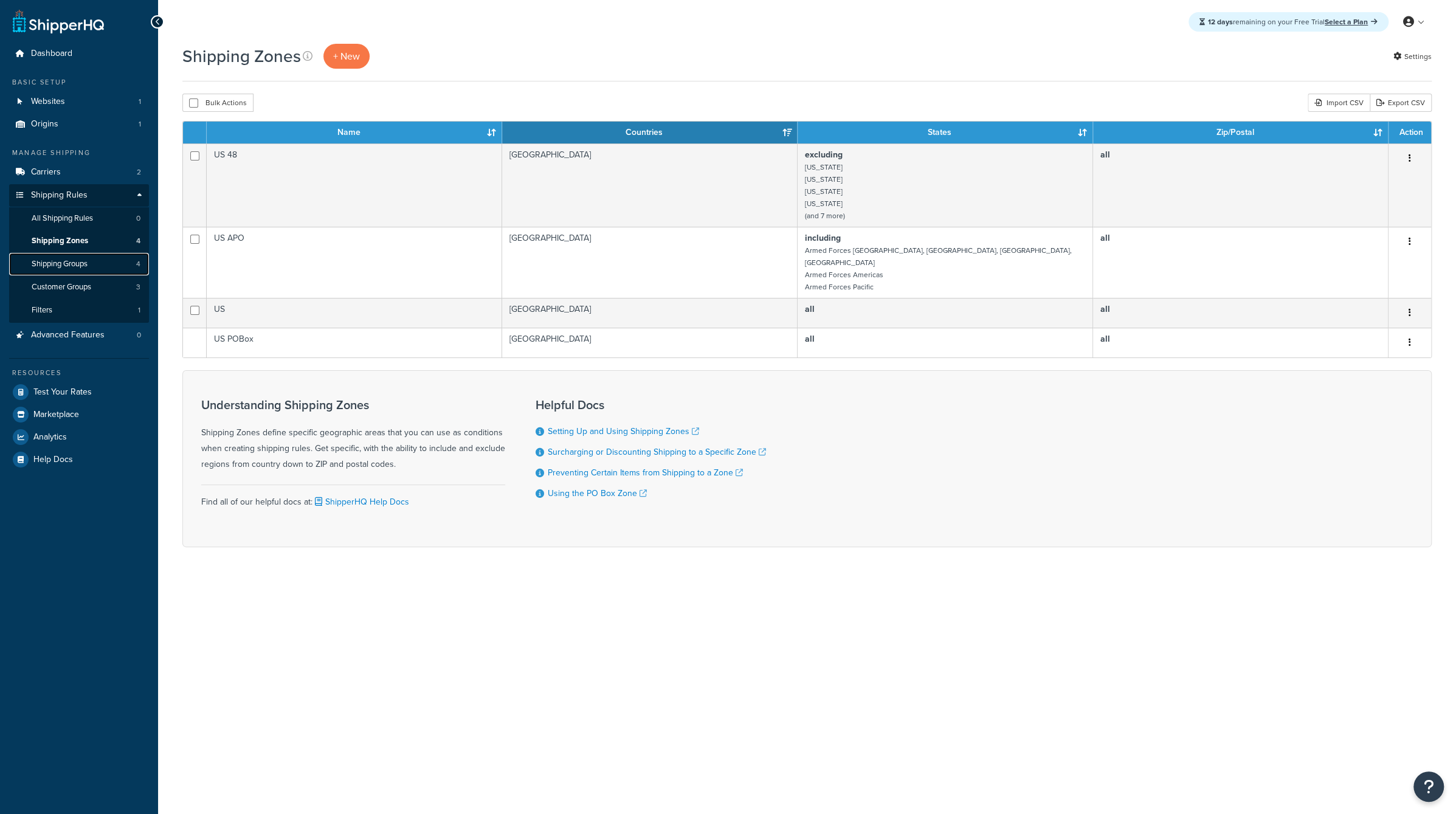
click at [101, 267] on link "Shipping Groups 4" at bounding box center [79, 264] width 140 height 23
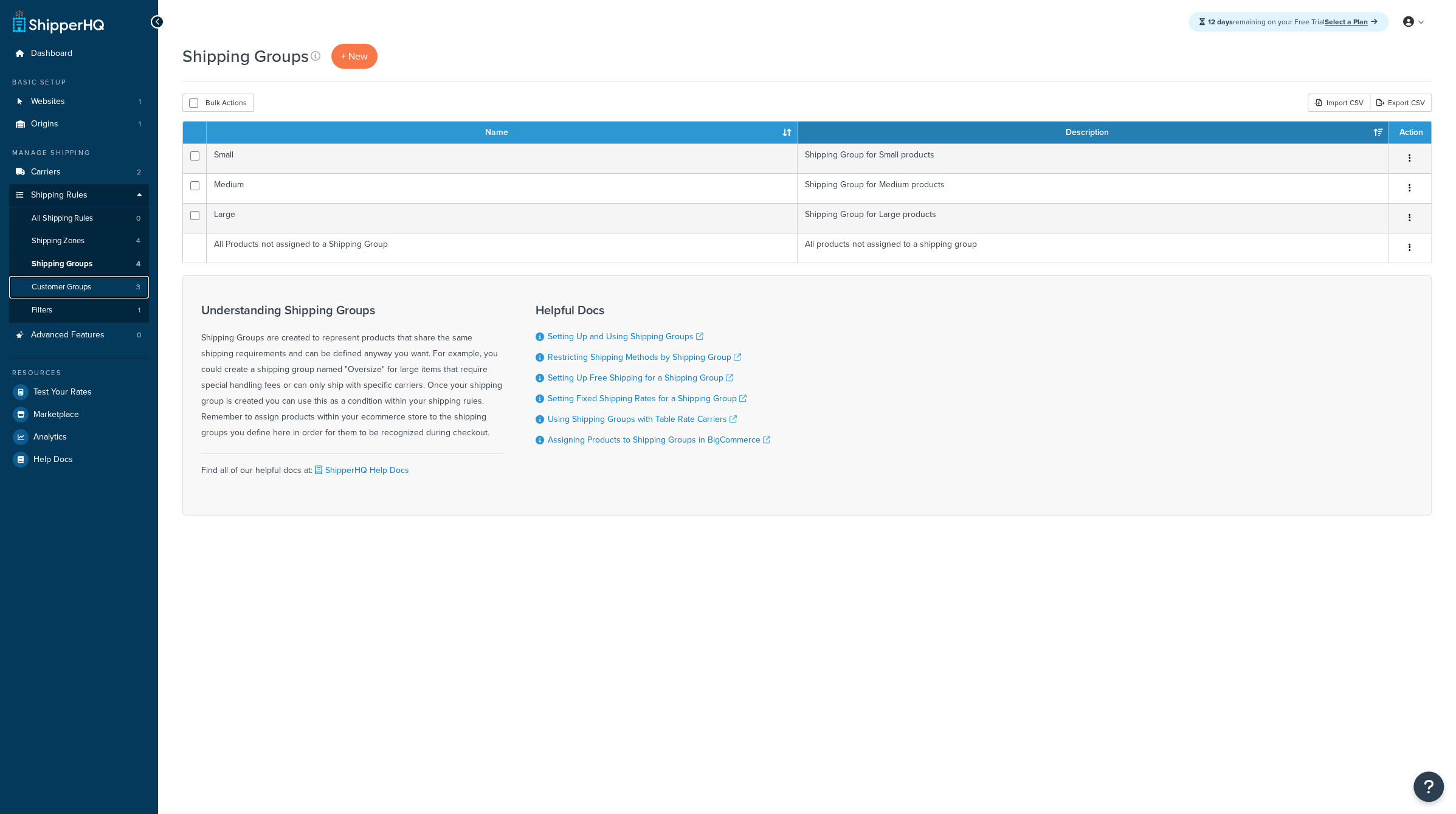
click at [102, 279] on link "Customer Groups 3" at bounding box center [79, 287] width 140 height 23
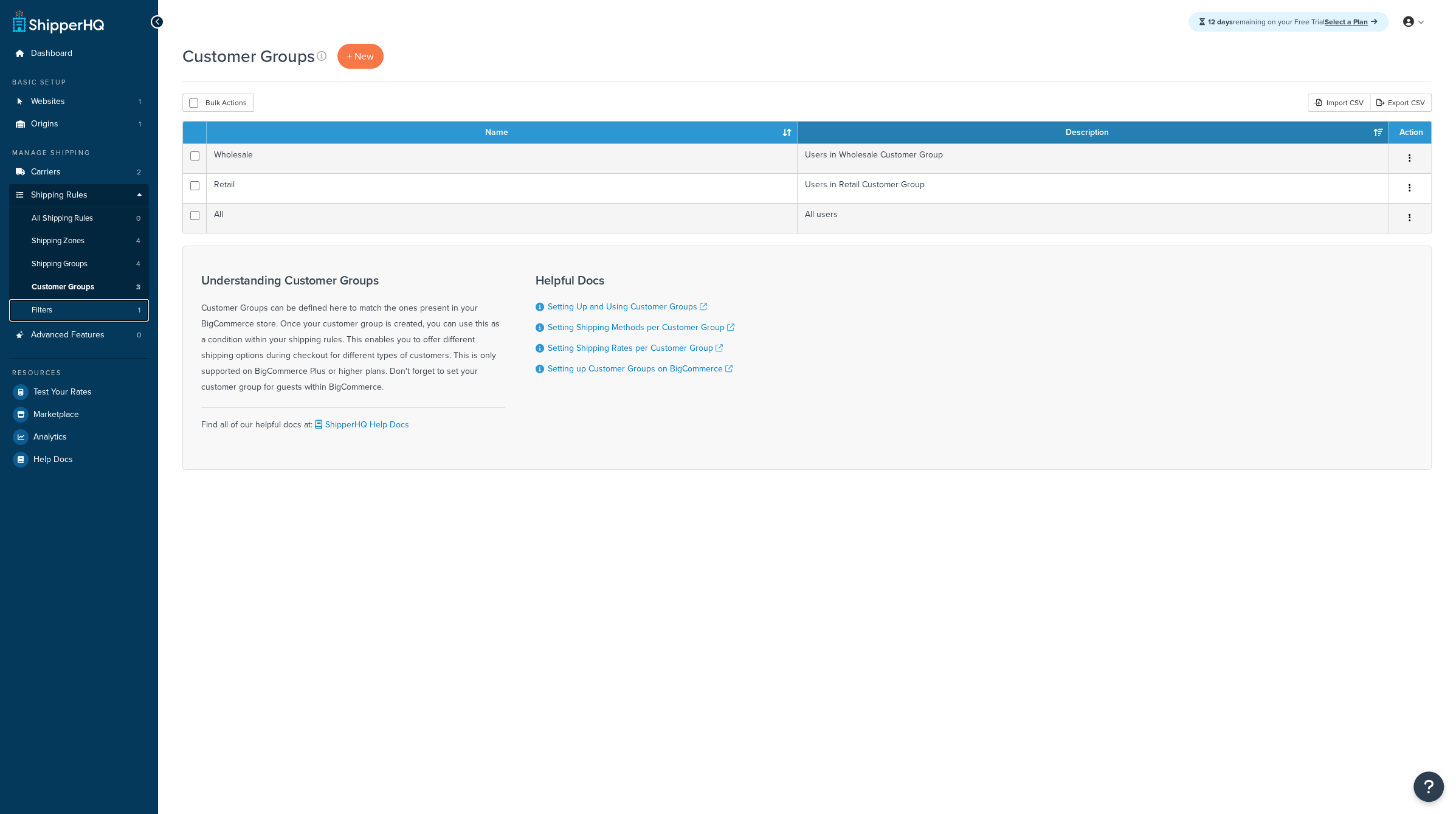
click at [111, 299] on link "Filters 1" at bounding box center [79, 310] width 140 height 23
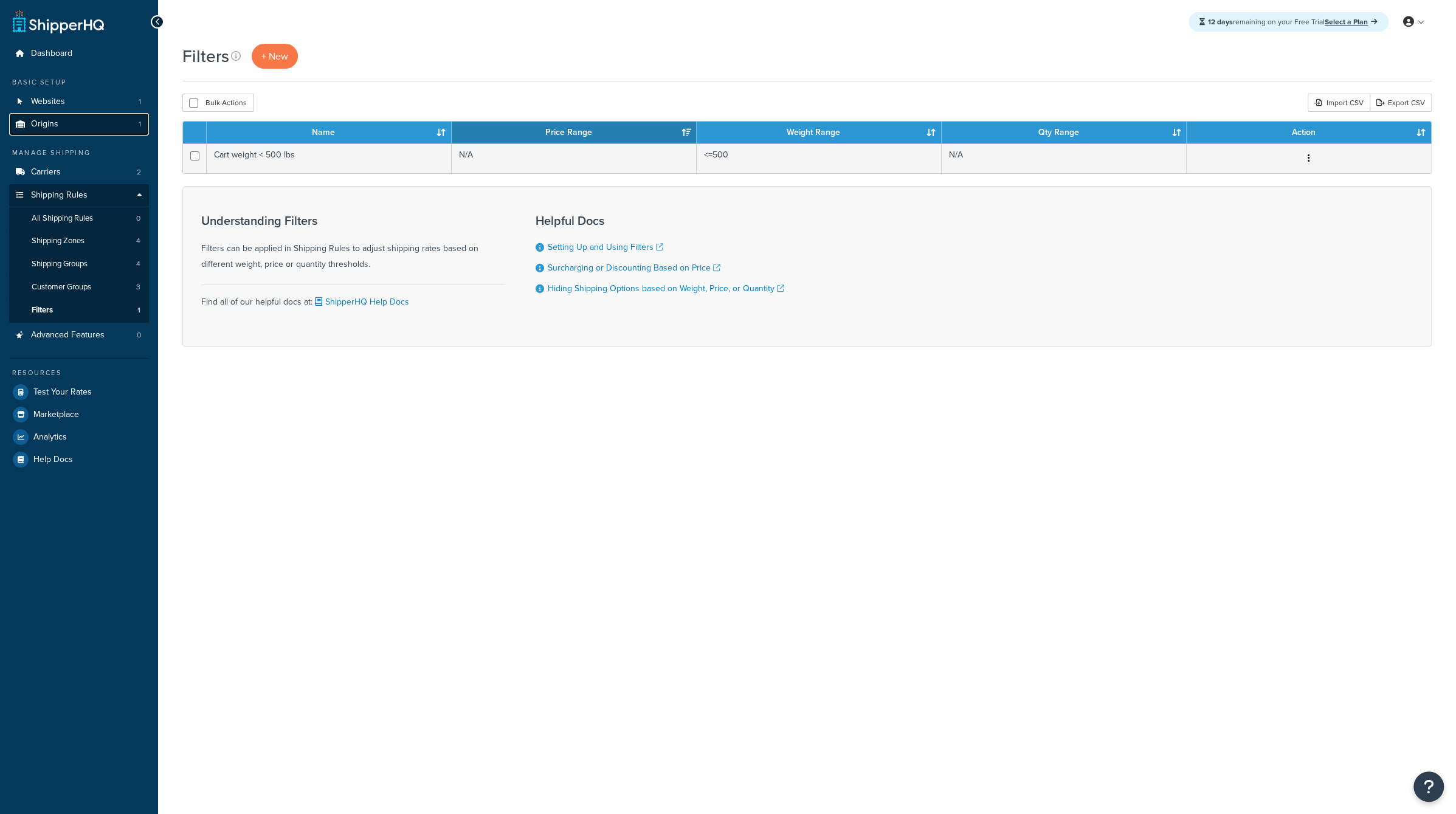
click at [114, 121] on link "Origins 1" at bounding box center [79, 124] width 140 height 23
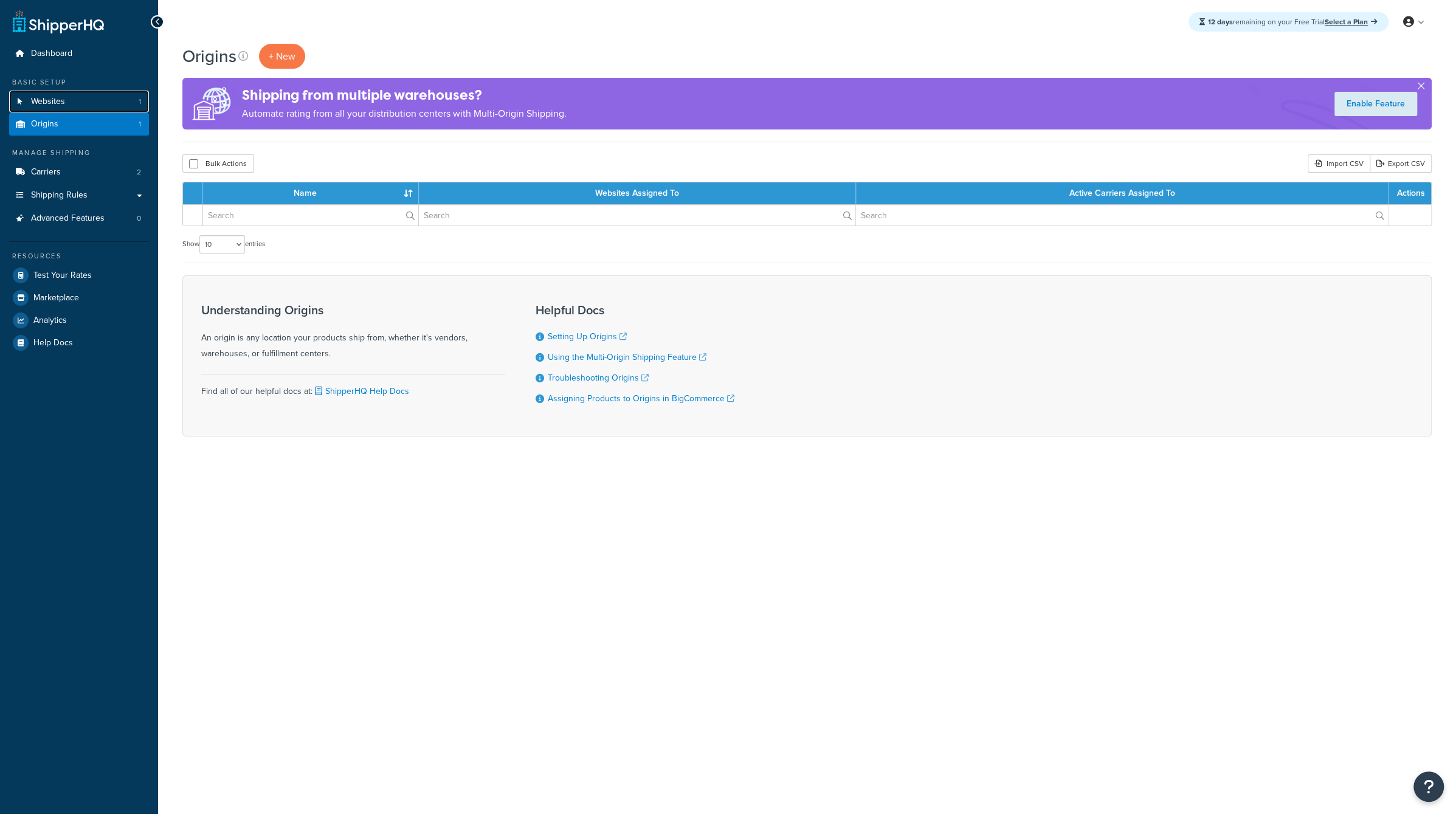
click at [118, 105] on link "Websites 1" at bounding box center [79, 102] width 140 height 23
